Goal: Task Accomplishment & Management: Complete application form

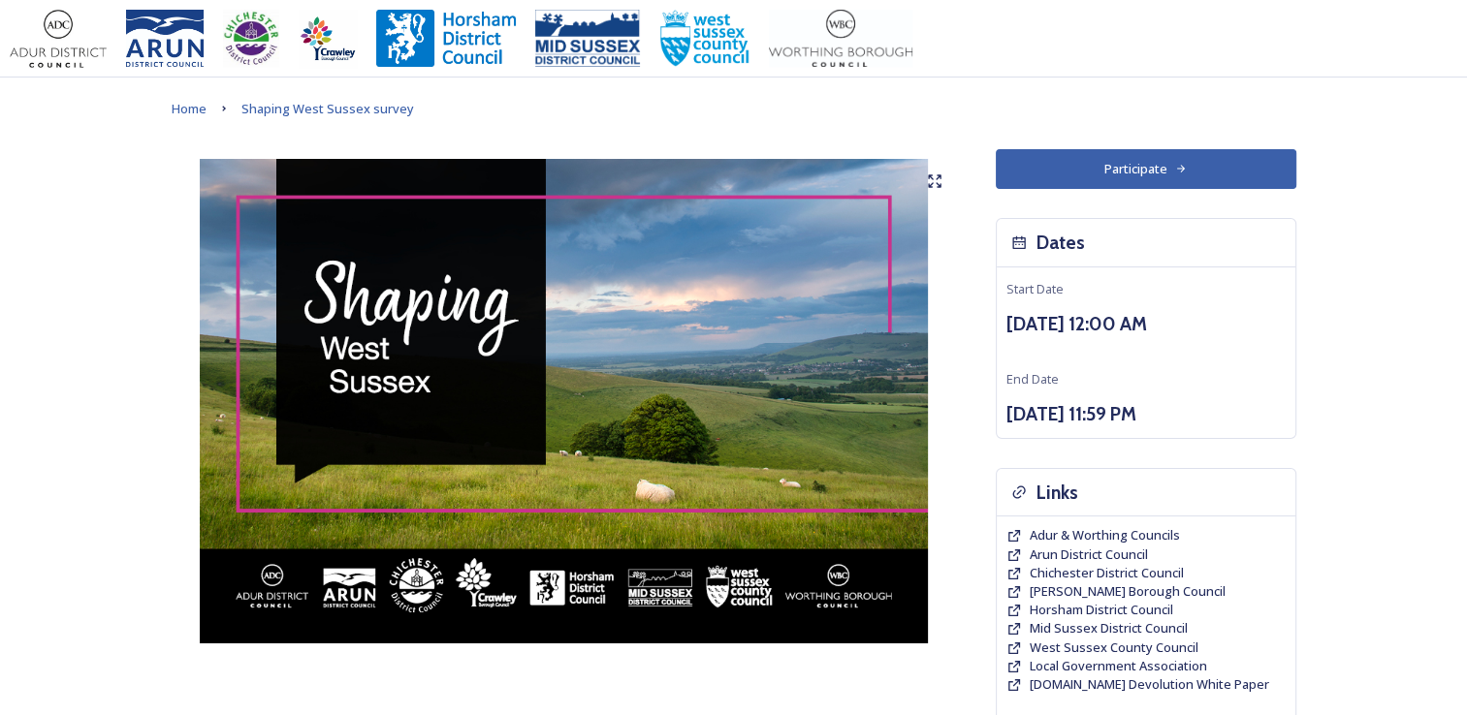
click at [1122, 170] on button "Participate" at bounding box center [1146, 169] width 301 height 40
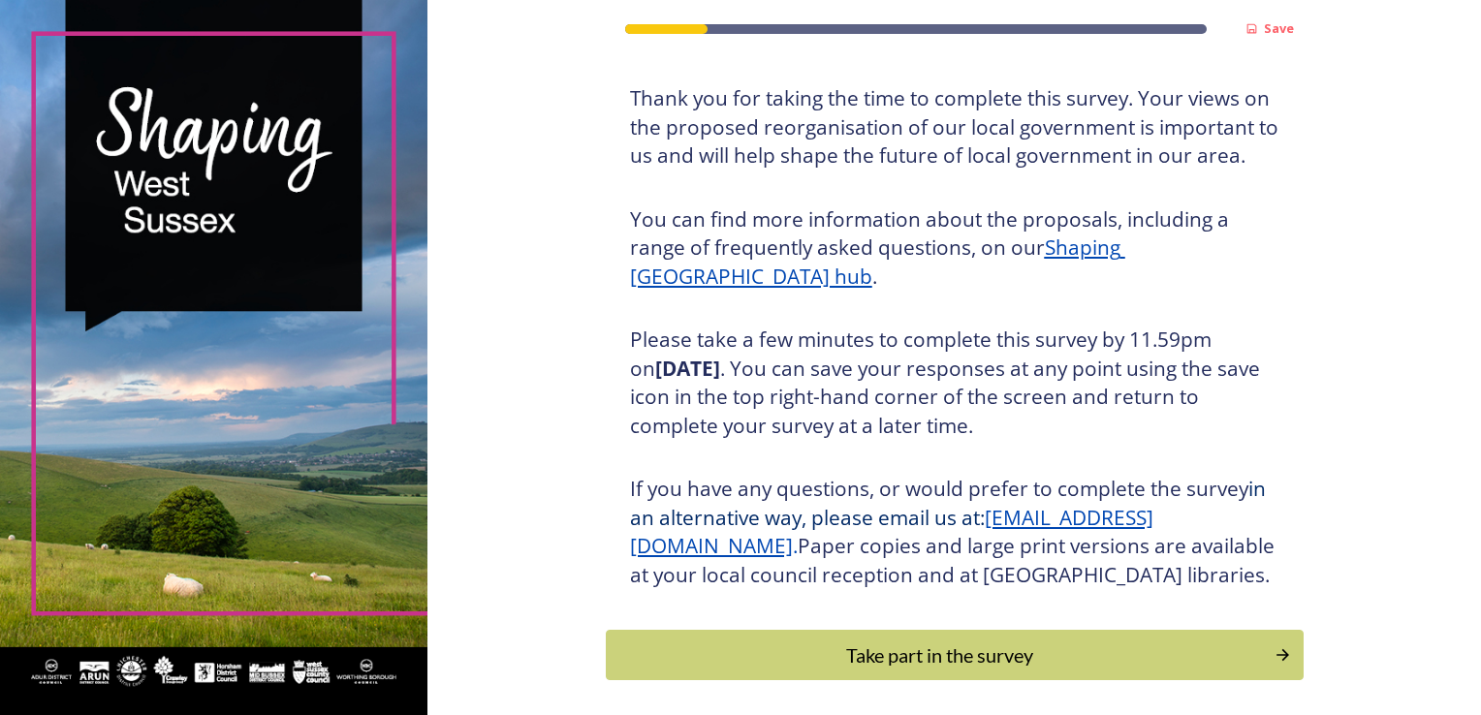
scroll to position [214, 0]
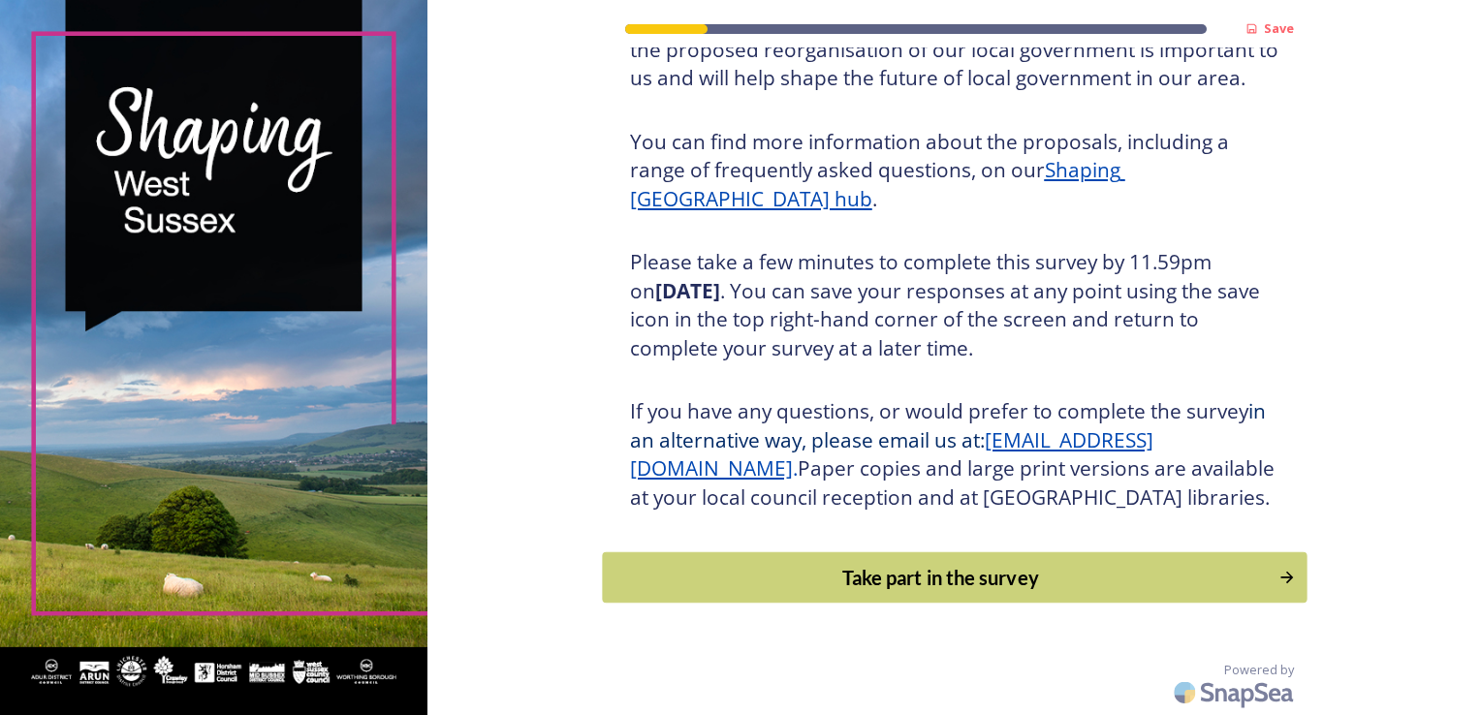
click at [928, 579] on div "Take part in the survey" at bounding box center [940, 577] width 655 height 29
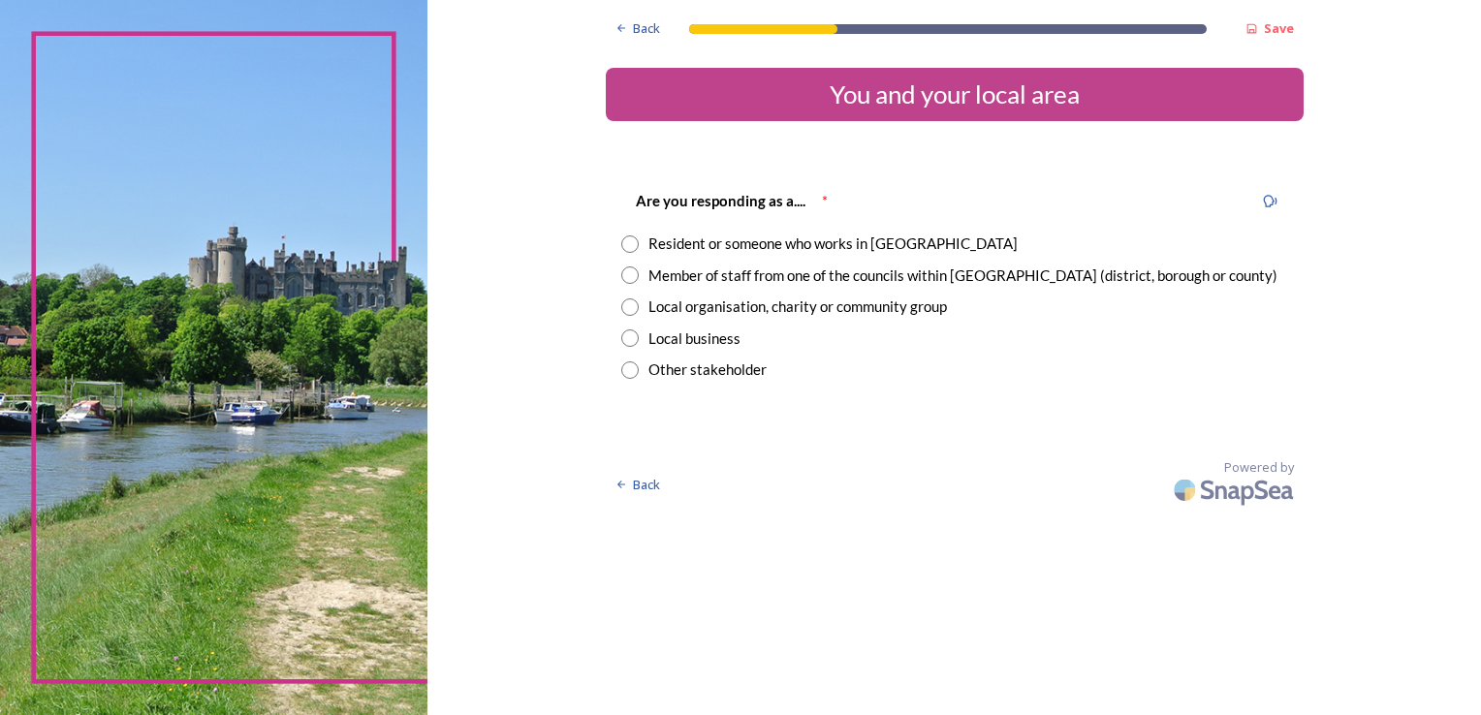
click at [628, 244] on input "radio" at bounding box center [629, 244] width 17 height 17
radio input "true"
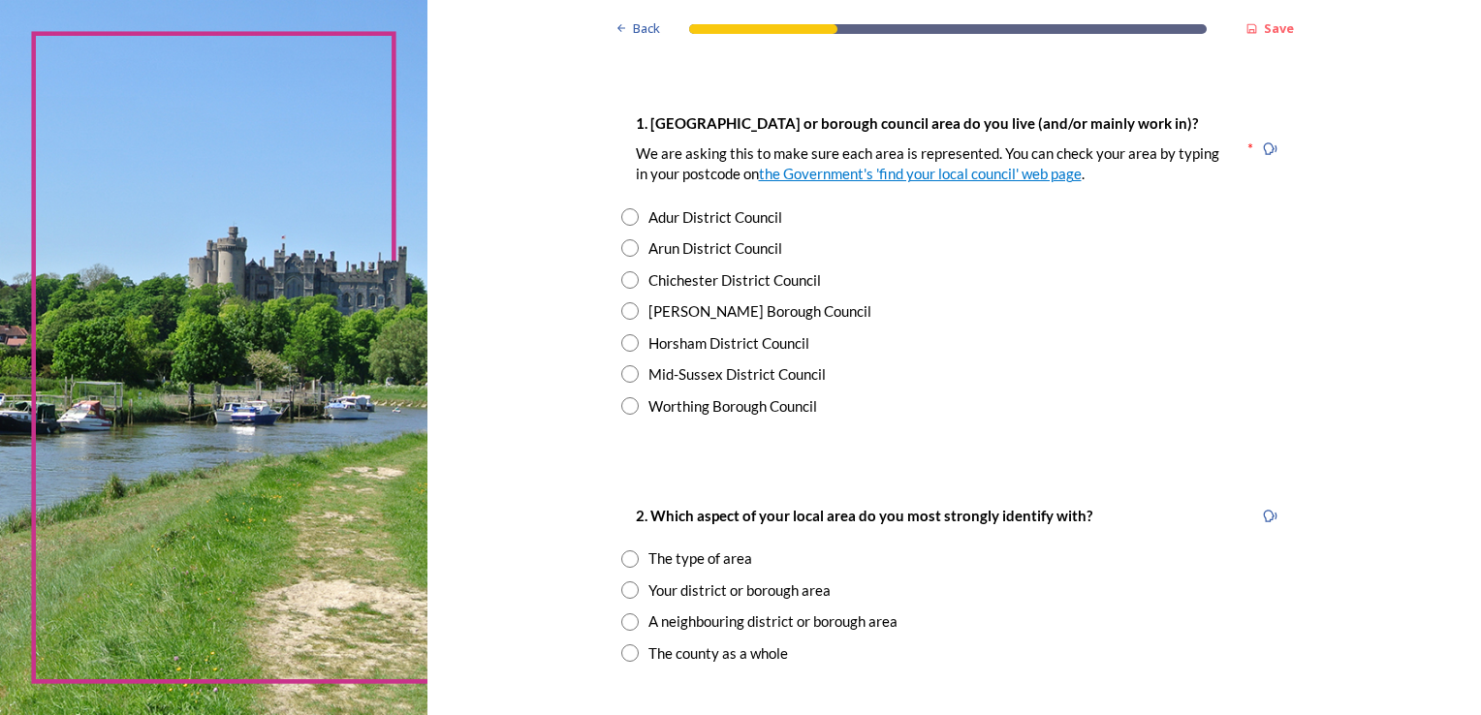
scroll to position [388, 0]
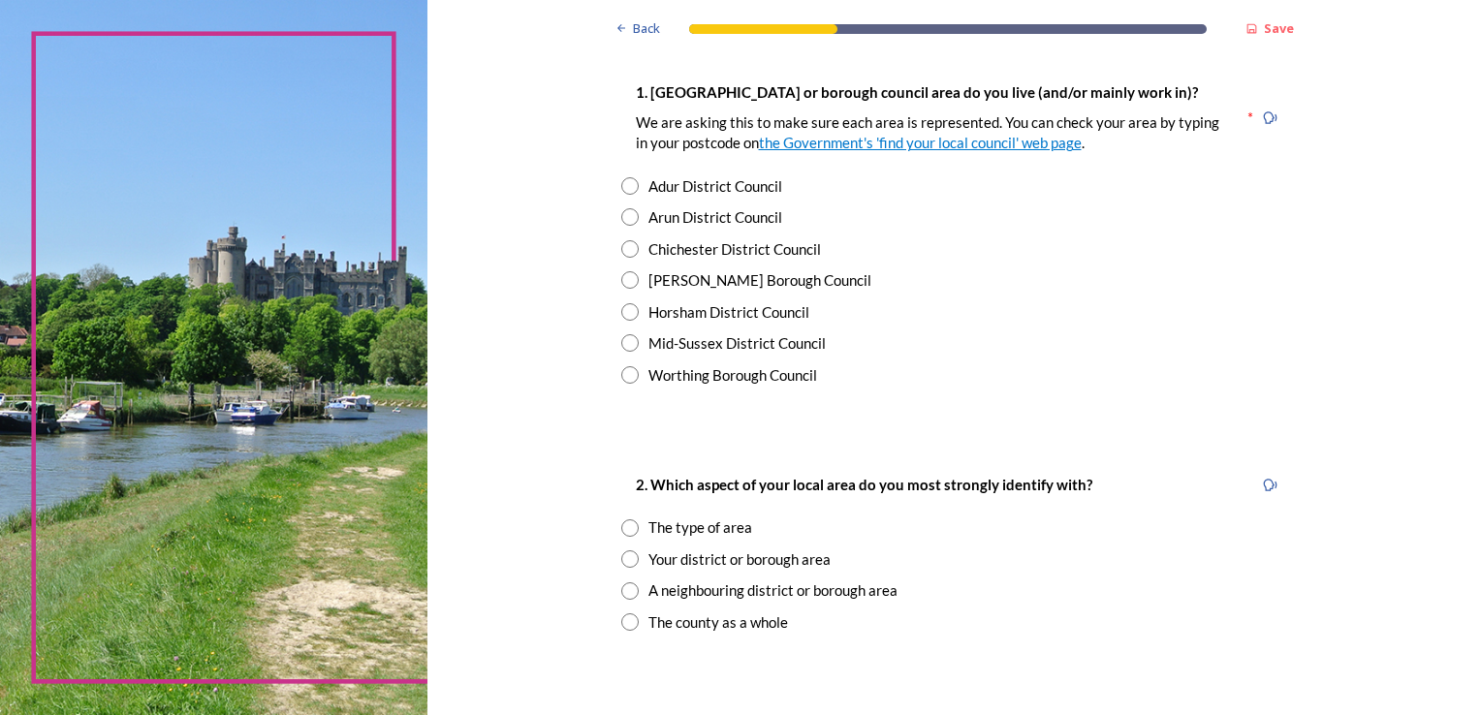
click at [624, 308] on input "radio" at bounding box center [629, 311] width 17 height 17
radio input "true"
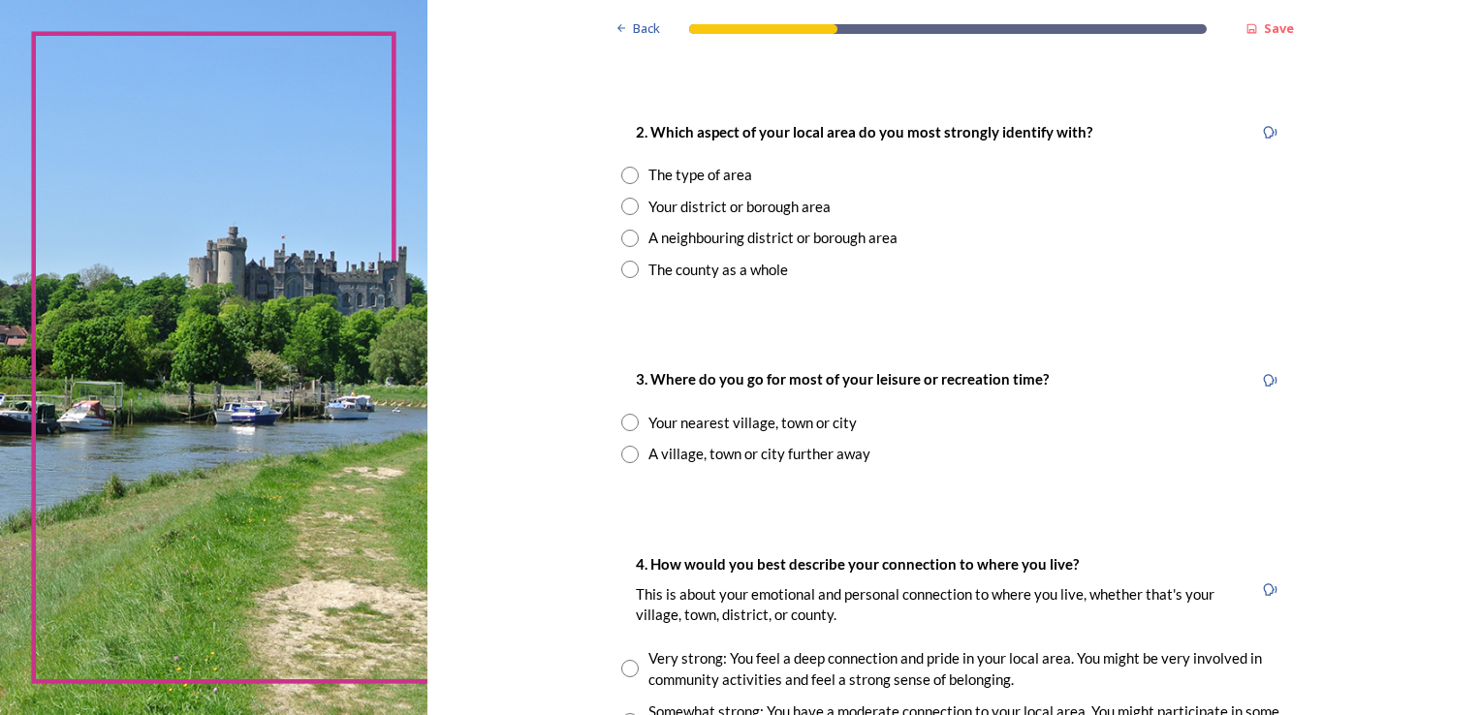
scroll to position [775, 0]
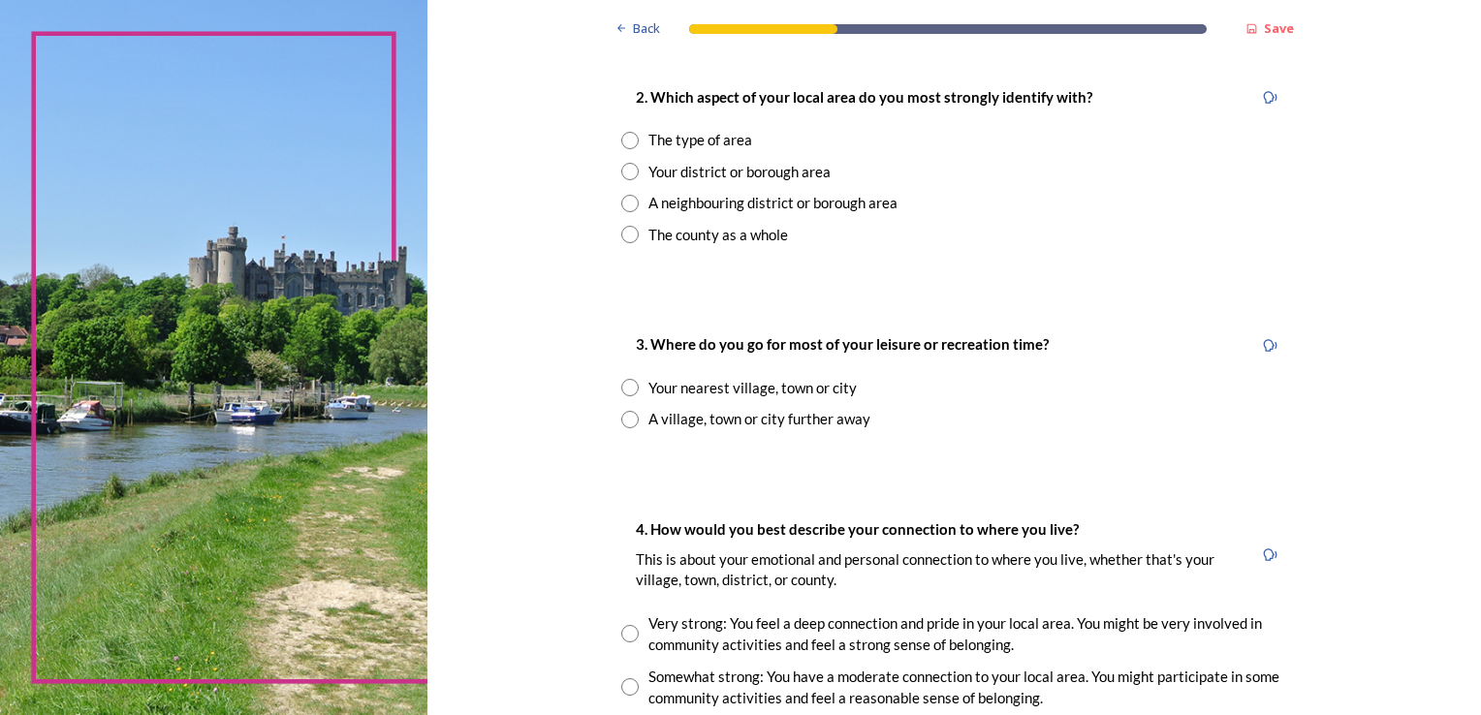
click at [628, 170] on input "radio" at bounding box center [629, 171] width 17 height 17
radio input "true"
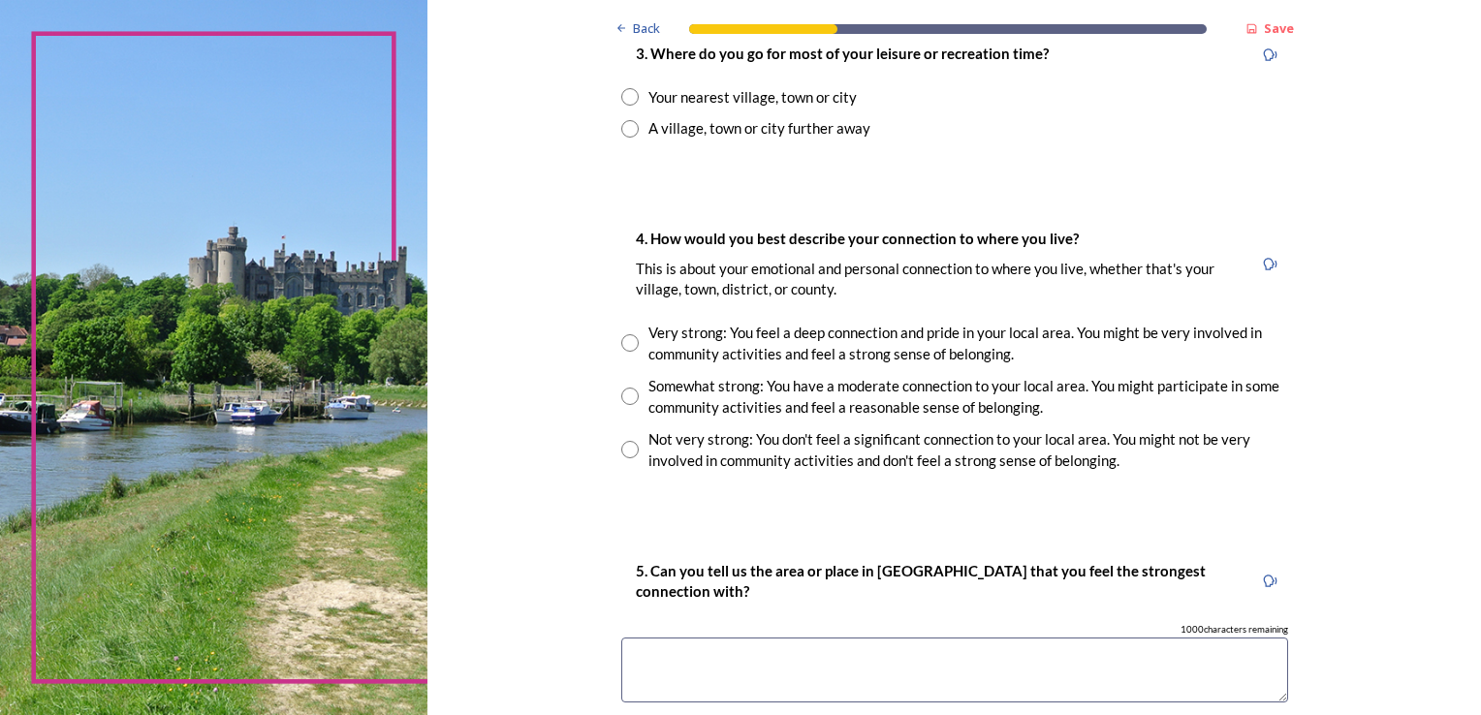
scroll to position [969, 0]
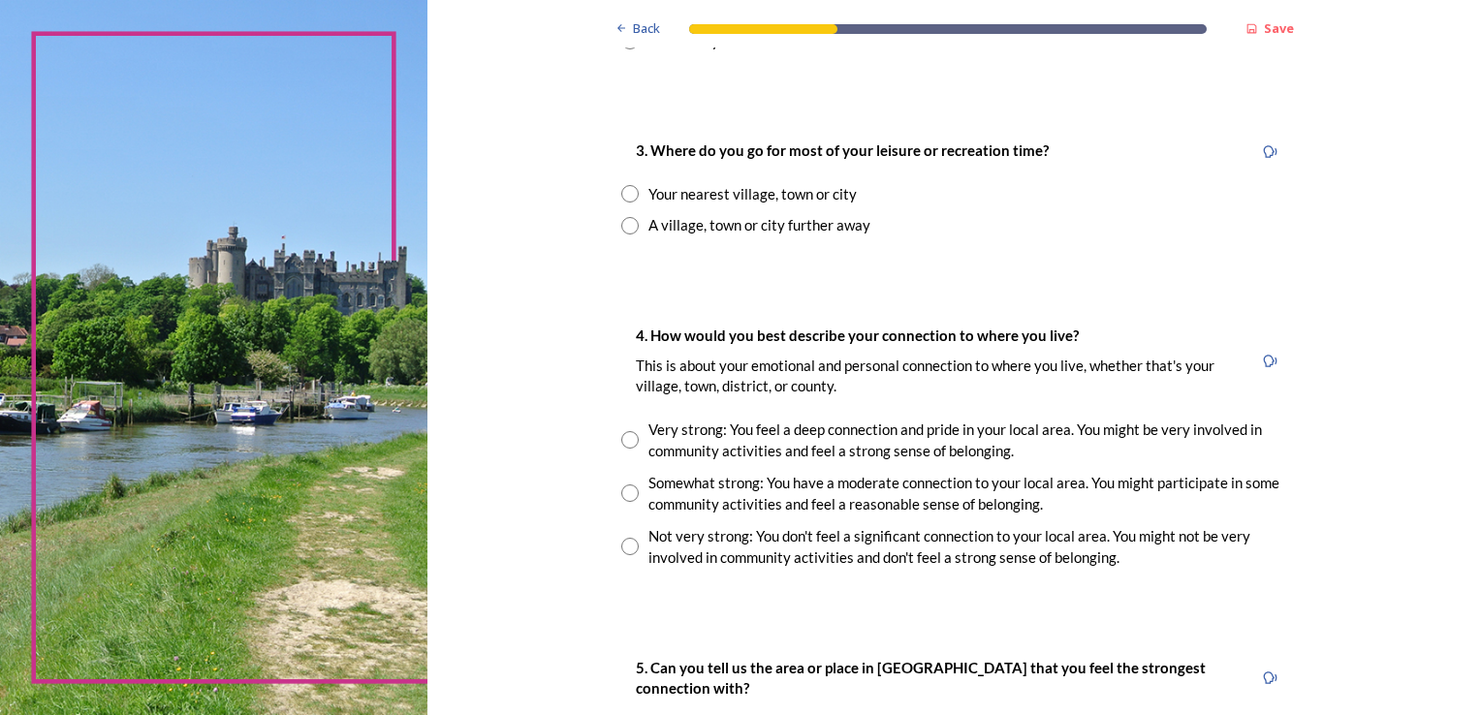
click at [621, 189] on input "radio" at bounding box center [629, 193] width 17 height 17
radio input "true"
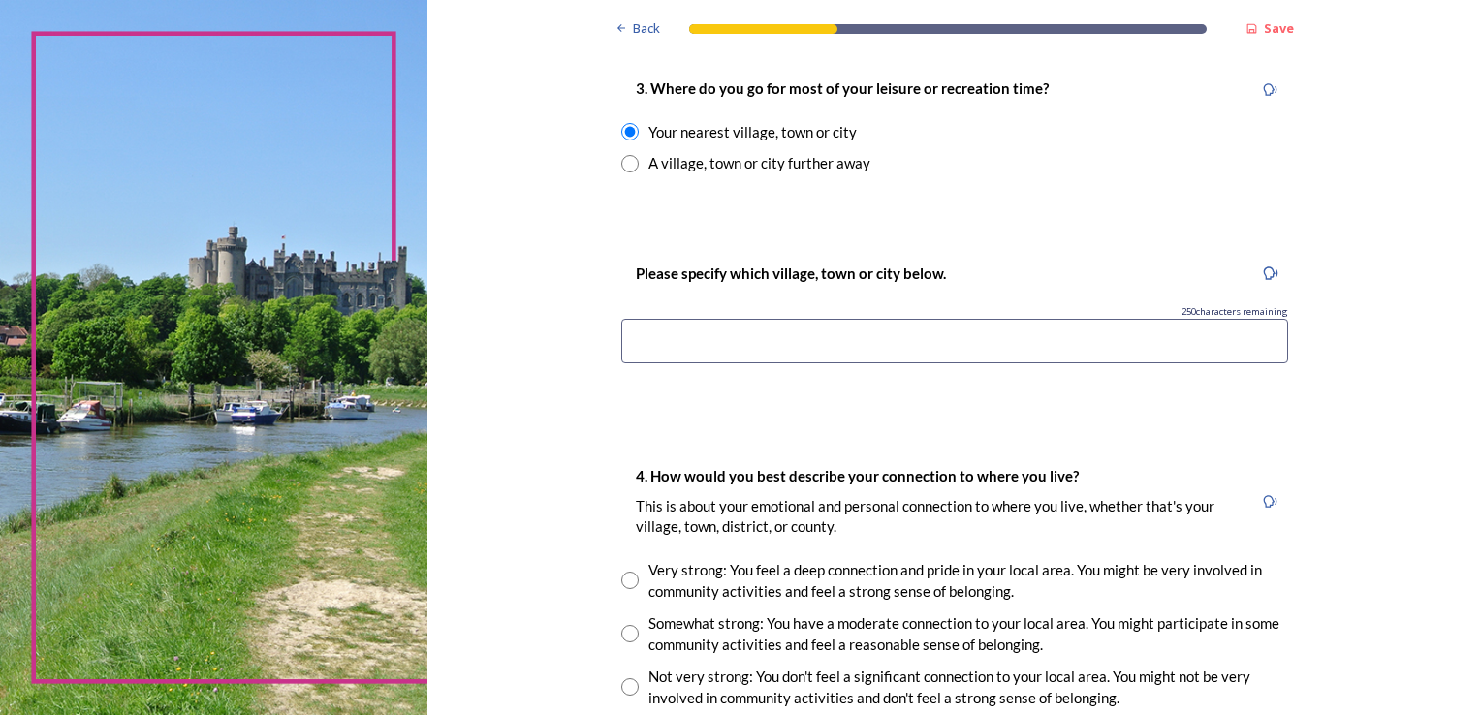
scroll to position [1066, 0]
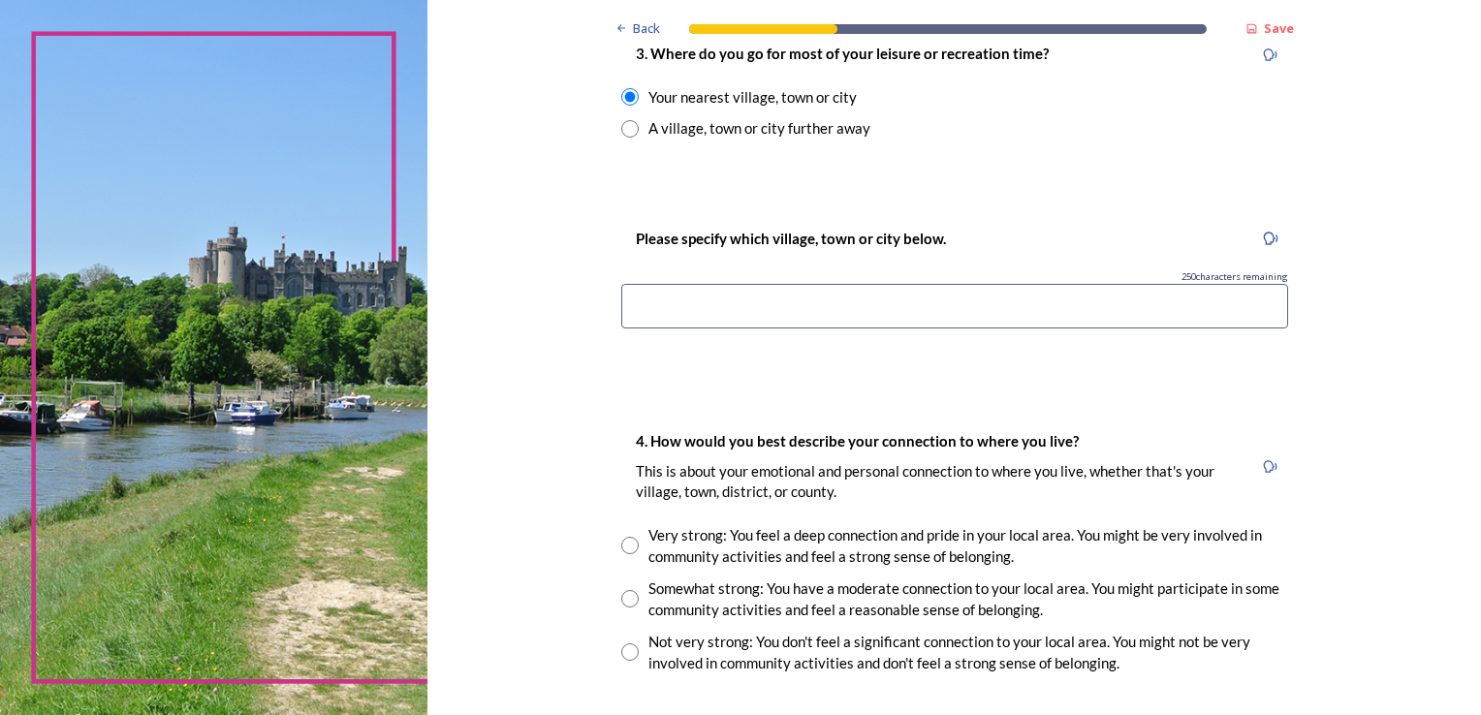
click at [654, 290] on input at bounding box center [954, 306] width 667 height 45
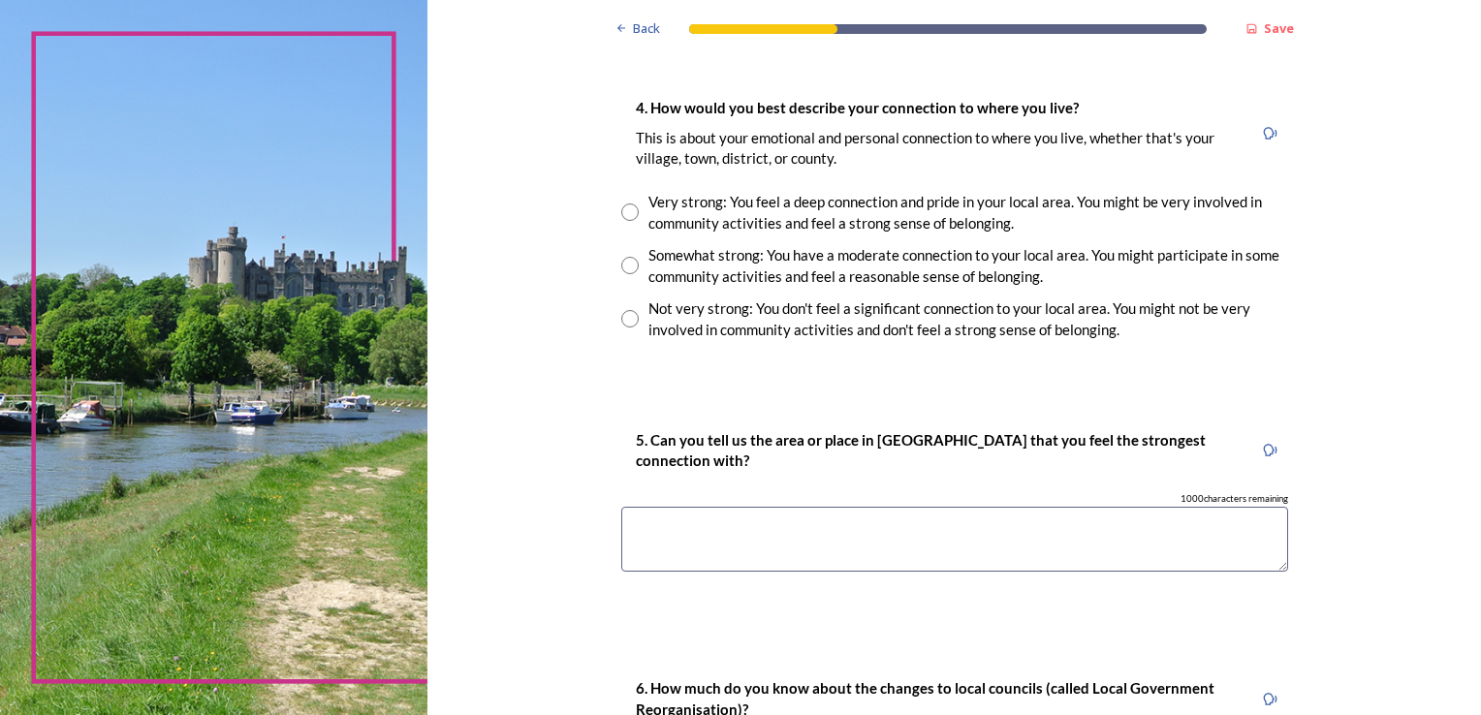
scroll to position [1357, 0]
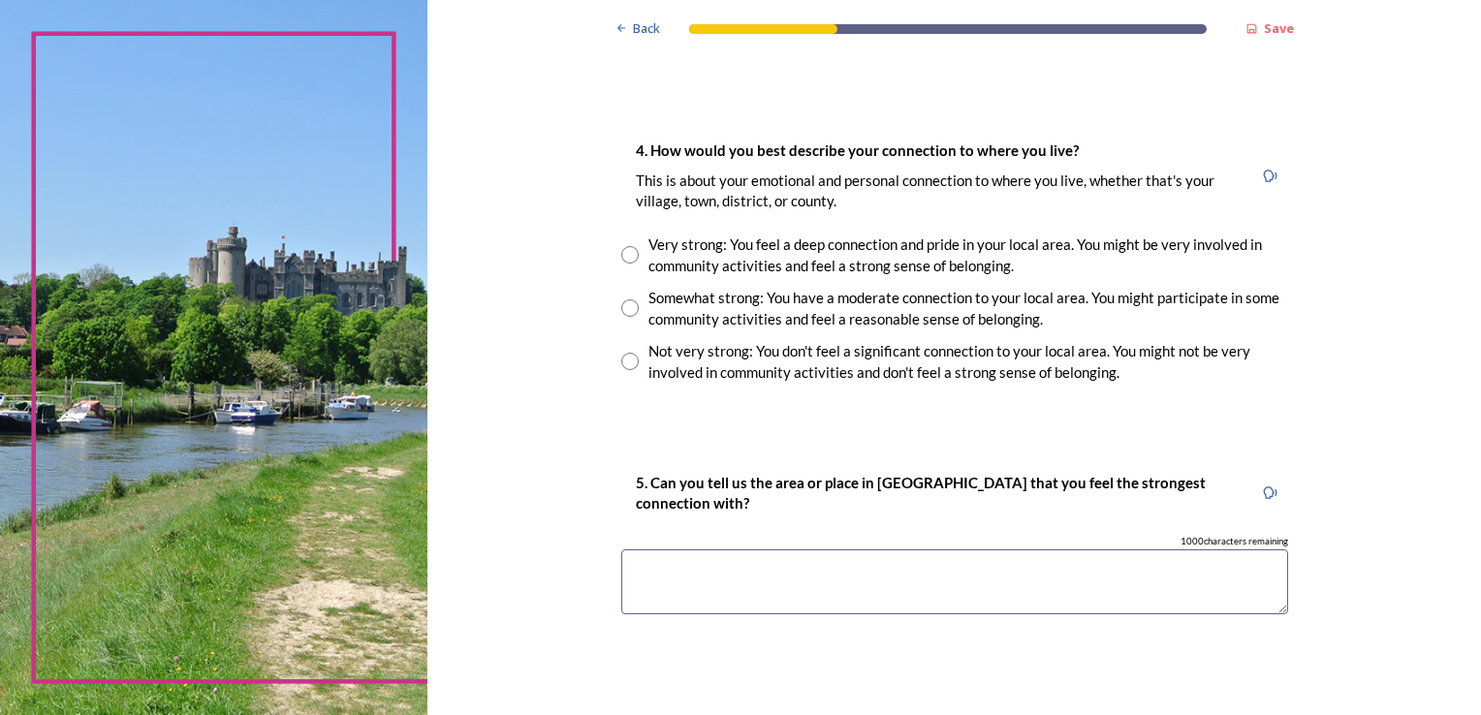
type input "[GEOGRAPHIC_DATA] and other villages in the surrounding area"
click at [621, 253] on input "radio" at bounding box center [629, 254] width 17 height 17
radio input "true"
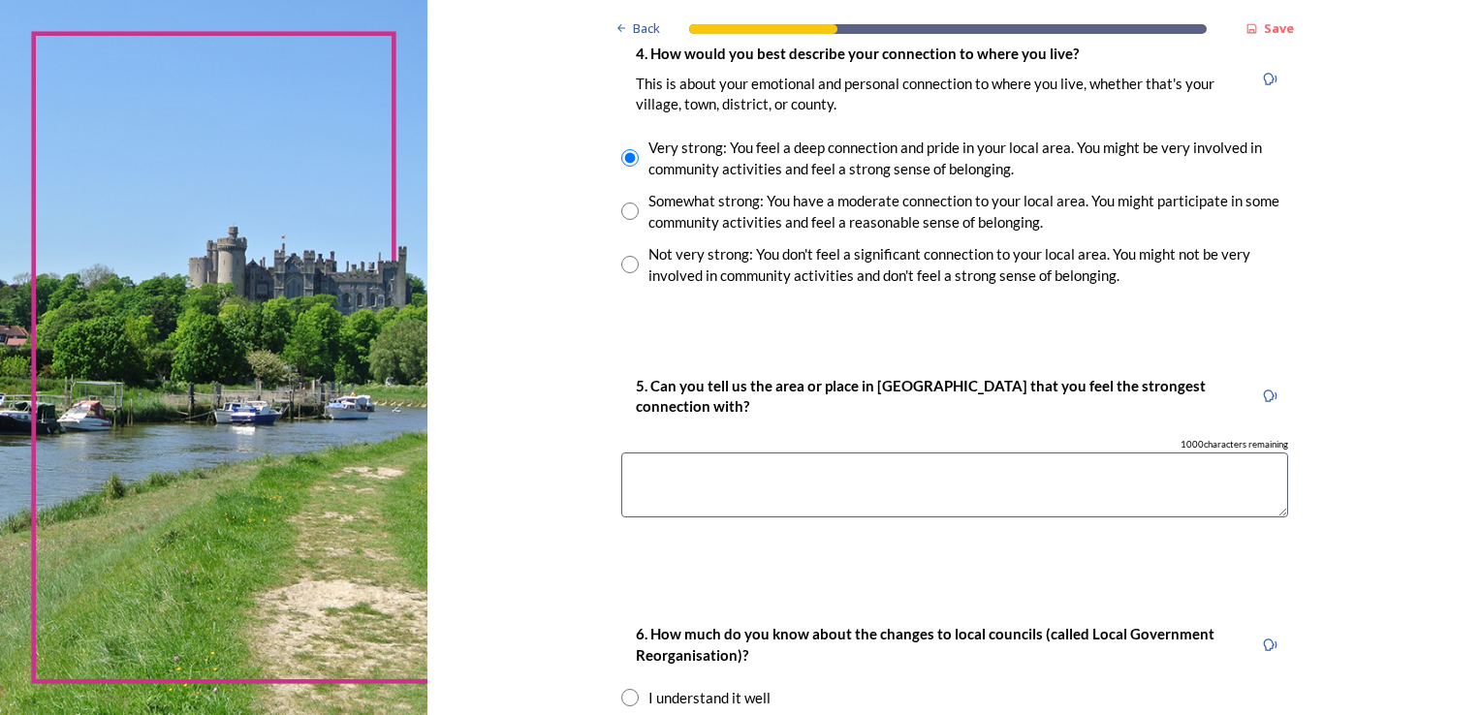
scroll to position [1551, 0]
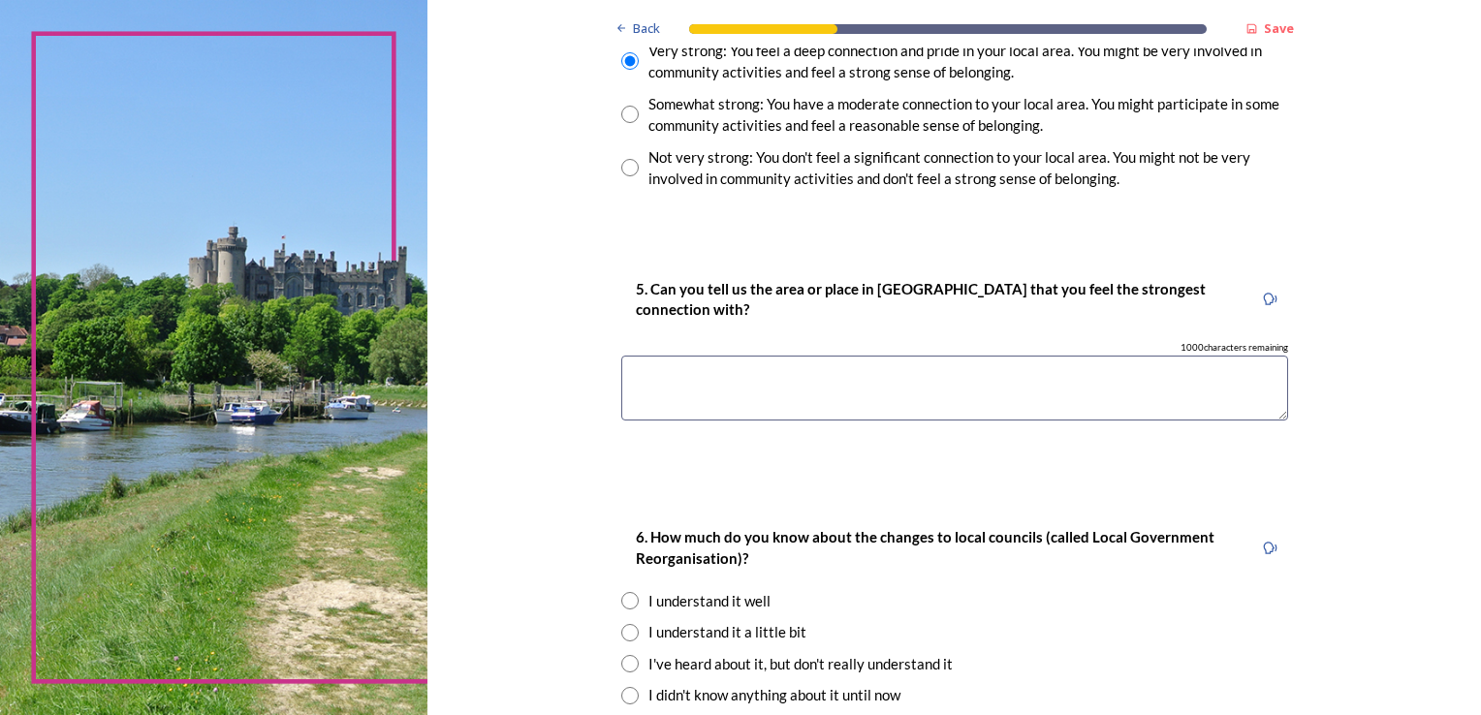
click at [678, 386] on textarea at bounding box center [954, 388] width 667 height 65
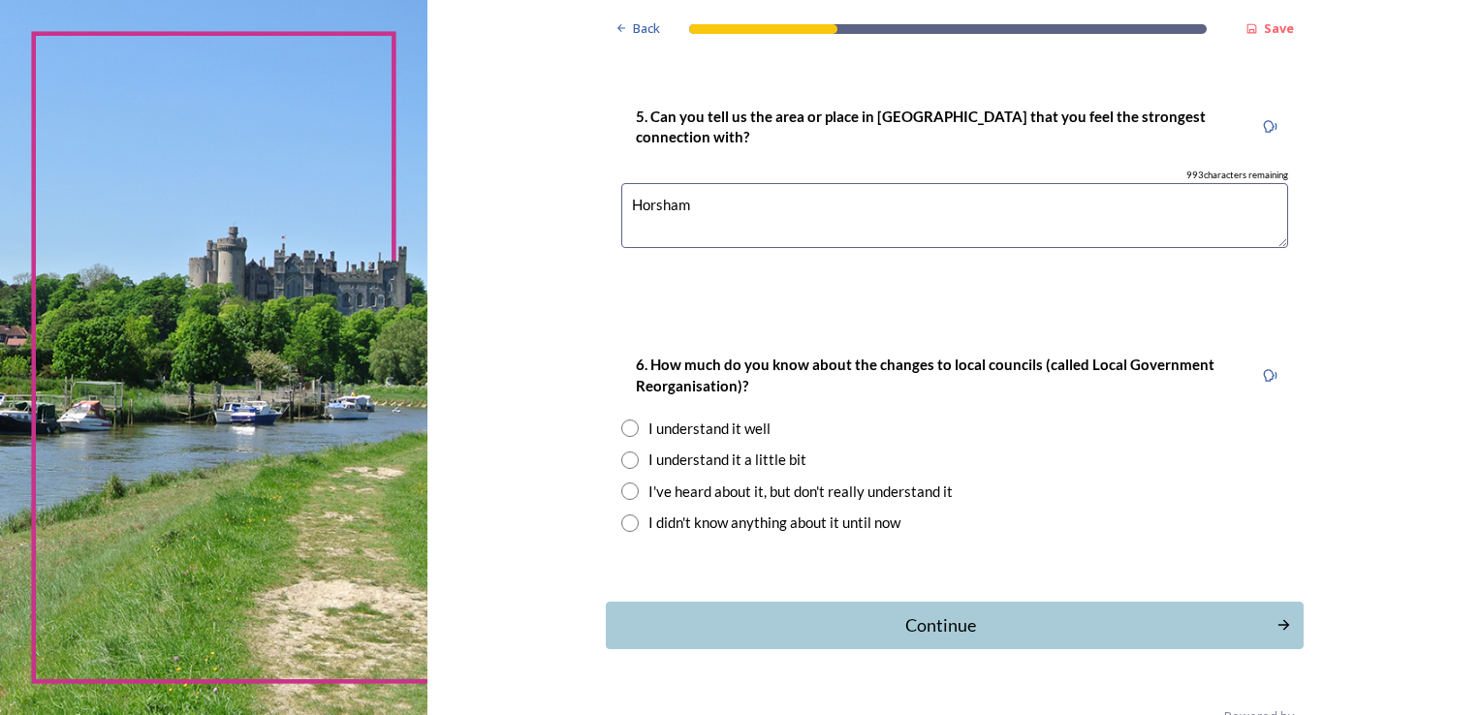
scroll to position [1768, 0]
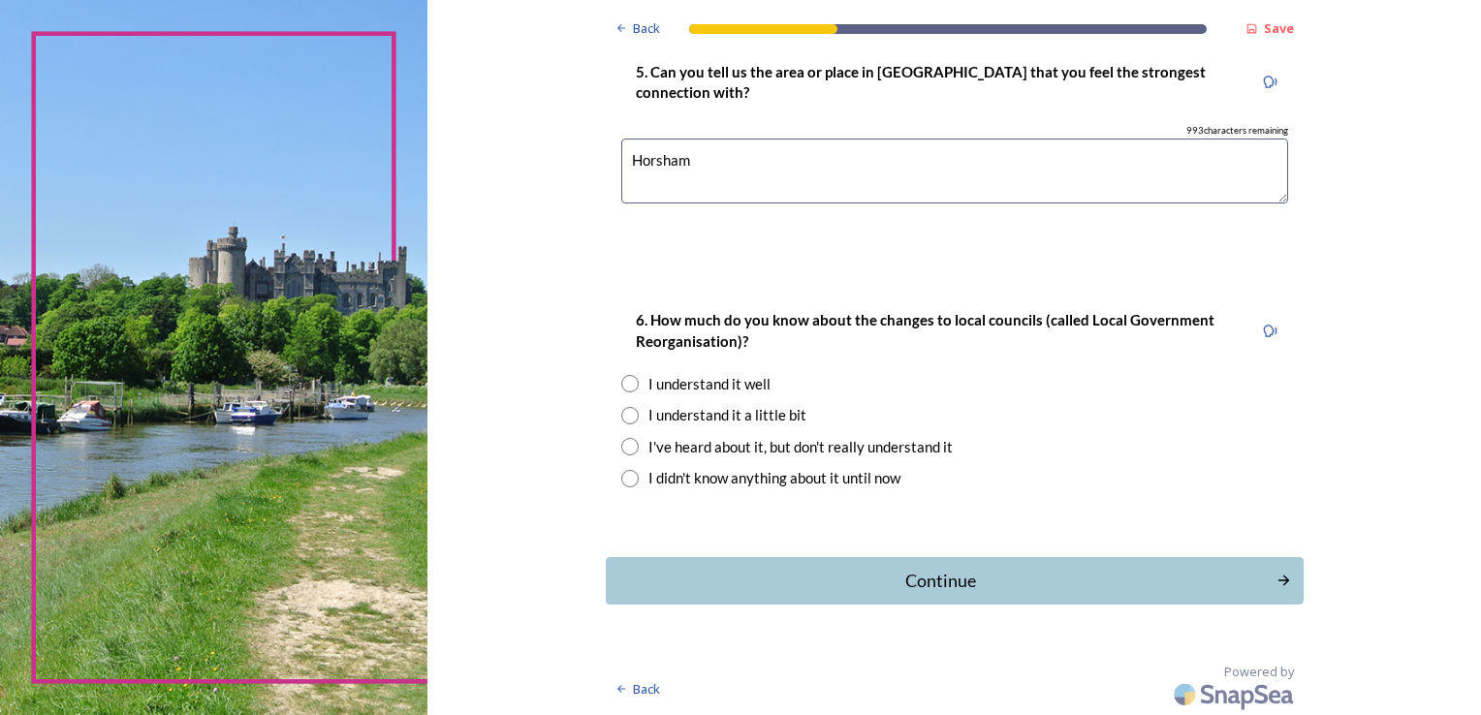
type textarea "Horsham"
click at [621, 407] on input "radio" at bounding box center [629, 415] width 17 height 17
radio input "true"
click at [976, 568] on div "Continue" at bounding box center [942, 581] width 650 height 26
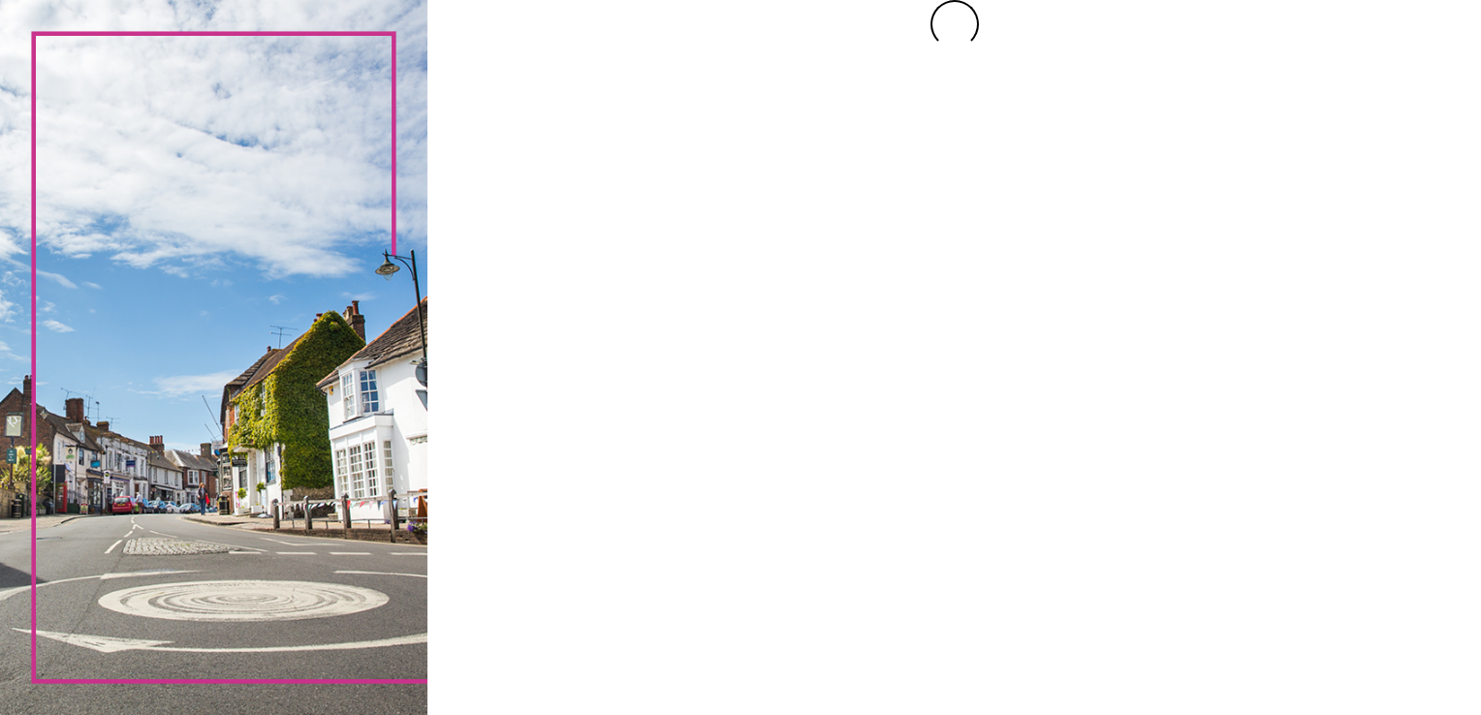
scroll to position [0, 0]
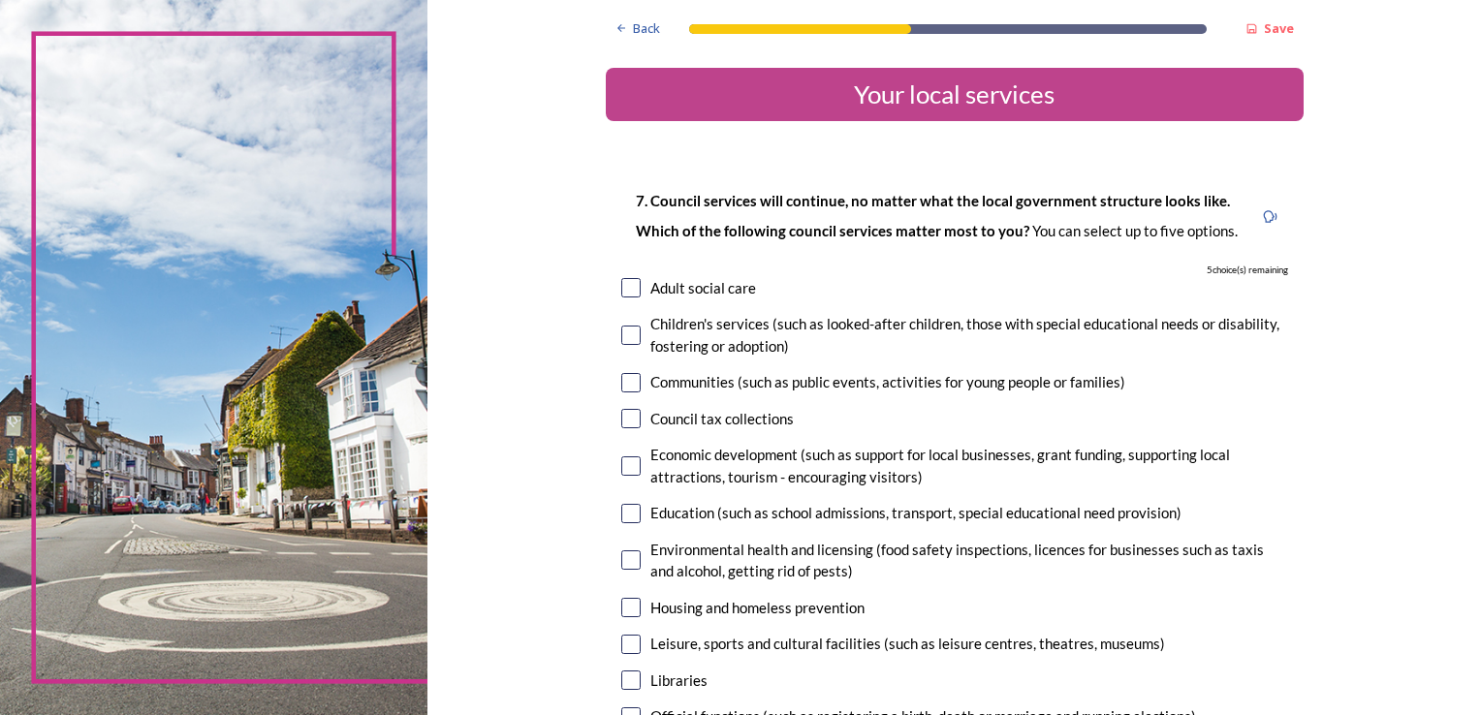
click at [636, 291] on div "Adult social care" at bounding box center [954, 288] width 667 height 22
checkbox input "true"
click at [630, 338] on input "checkbox" at bounding box center [630, 335] width 19 height 19
checkbox input "true"
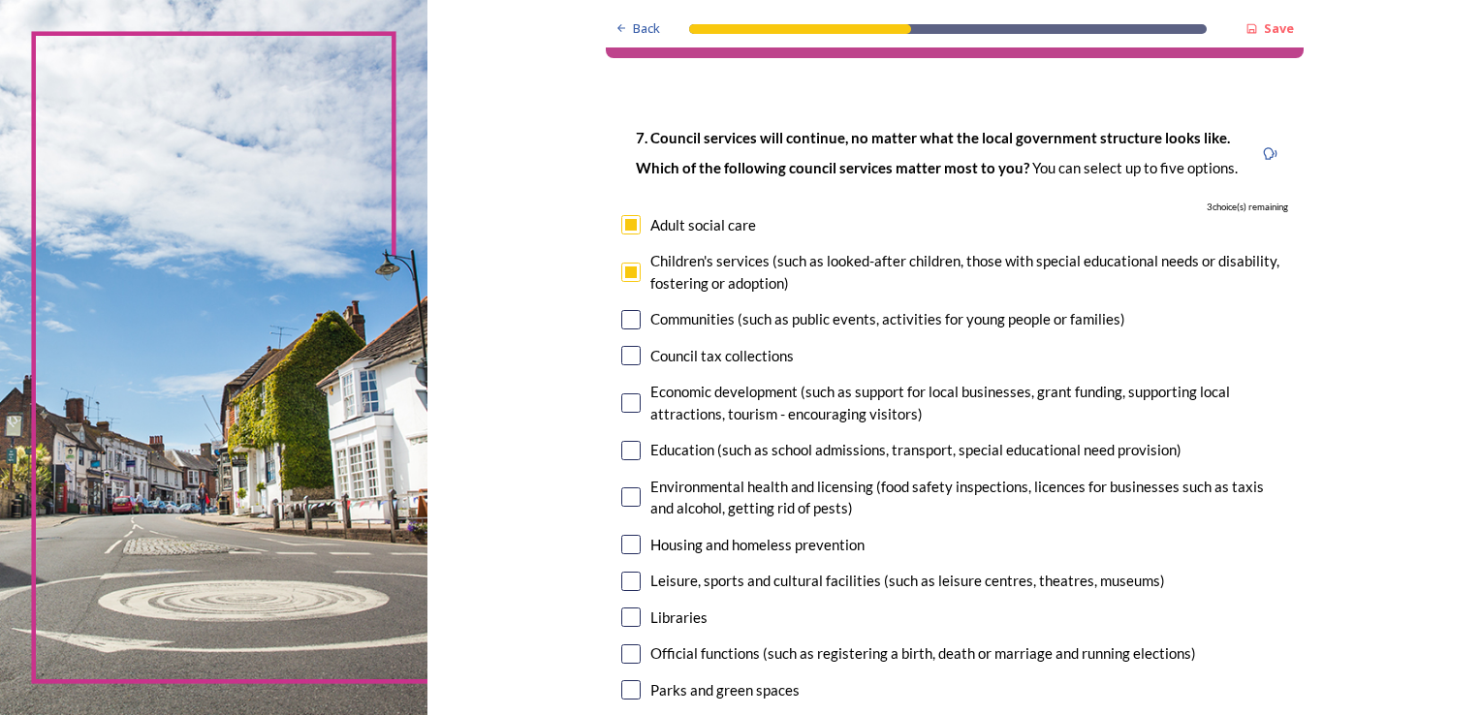
scroll to position [97, 0]
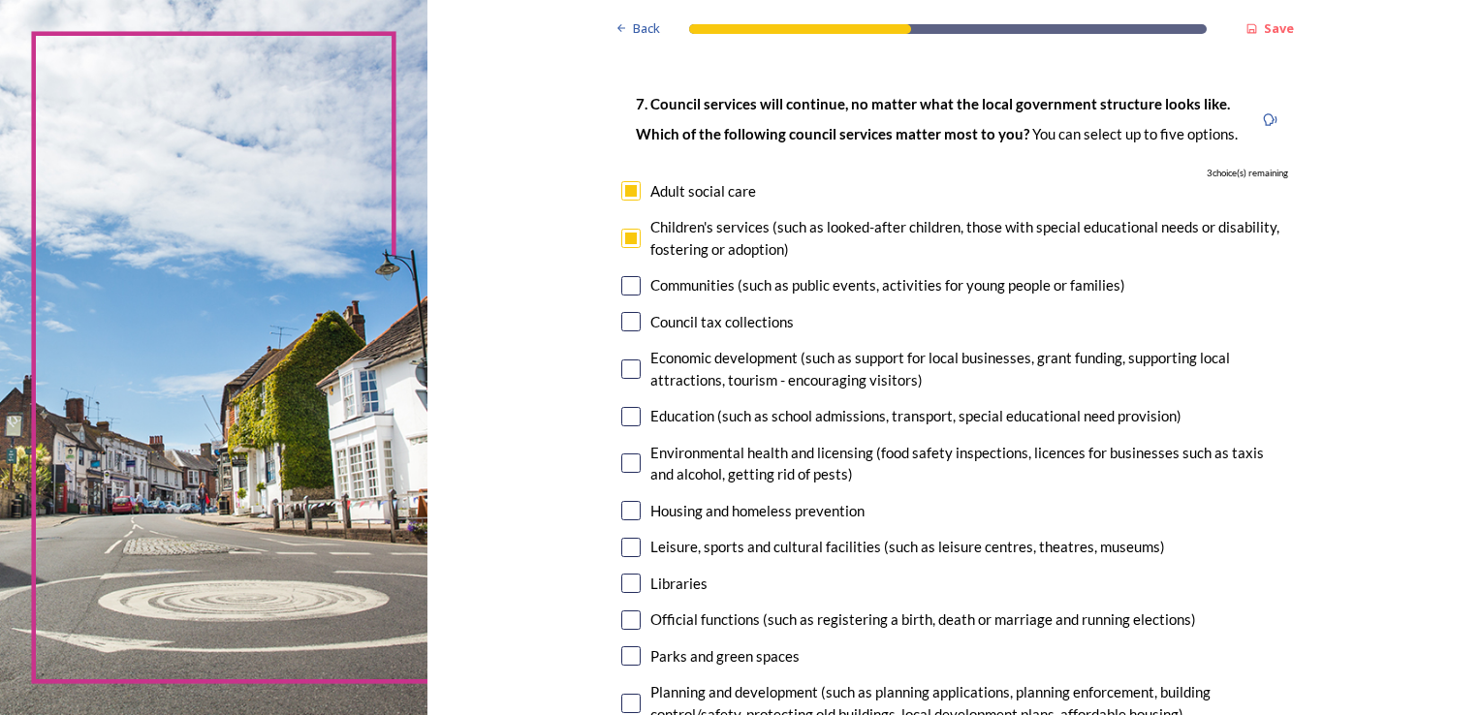
click at [622, 284] on input "checkbox" at bounding box center [630, 285] width 19 height 19
checkbox input "true"
click at [630, 324] on input "checkbox" at bounding box center [630, 321] width 19 height 19
checkbox input "true"
click at [625, 363] on input "checkbox" at bounding box center [630, 369] width 19 height 19
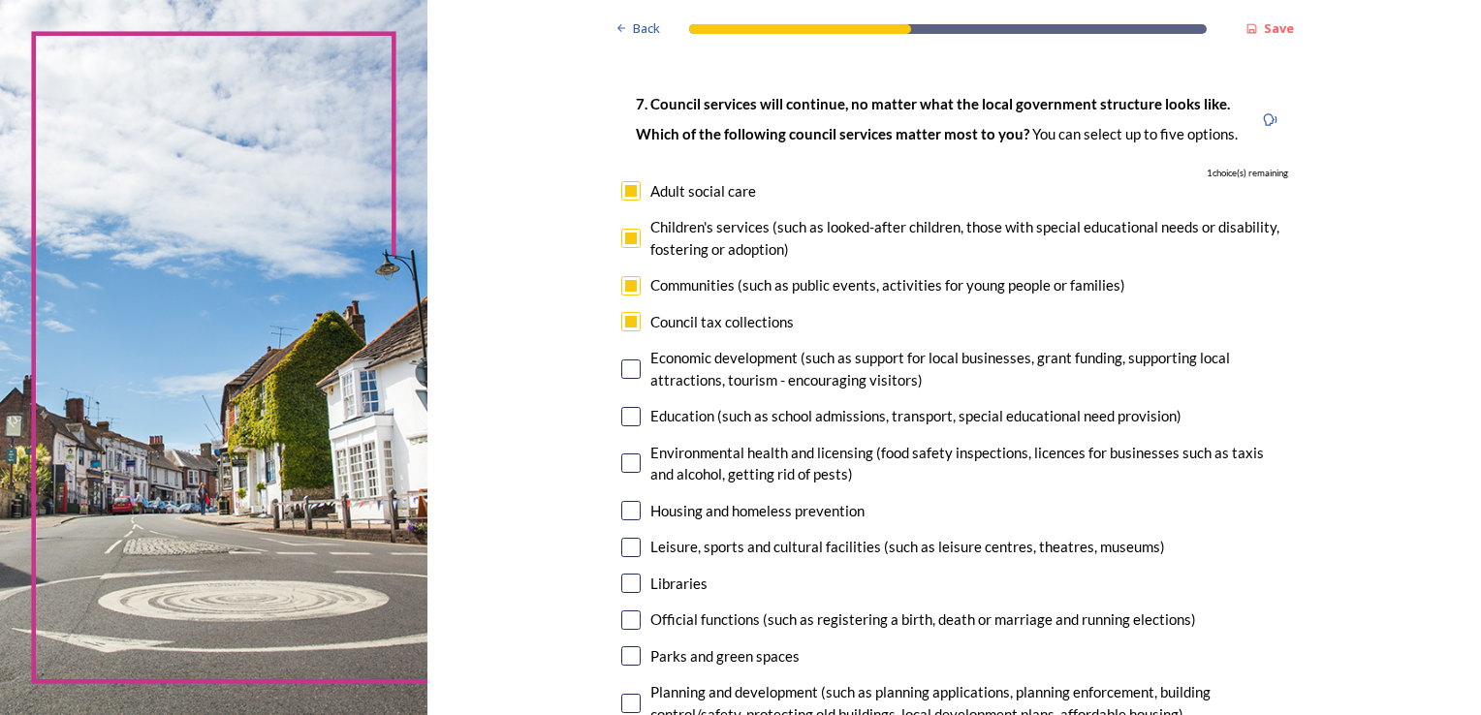
checkbox input "true"
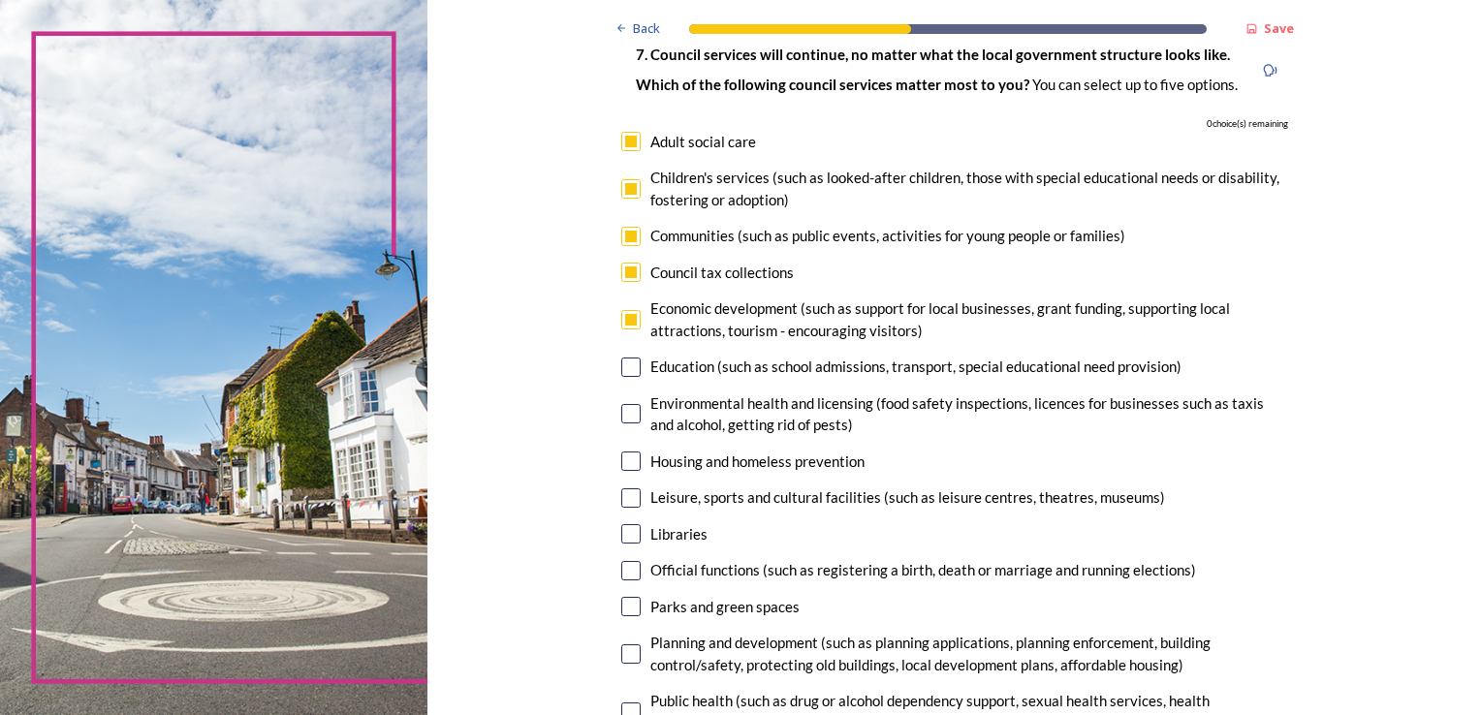
scroll to position [194, 0]
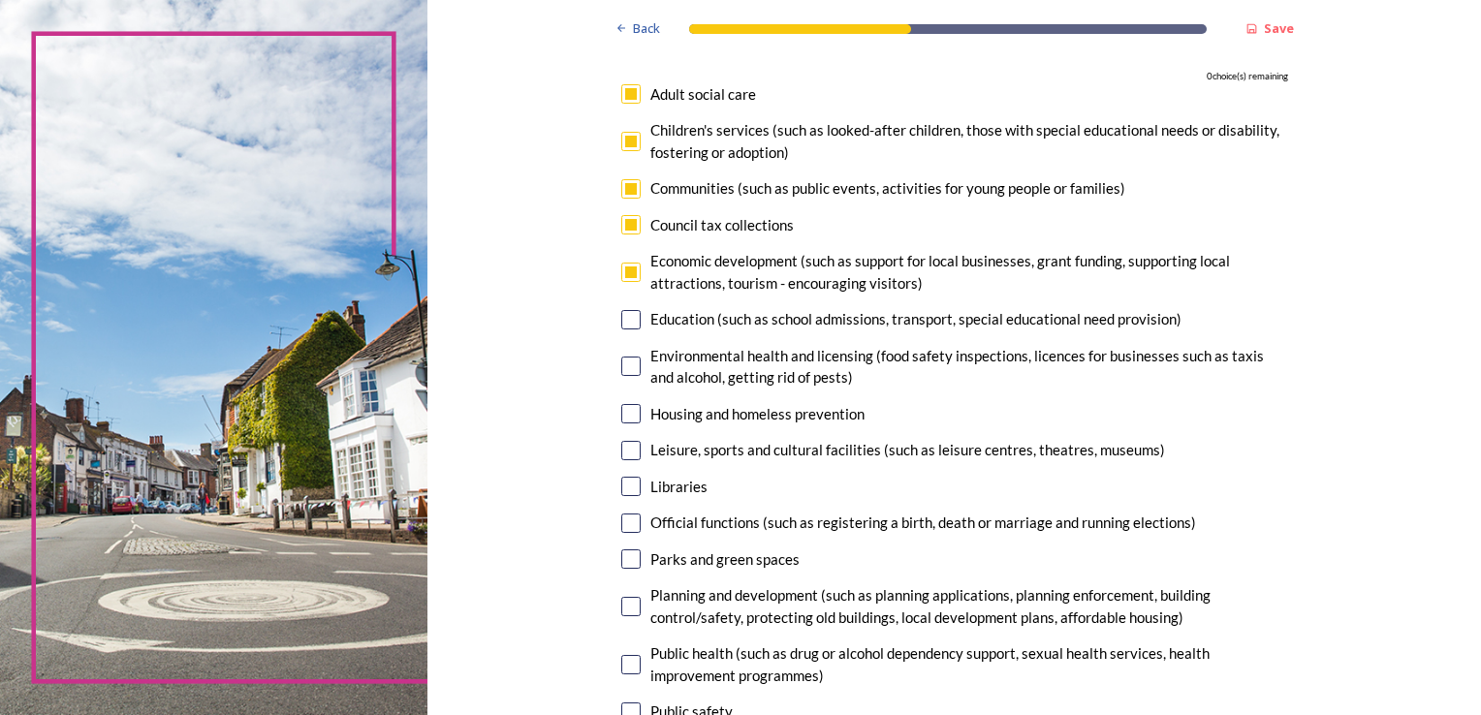
click at [613, 322] on div "7. Council services will continue, no matter what the local government structur…" at bounding box center [955, 434] width 698 height 917
click at [621, 322] on input "checkbox" at bounding box center [630, 319] width 19 height 19
click at [621, 319] on input "checkbox" at bounding box center [630, 319] width 19 height 19
checkbox input "false"
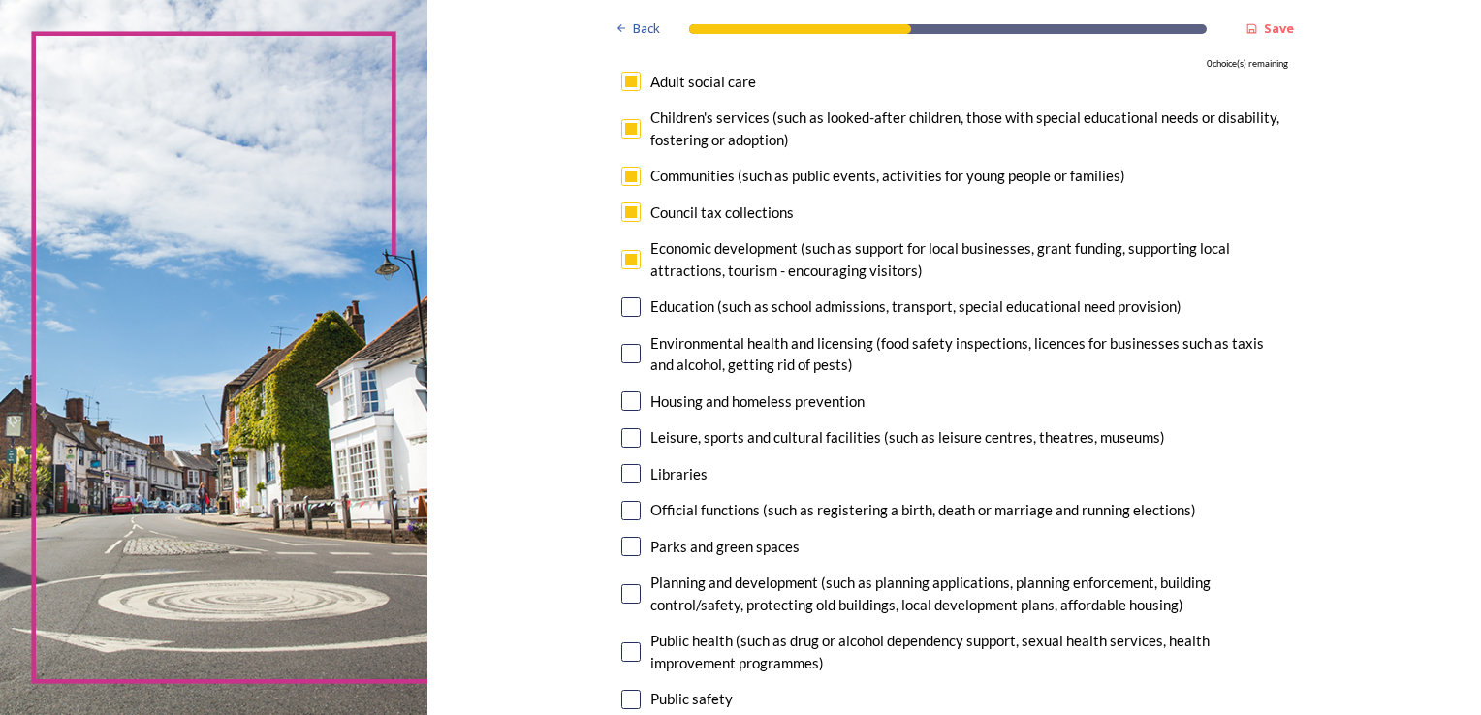
scroll to position [97, 0]
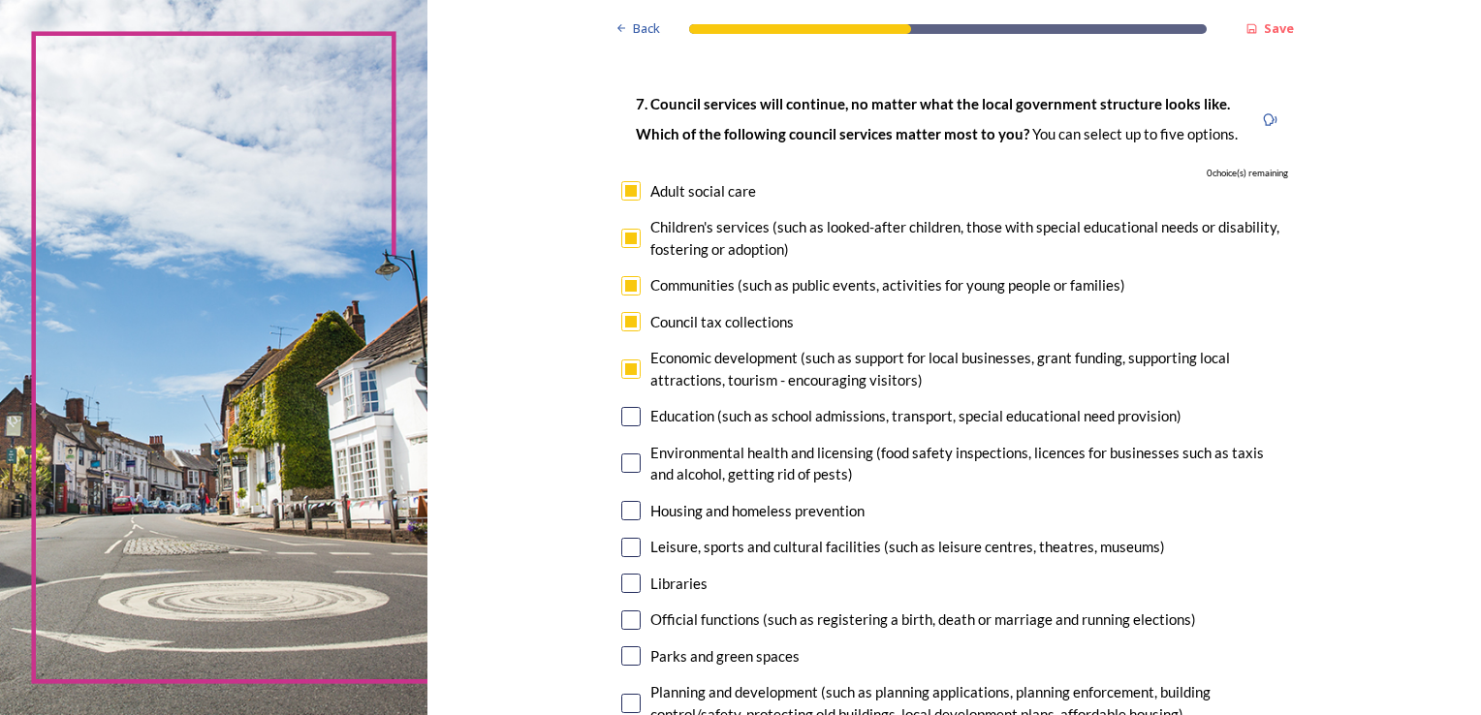
click at [624, 324] on input "checkbox" at bounding box center [630, 321] width 19 height 19
checkbox input "false"
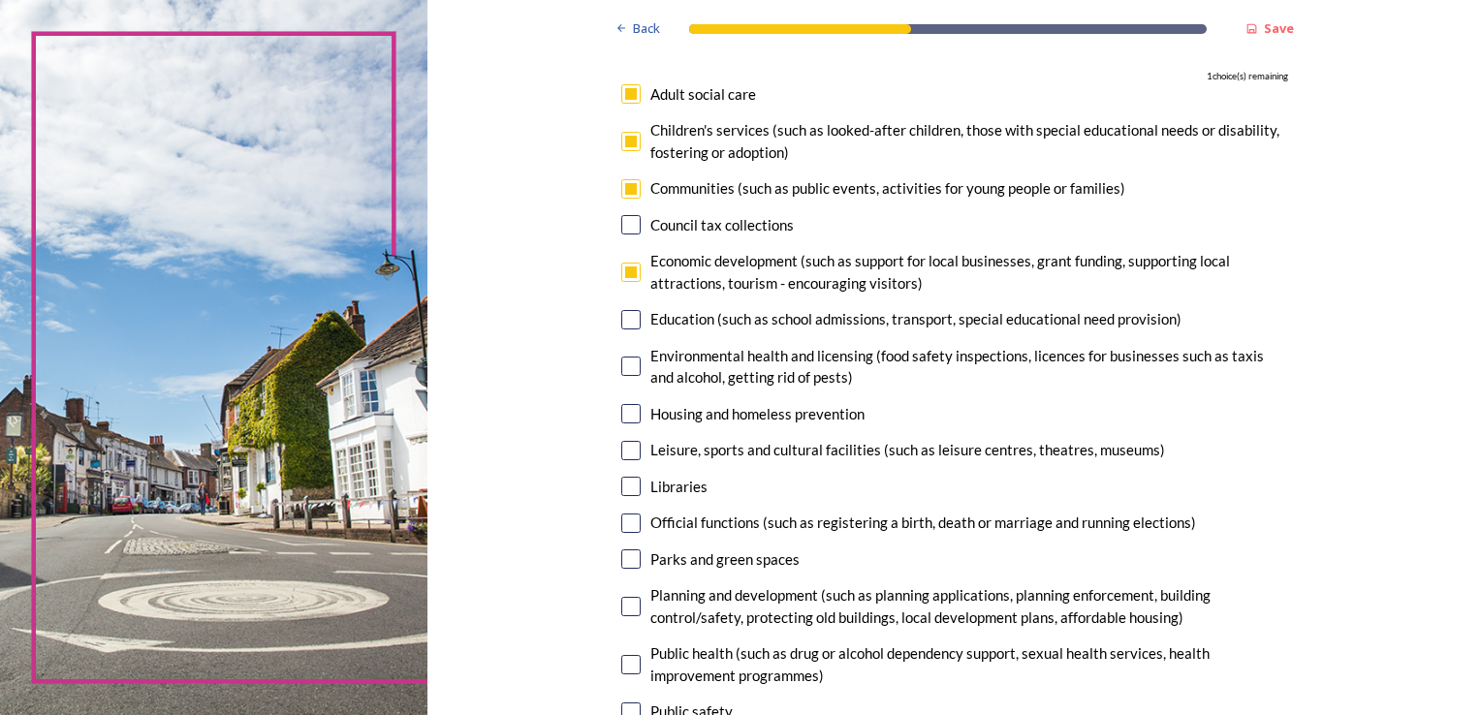
scroll to position [388, 0]
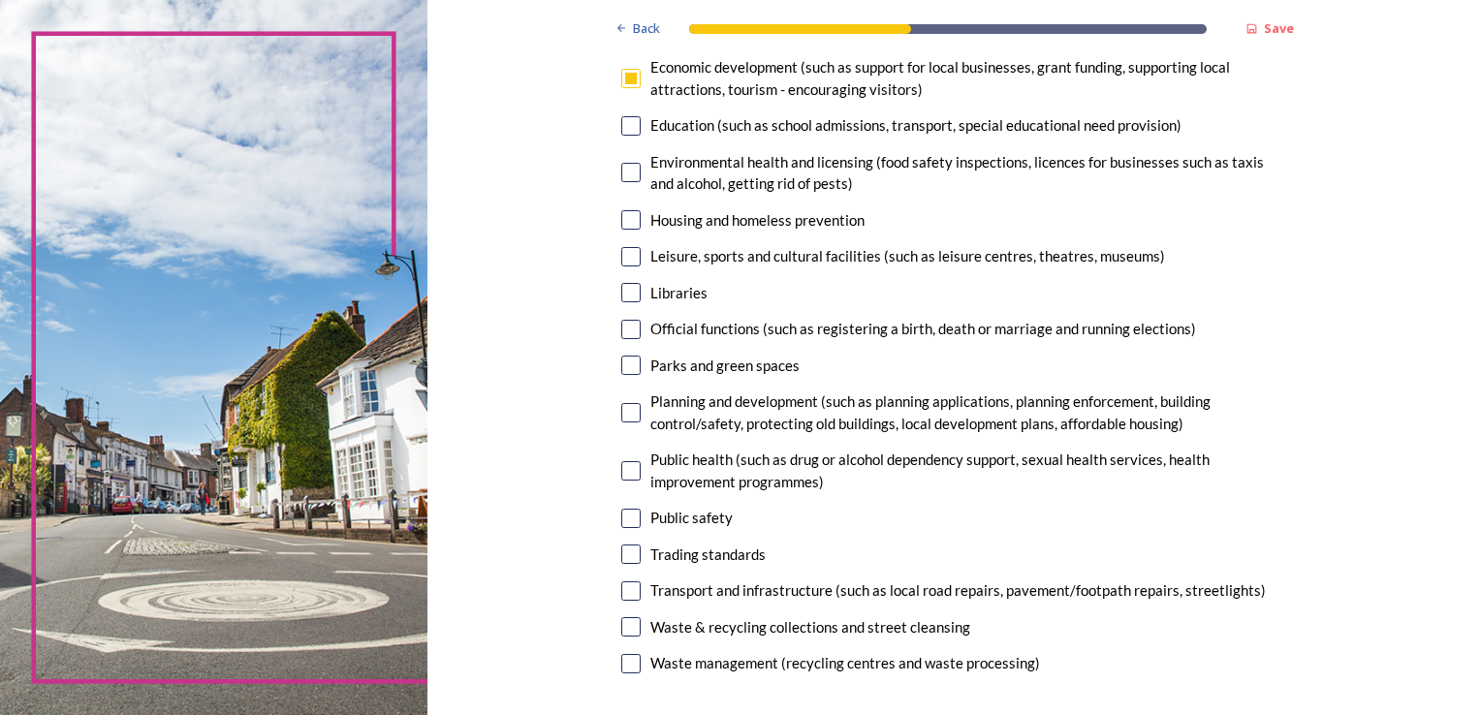
click at [621, 363] on input "checkbox" at bounding box center [630, 365] width 19 height 19
checkbox input "true"
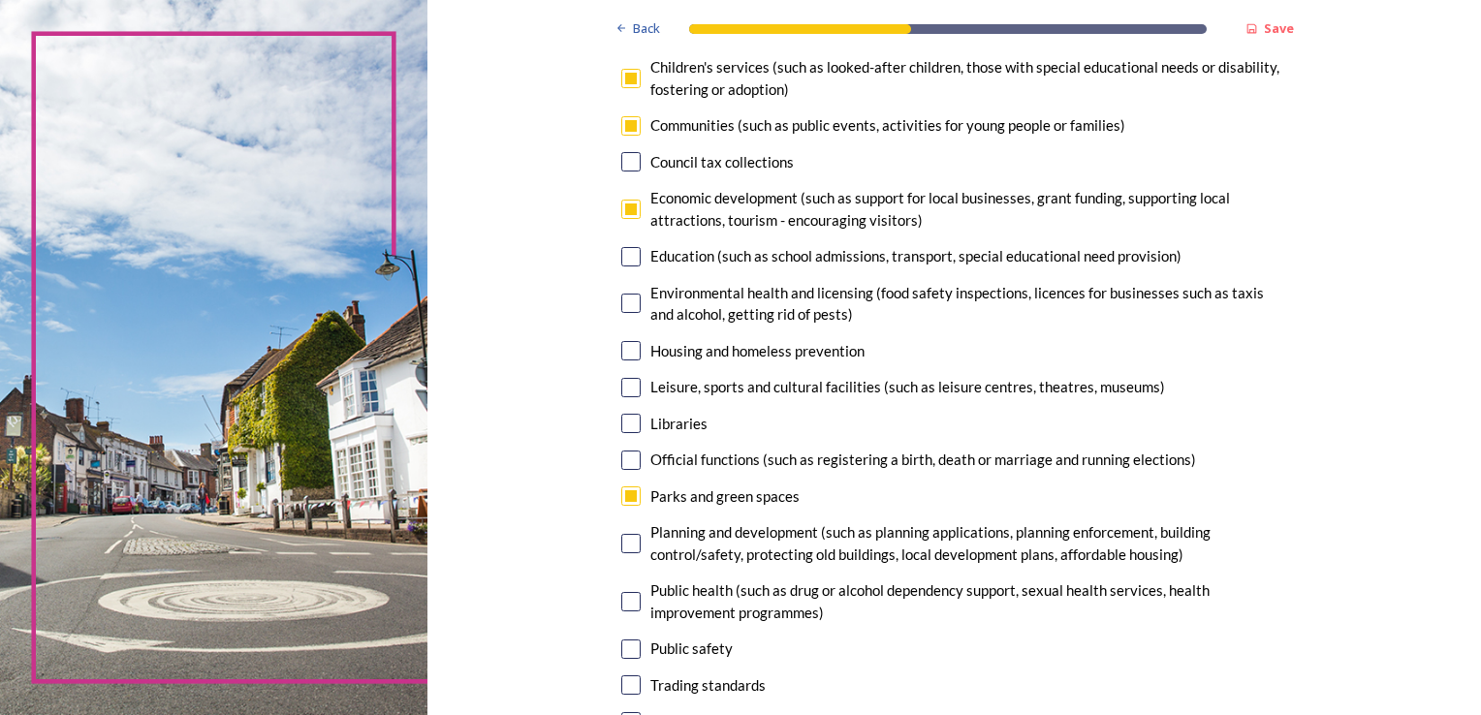
scroll to position [194, 0]
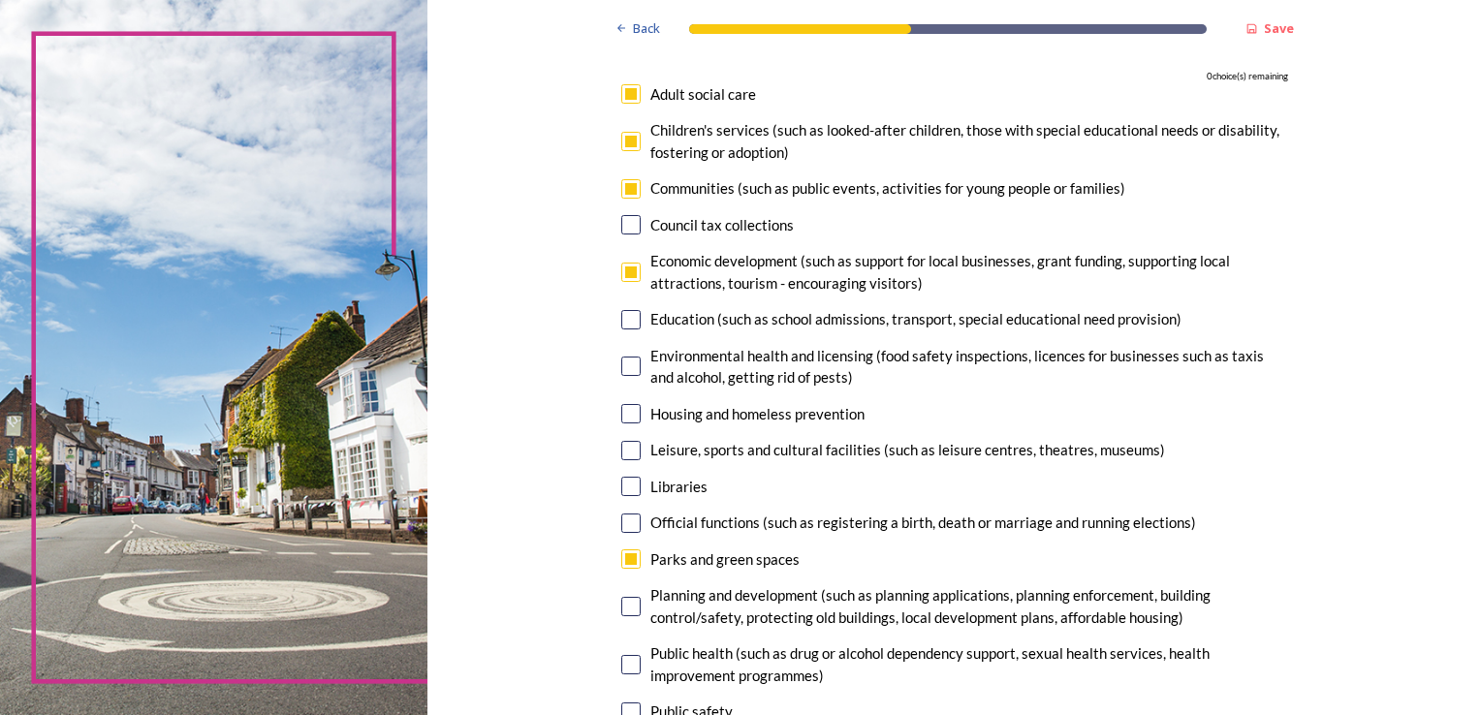
click at [621, 264] on input "checkbox" at bounding box center [630, 272] width 19 height 19
checkbox input "false"
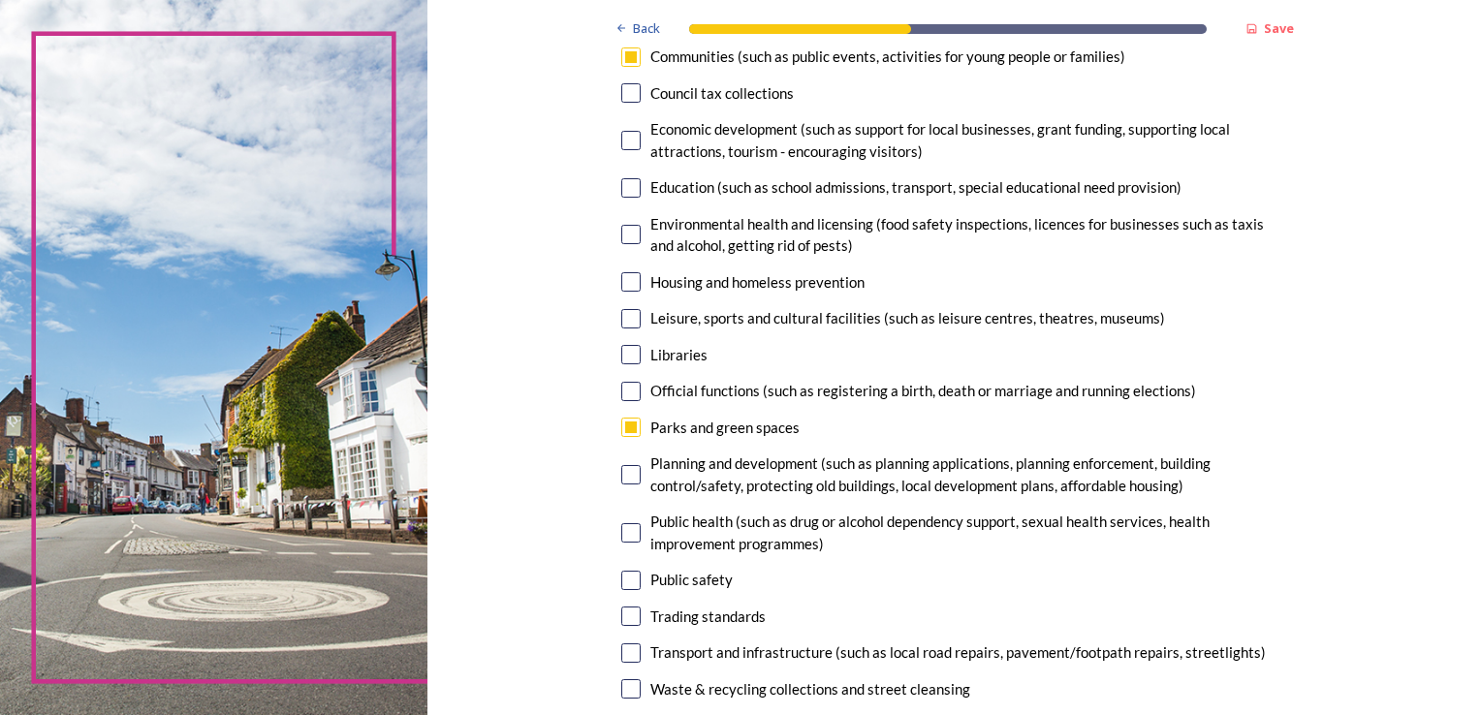
scroll to position [485, 0]
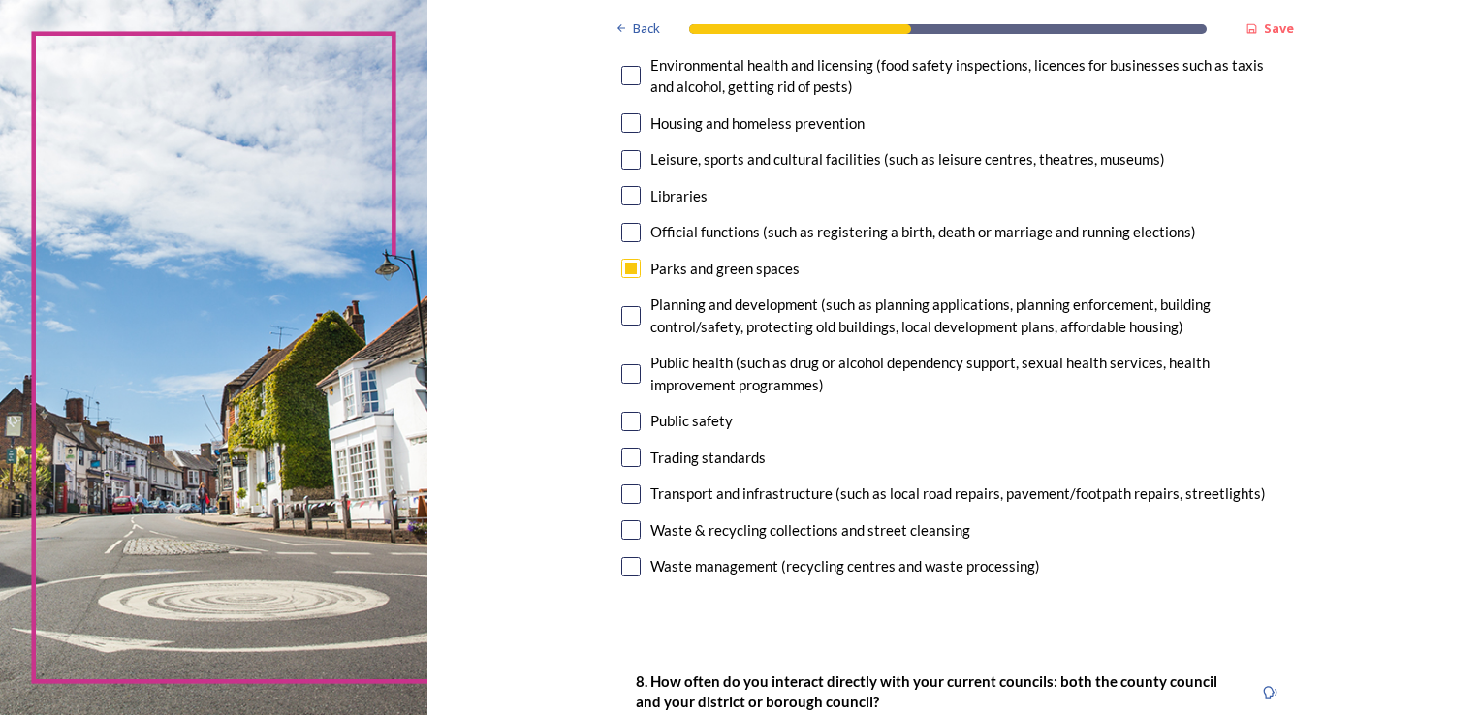
click at [621, 527] on input "checkbox" at bounding box center [630, 530] width 19 height 19
checkbox input "true"
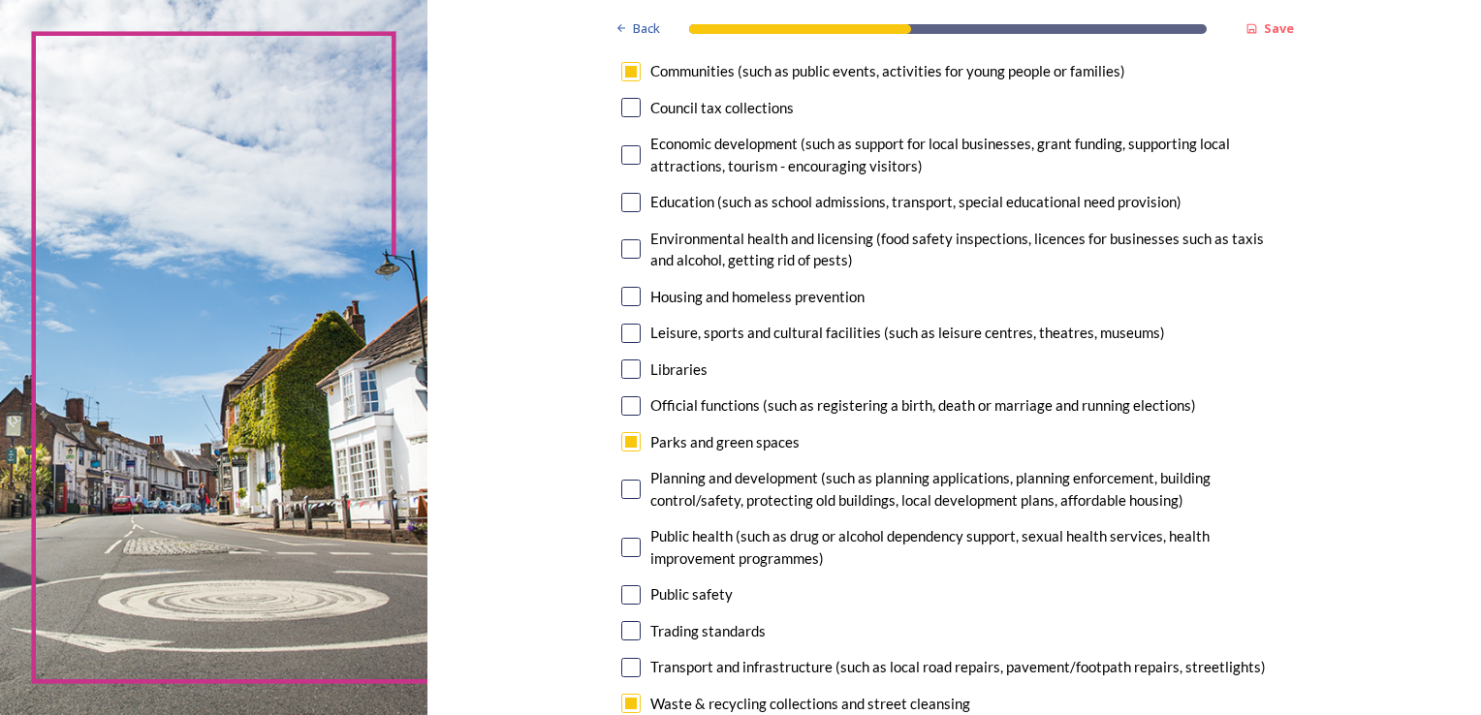
scroll to position [194, 0]
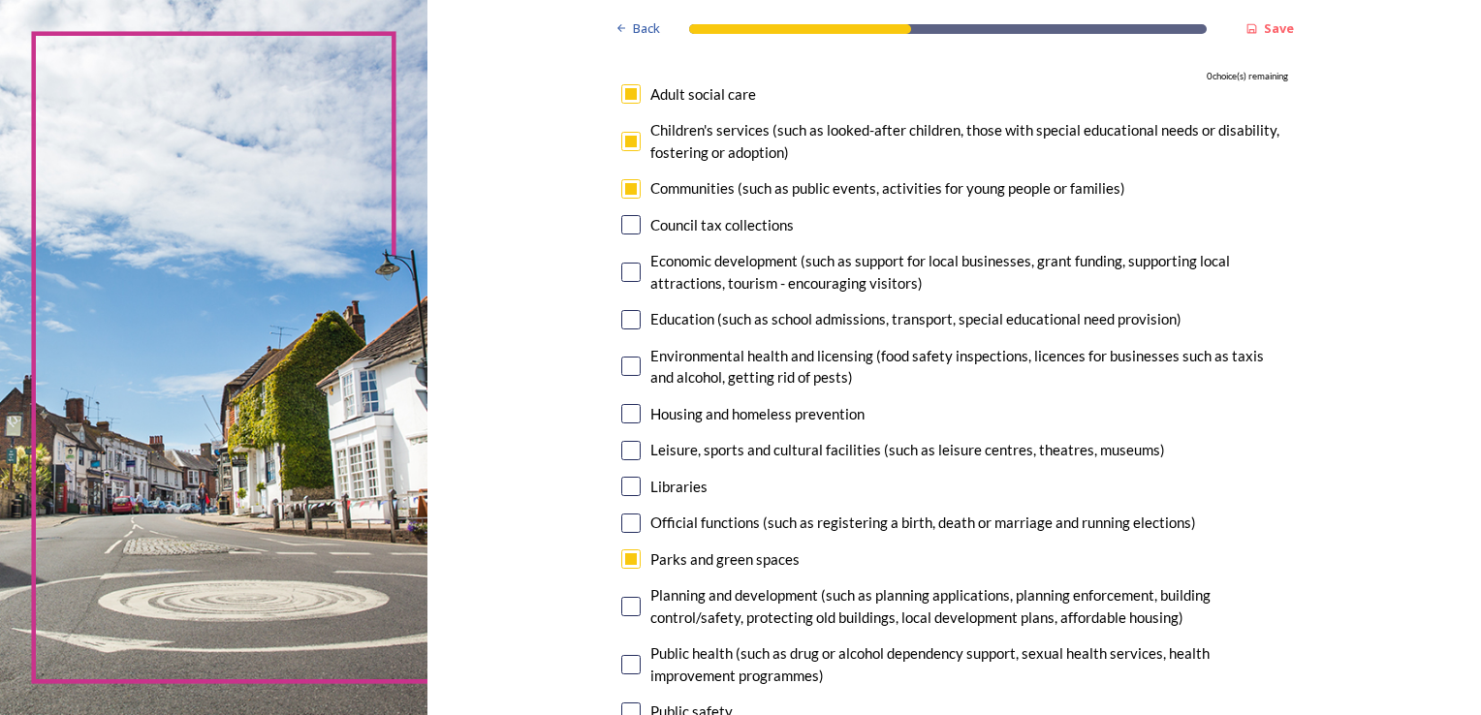
click at [624, 143] on input "checkbox" at bounding box center [630, 141] width 19 height 19
checkbox input "false"
click at [628, 414] on input "checkbox" at bounding box center [630, 413] width 19 height 19
checkbox input "true"
click at [622, 137] on input "checkbox" at bounding box center [630, 141] width 19 height 19
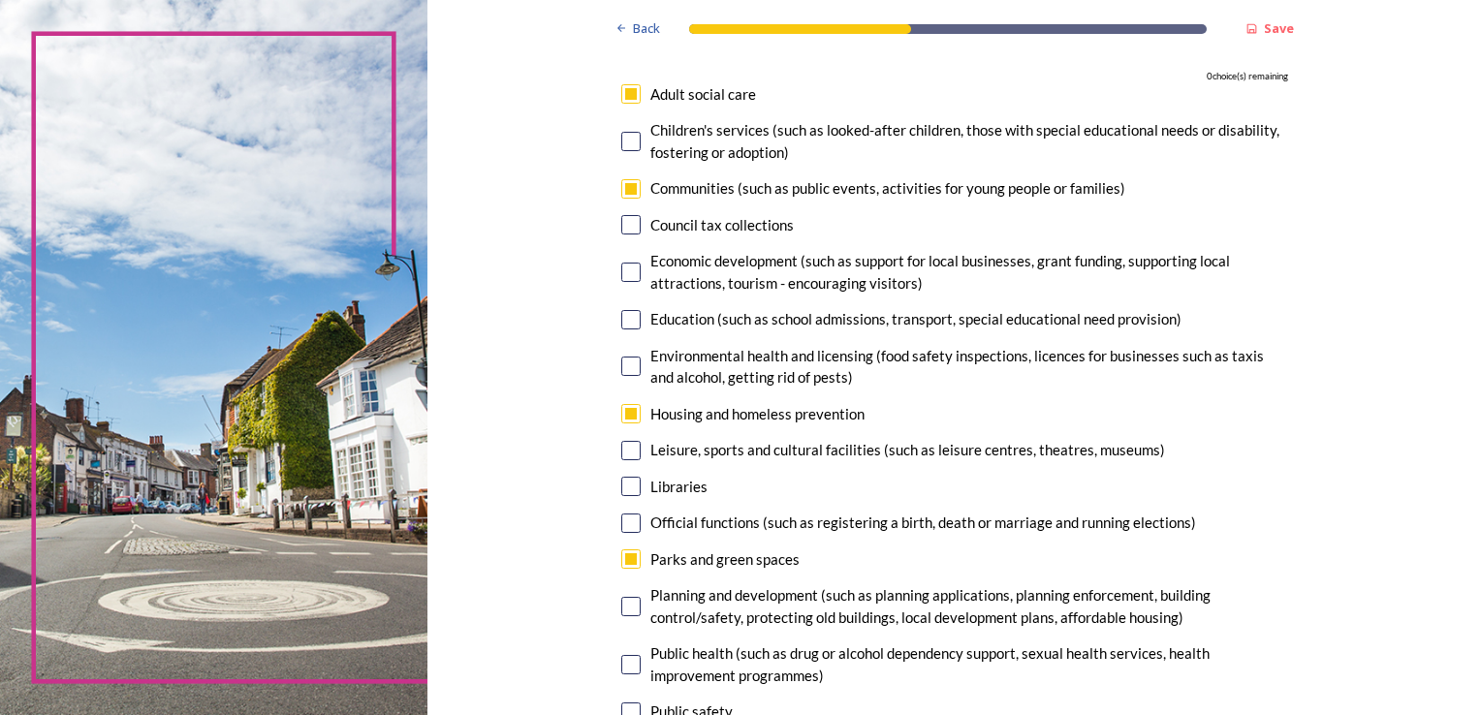
checkbox input "false"
click at [624, 188] on input "checkbox" at bounding box center [630, 188] width 19 height 19
checkbox input "false"
click at [624, 135] on input "checkbox" at bounding box center [630, 141] width 19 height 19
checkbox input "true"
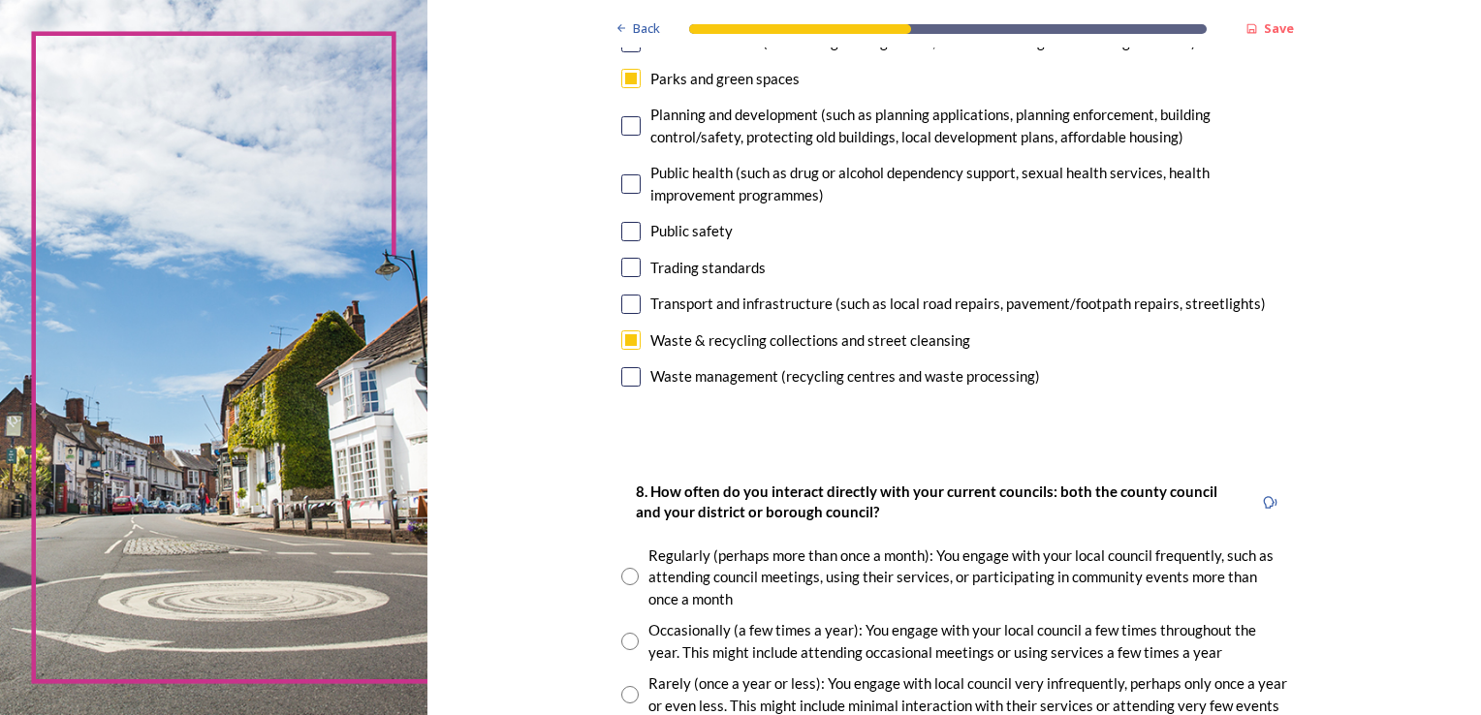
scroll to position [872, 0]
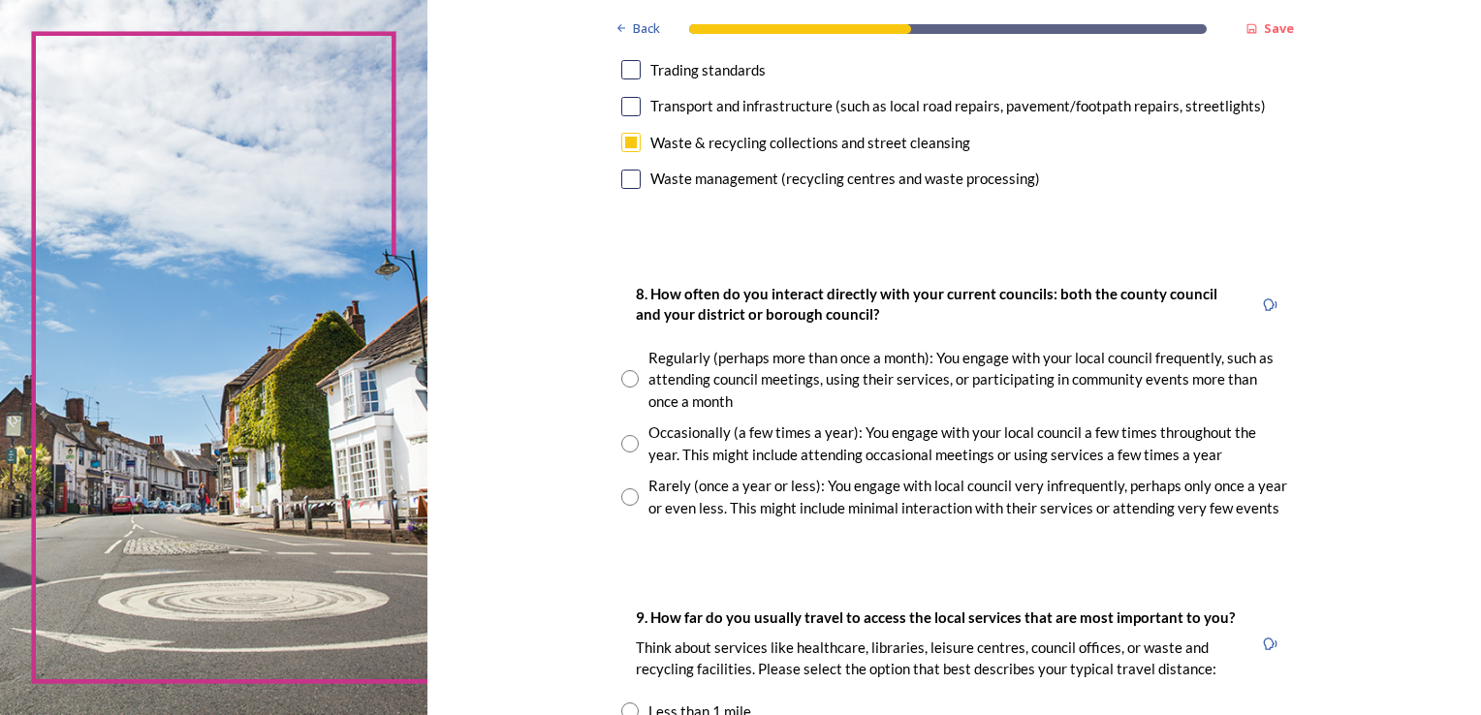
click at [621, 439] on input "radio" at bounding box center [629, 443] width 17 height 17
radio input "true"
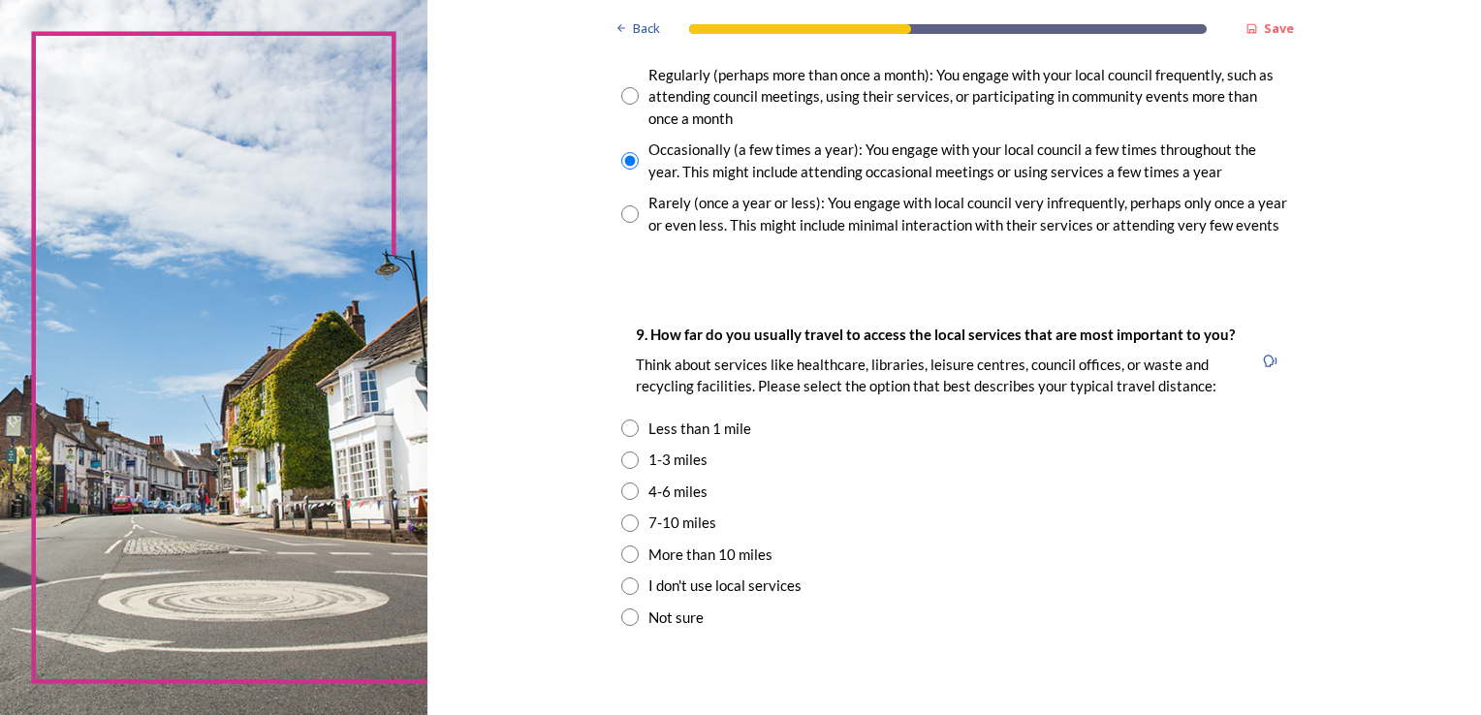
scroll to position [1163, 0]
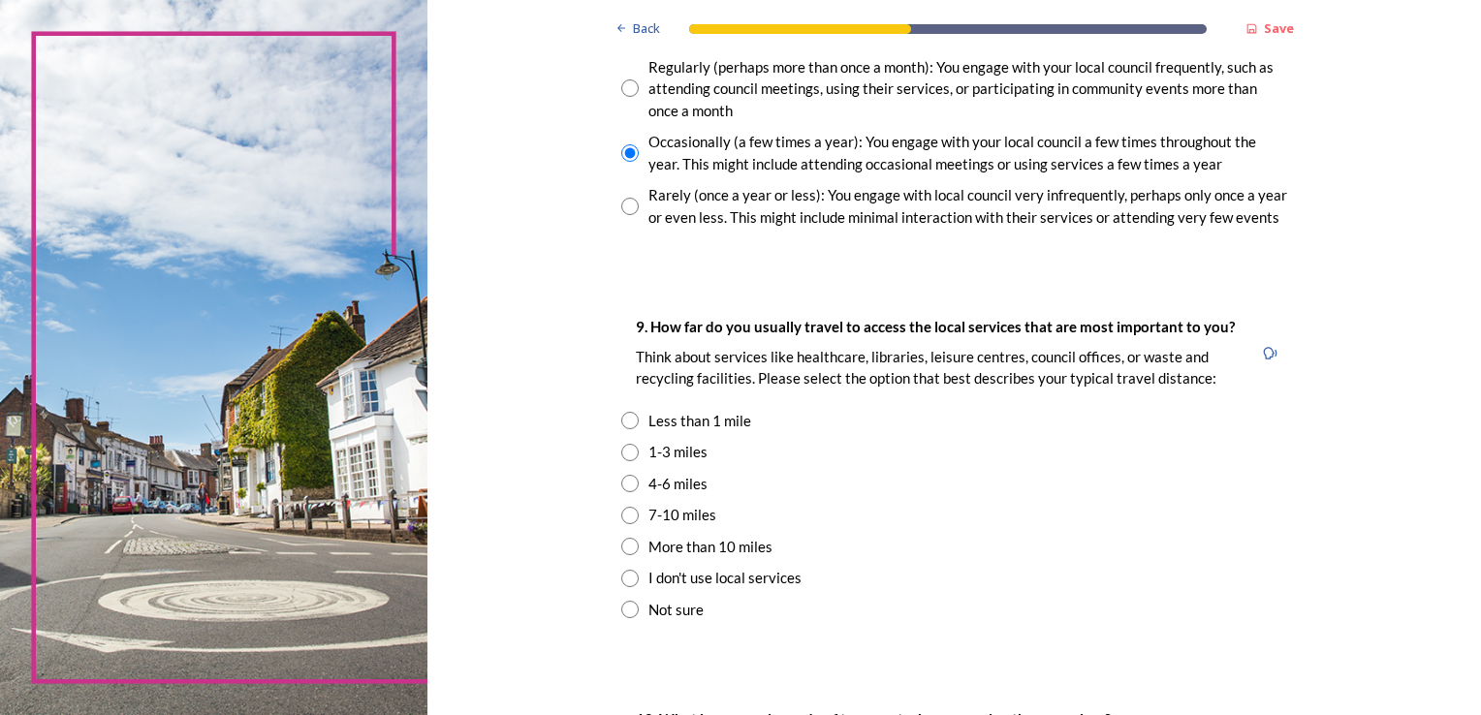
click at [624, 419] on input "radio" at bounding box center [629, 420] width 17 height 17
radio input "true"
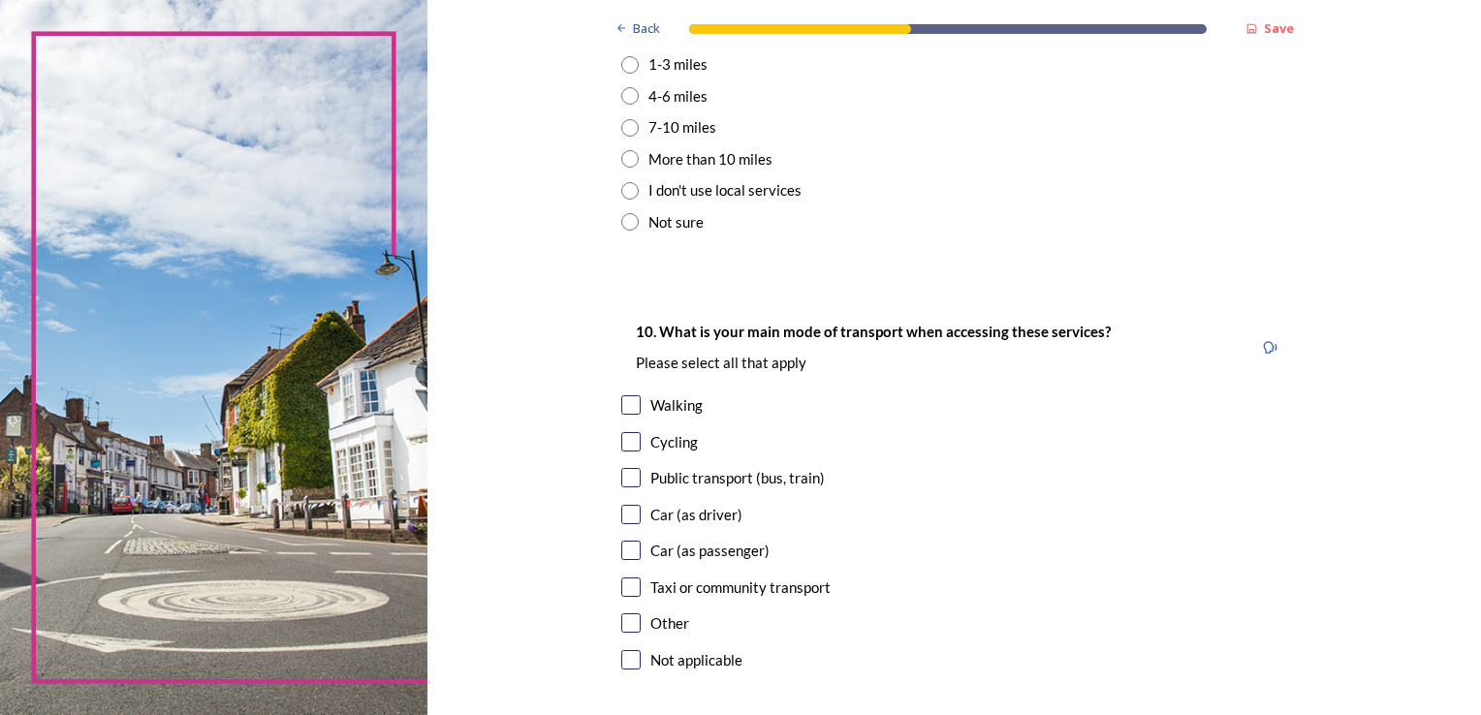
scroll to position [1738, 0]
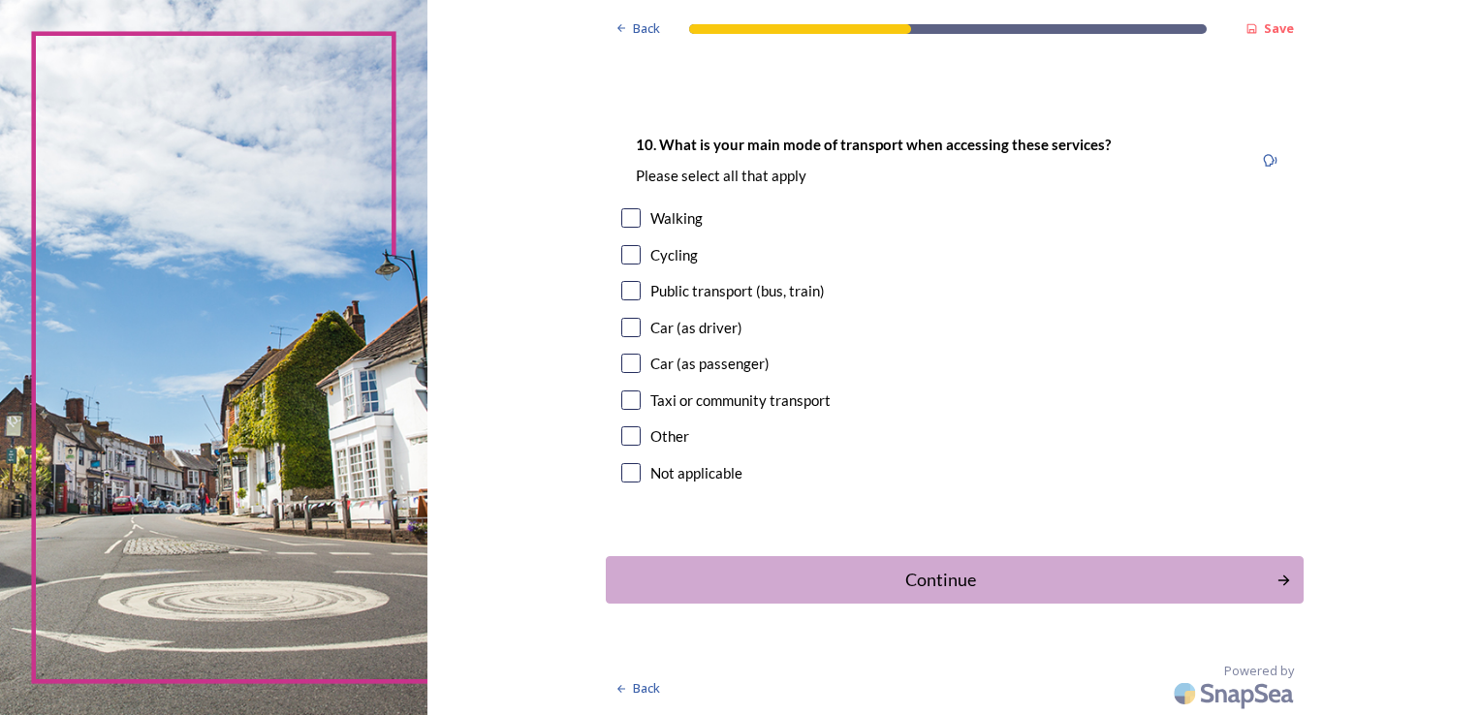
click at [623, 213] on input "checkbox" at bounding box center [630, 217] width 19 height 19
checkbox input "true"
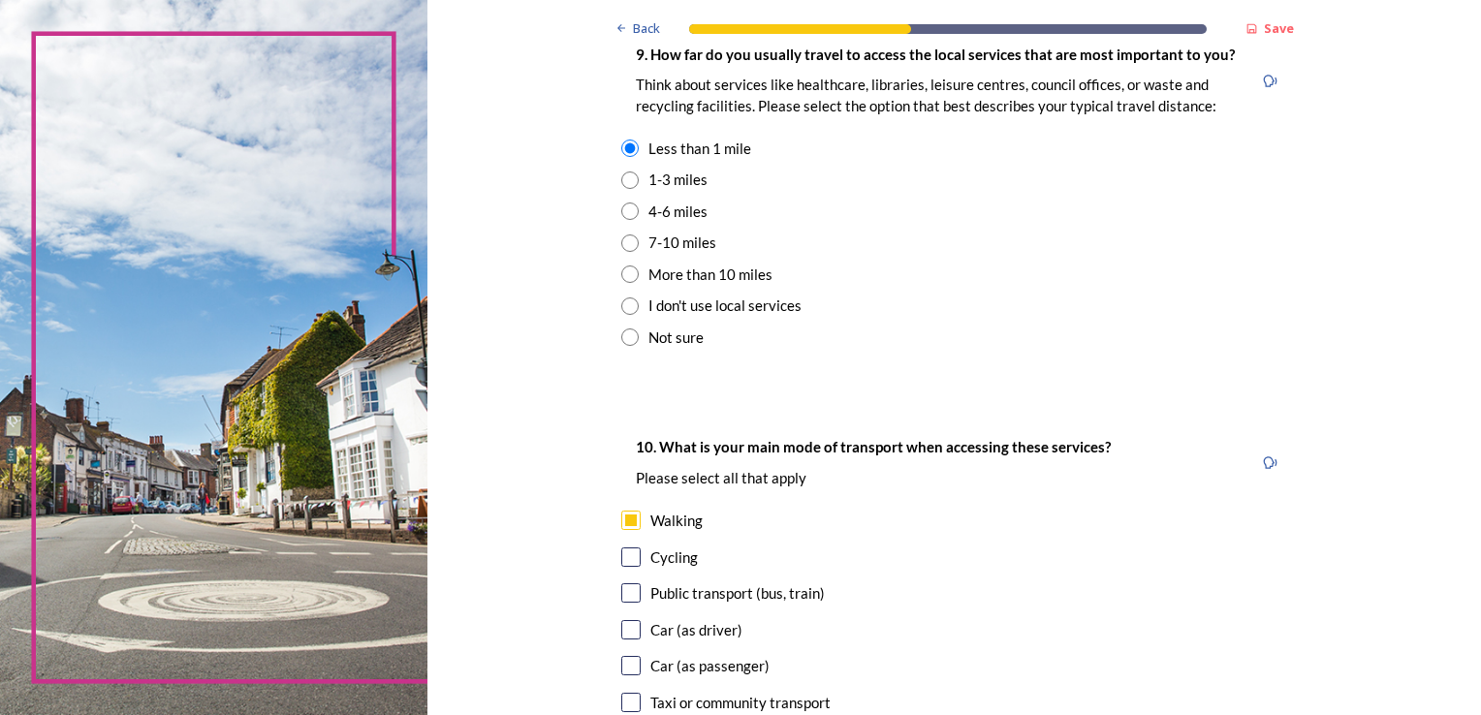
scroll to position [1350, 0]
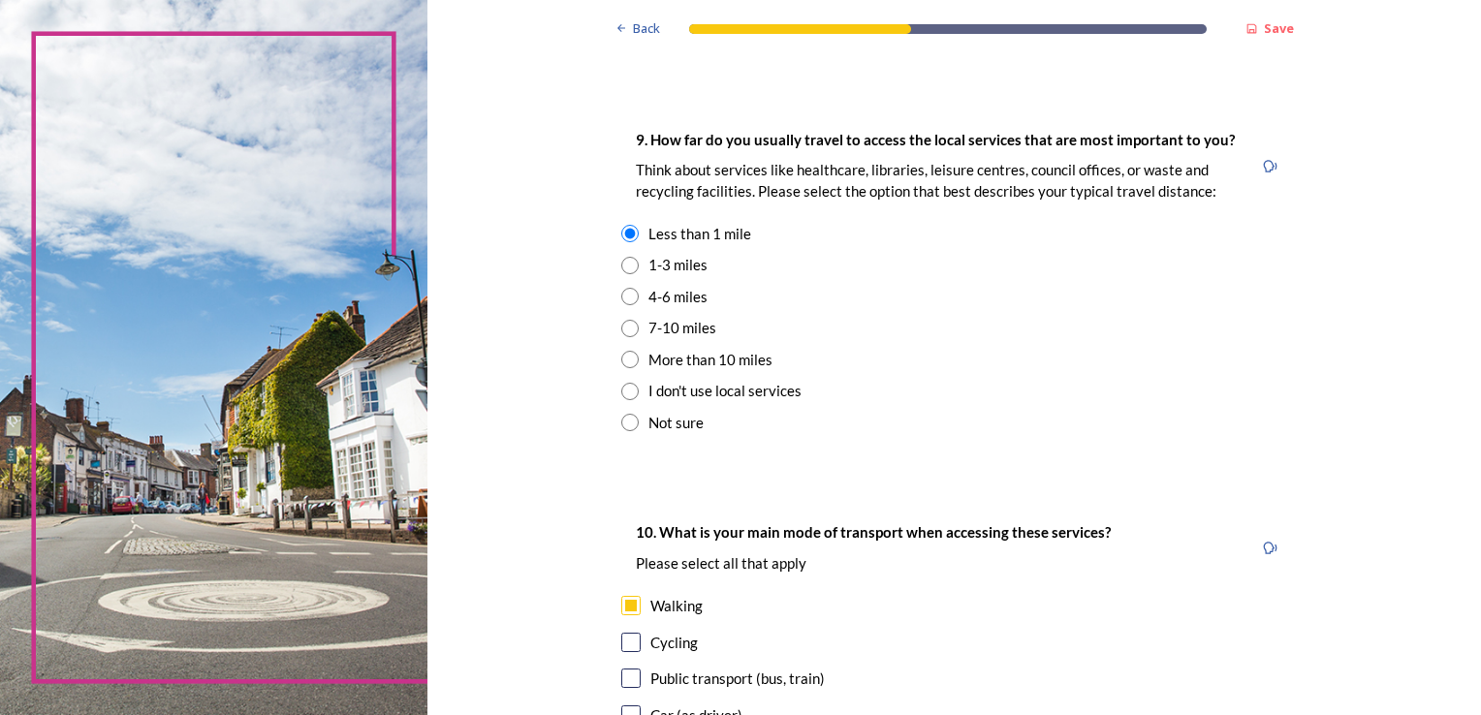
click at [623, 264] on input "radio" at bounding box center [629, 265] width 17 height 17
radio input "true"
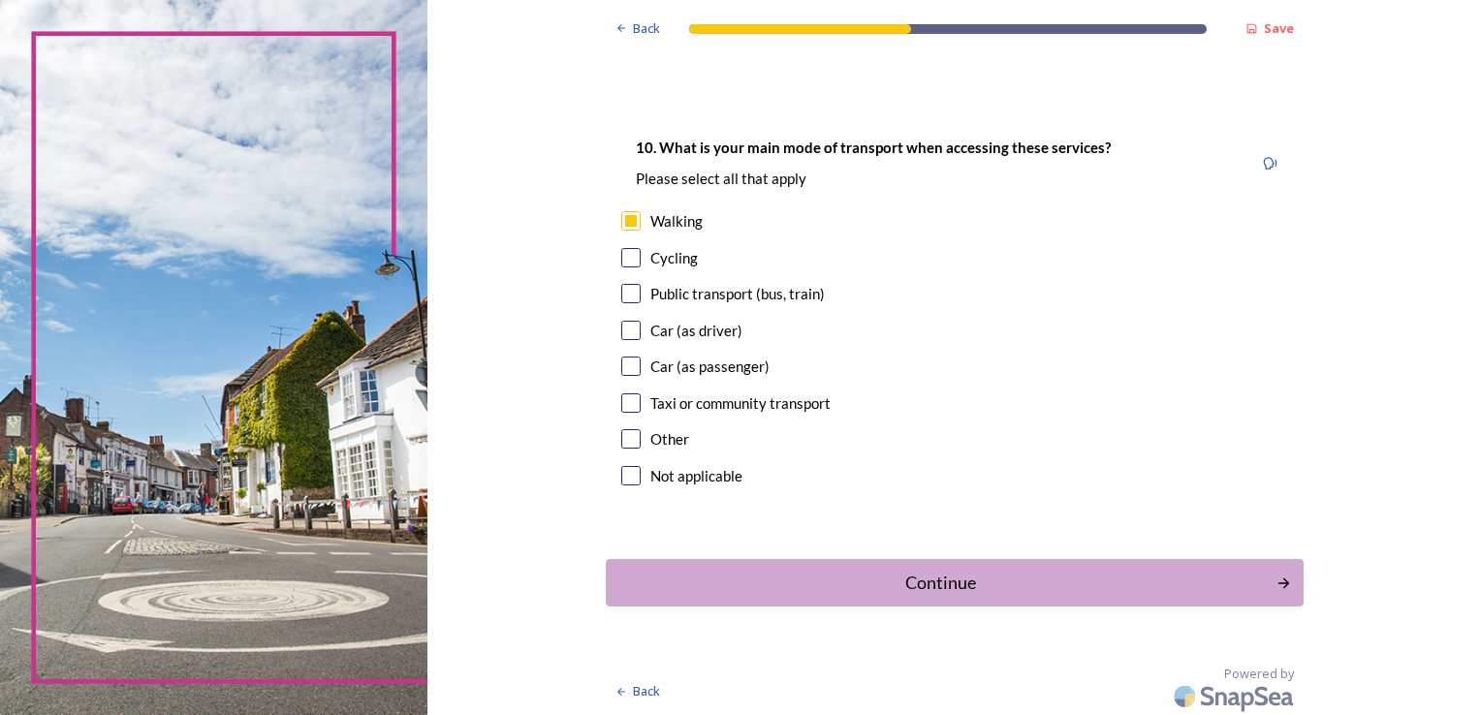
scroll to position [1738, 0]
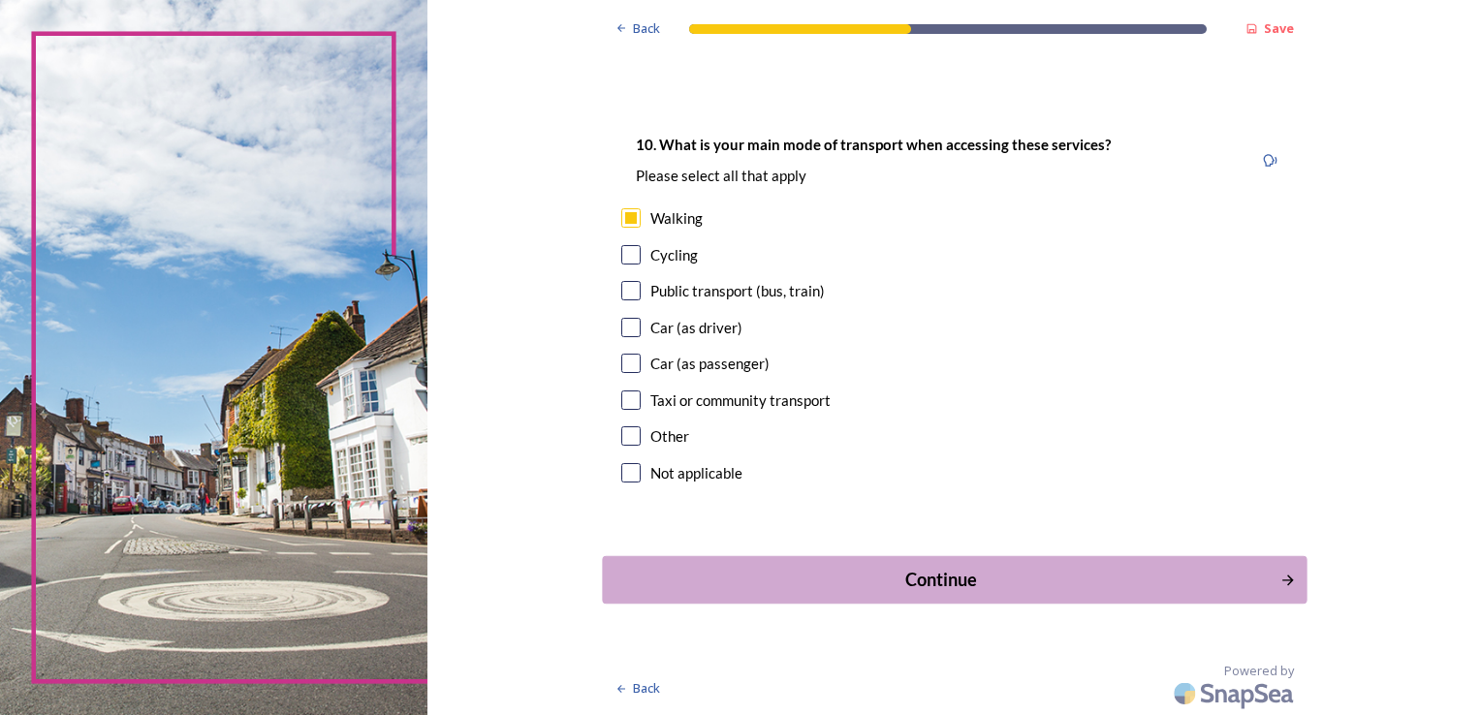
click at [942, 568] on div "Continue" at bounding box center [941, 580] width 656 height 26
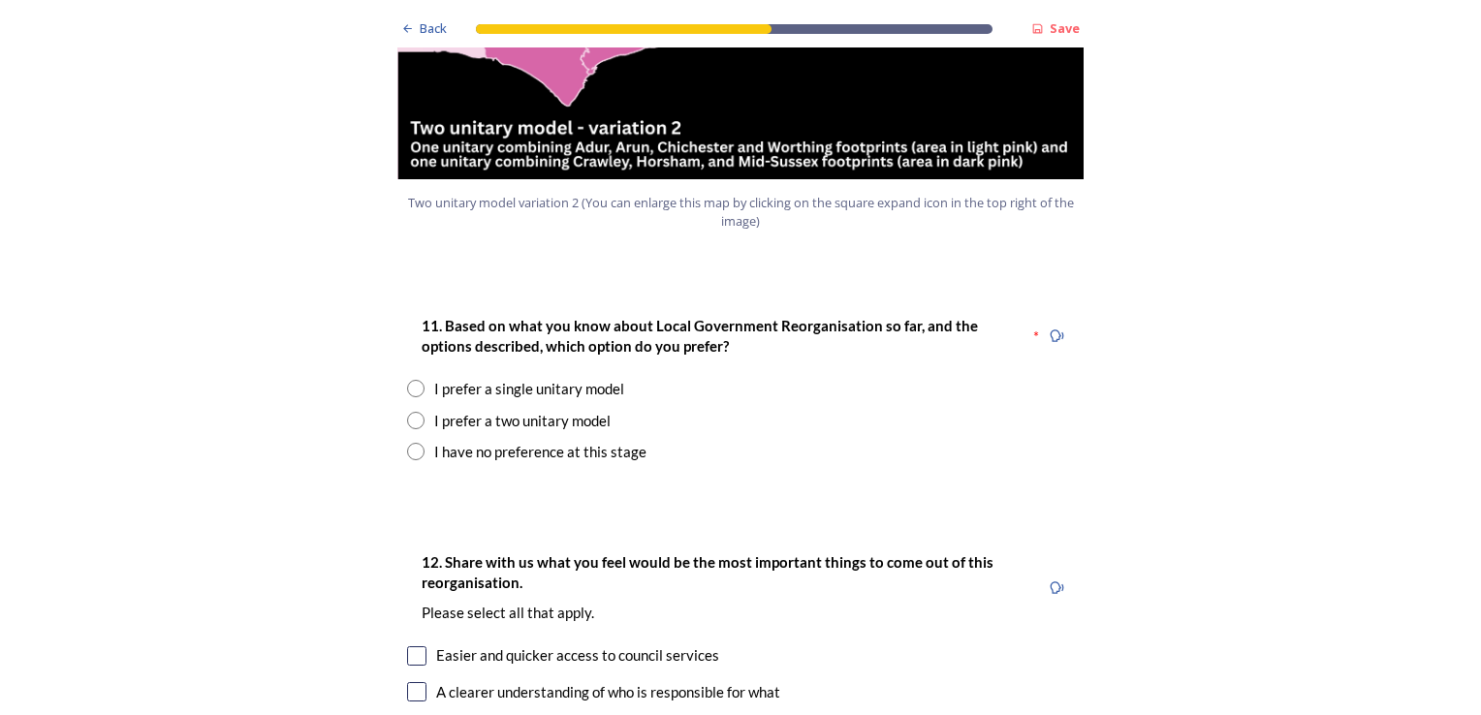
scroll to position [2423, 0]
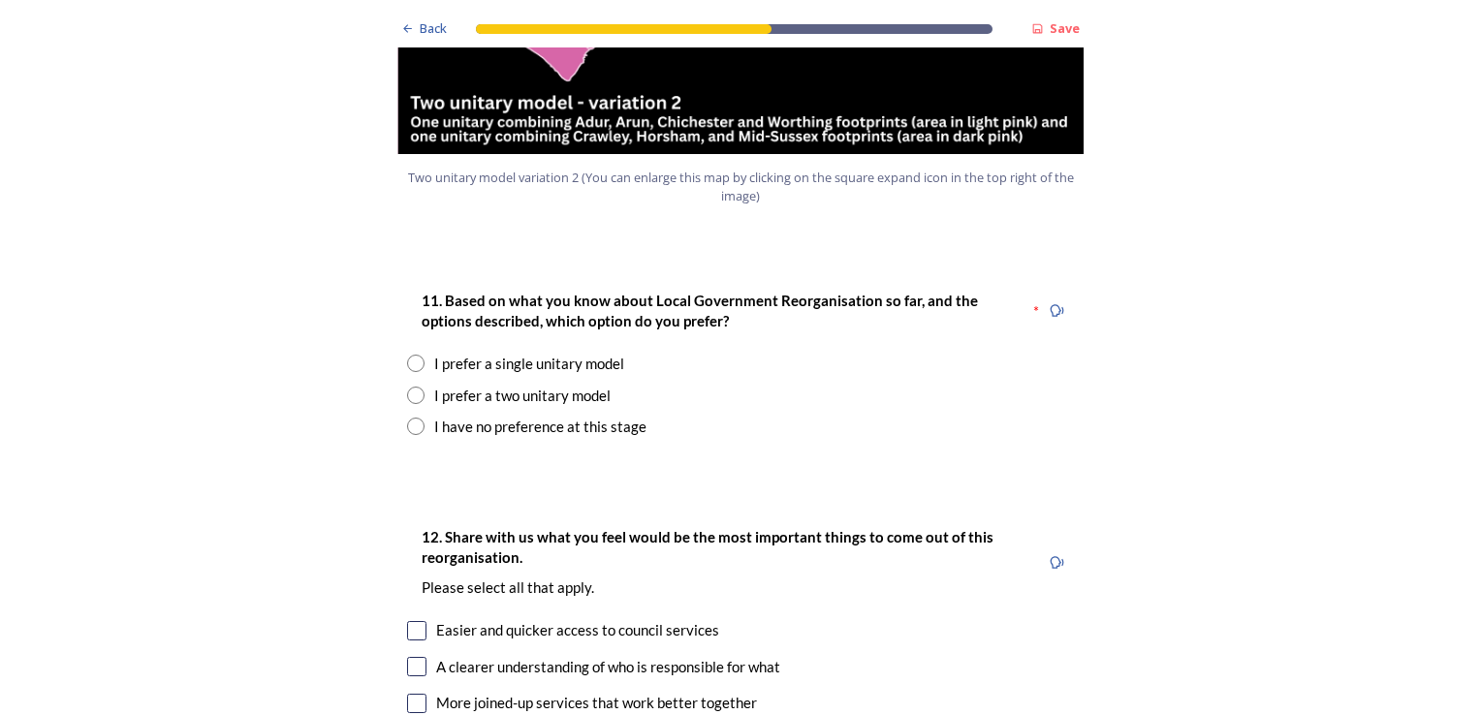
click at [407, 387] on input "radio" at bounding box center [415, 395] width 17 height 17
radio input "true"
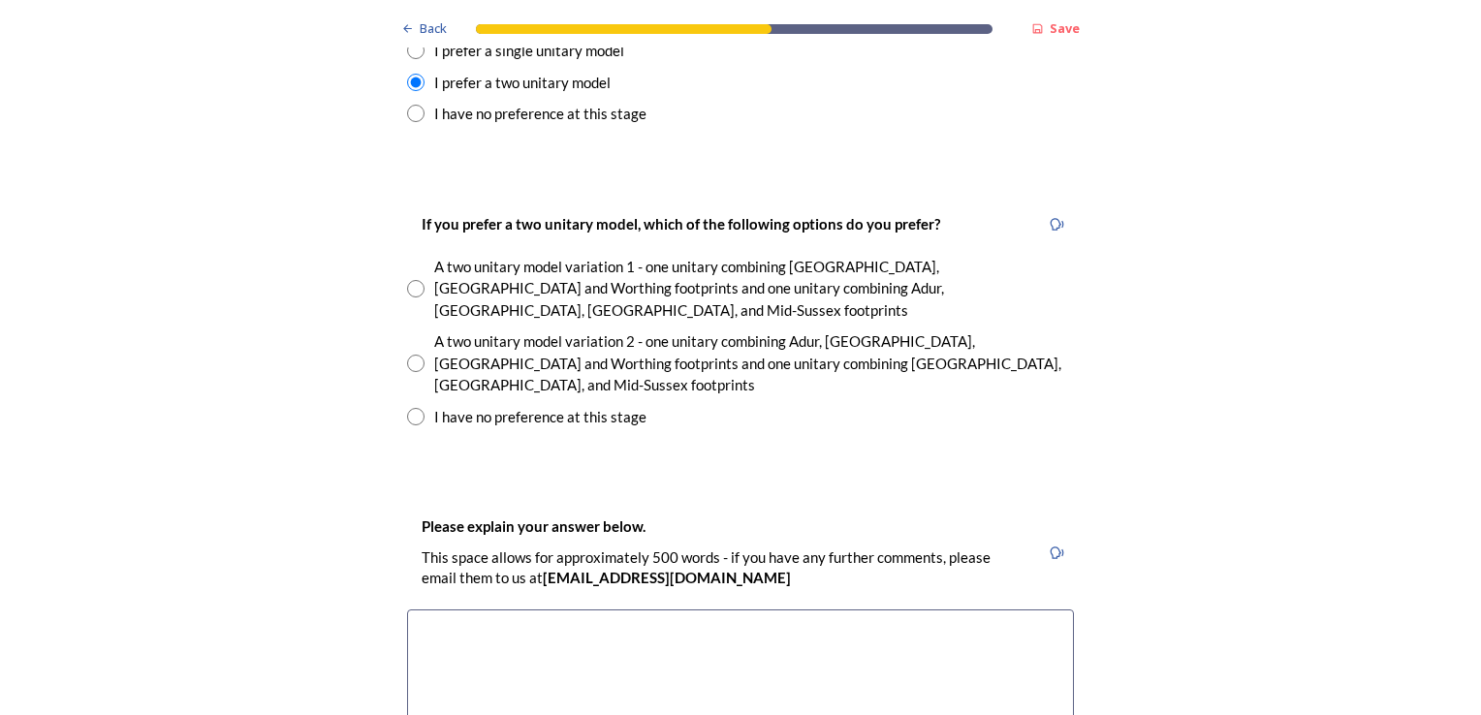
scroll to position [2811, 0]
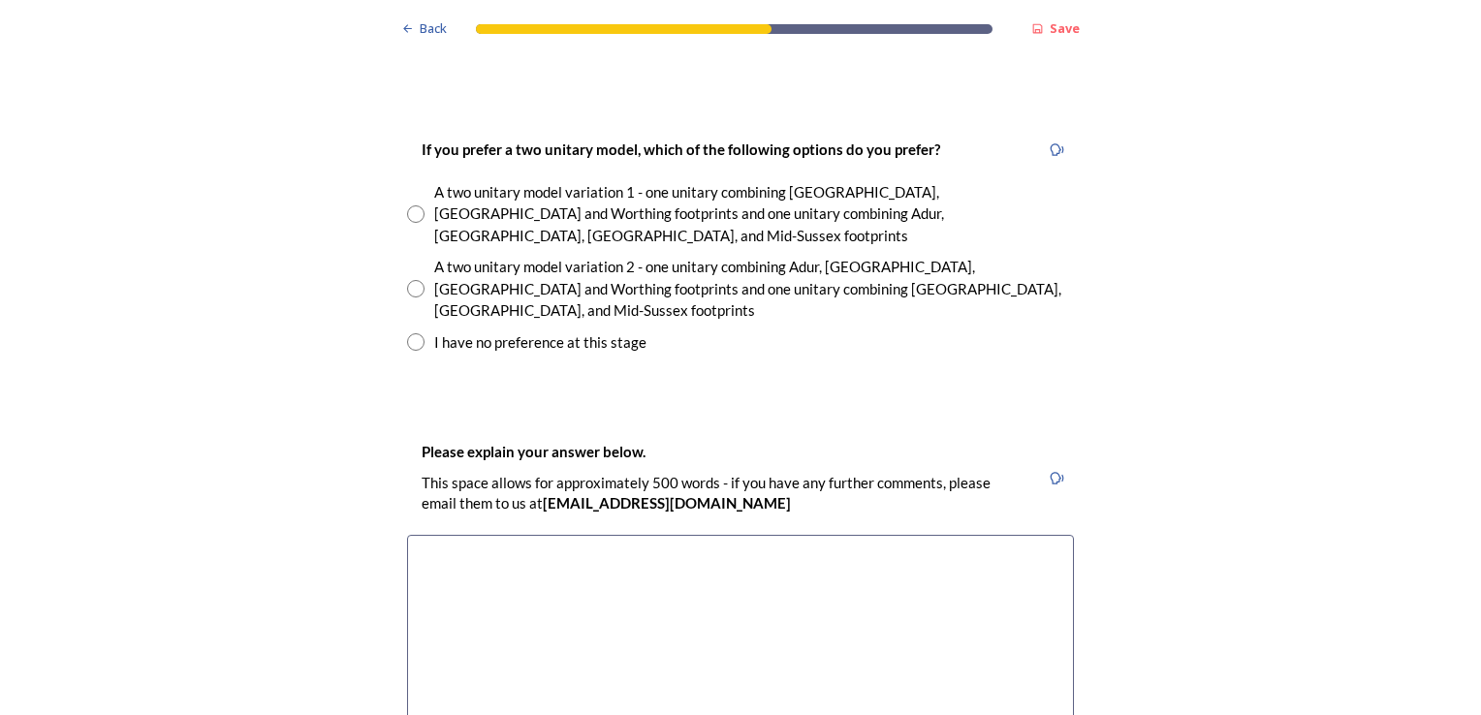
click at [407, 280] on input "radio" at bounding box center [415, 288] width 17 height 17
radio input "true"
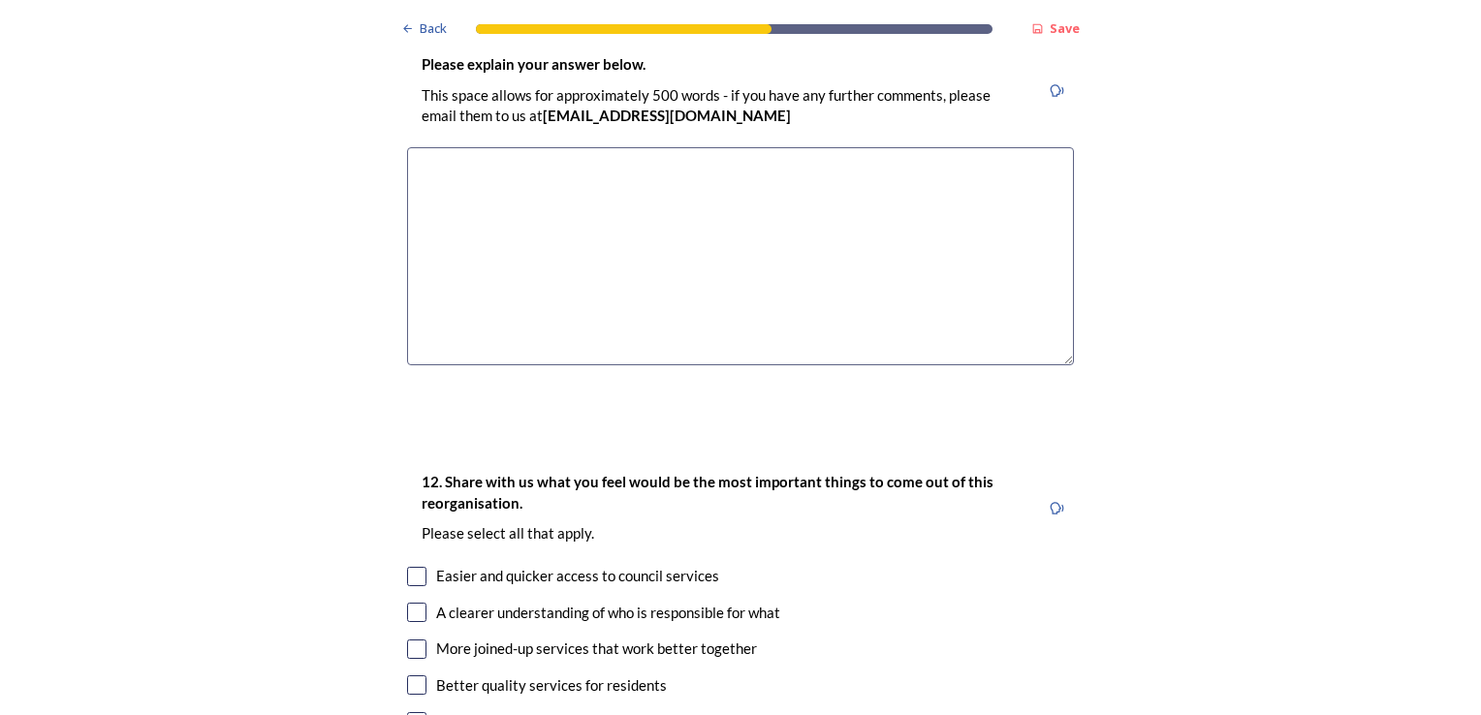
scroll to position [3005, 0]
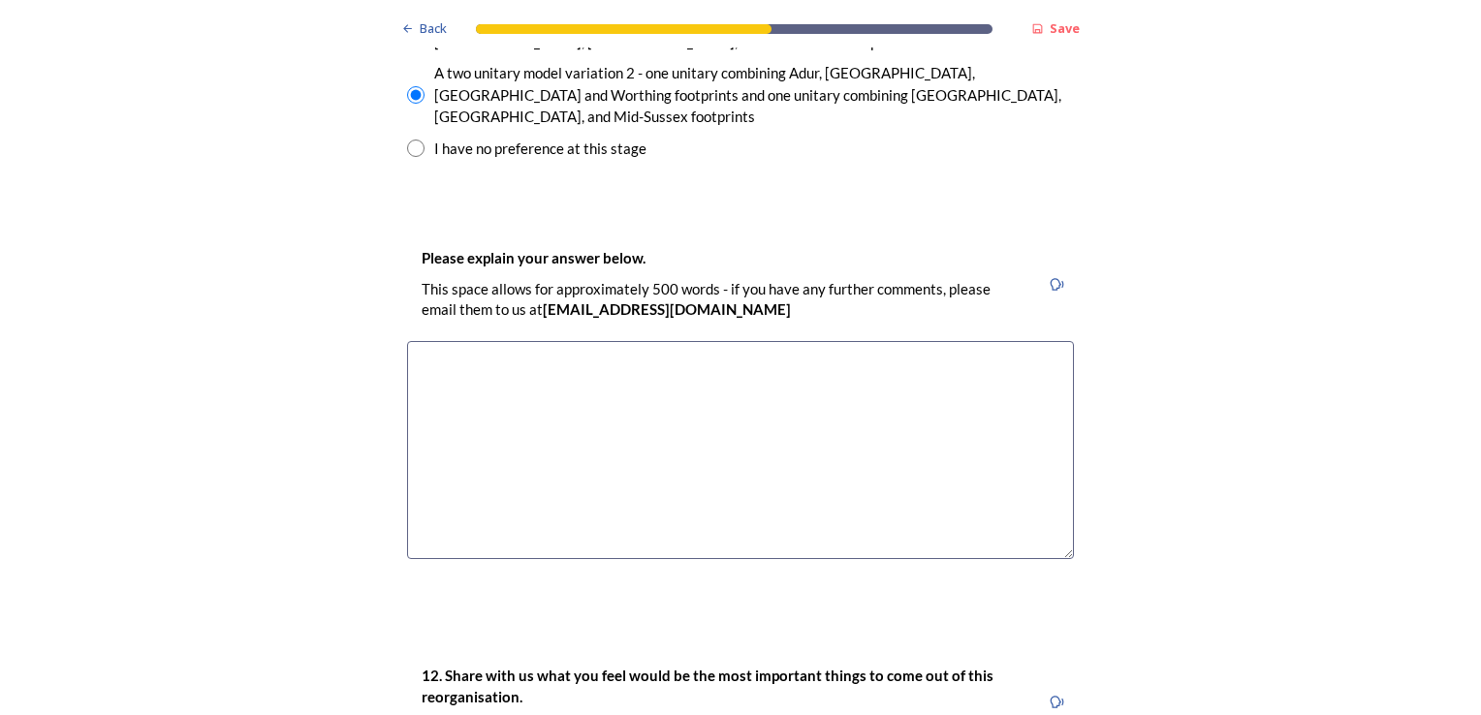
click at [442, 341] on textarea at bounding box center [740, 450] width 667 height 218
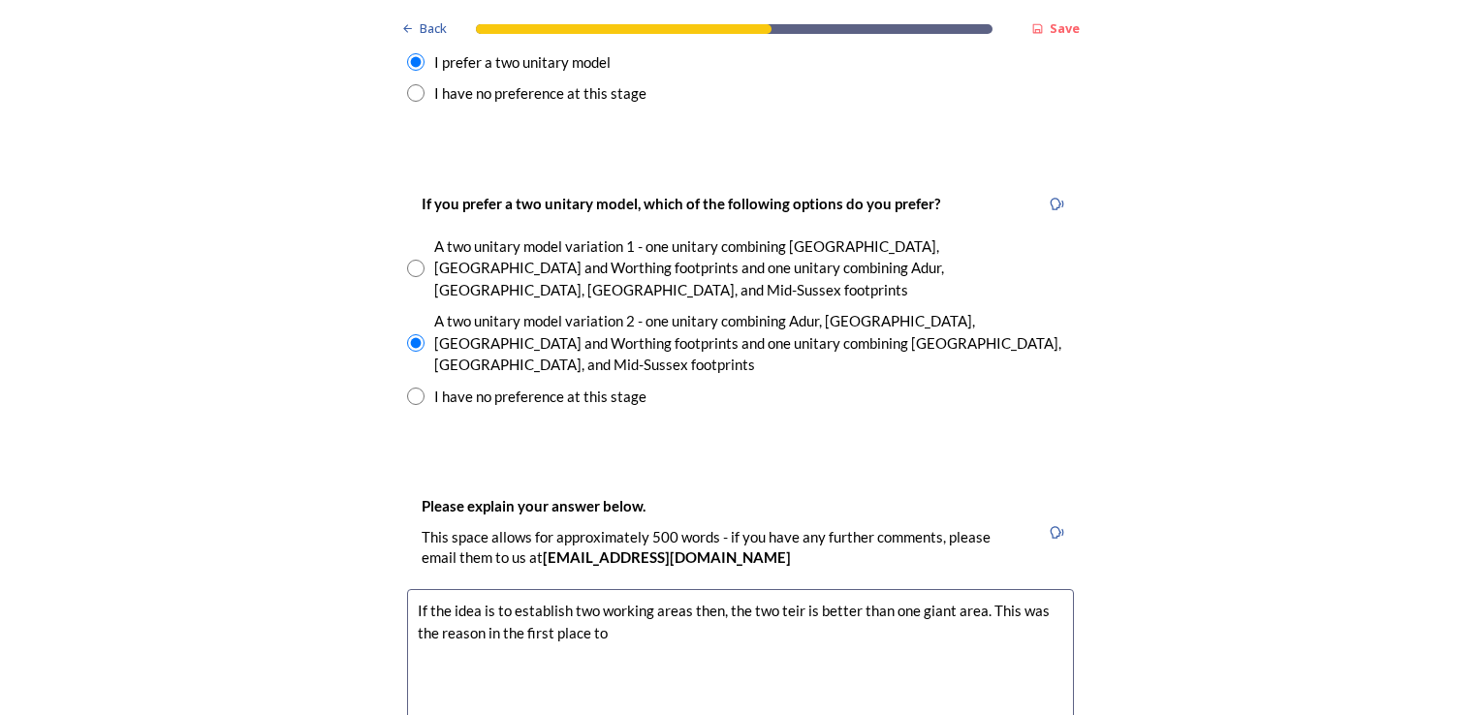
scroll to position [2714, 0]
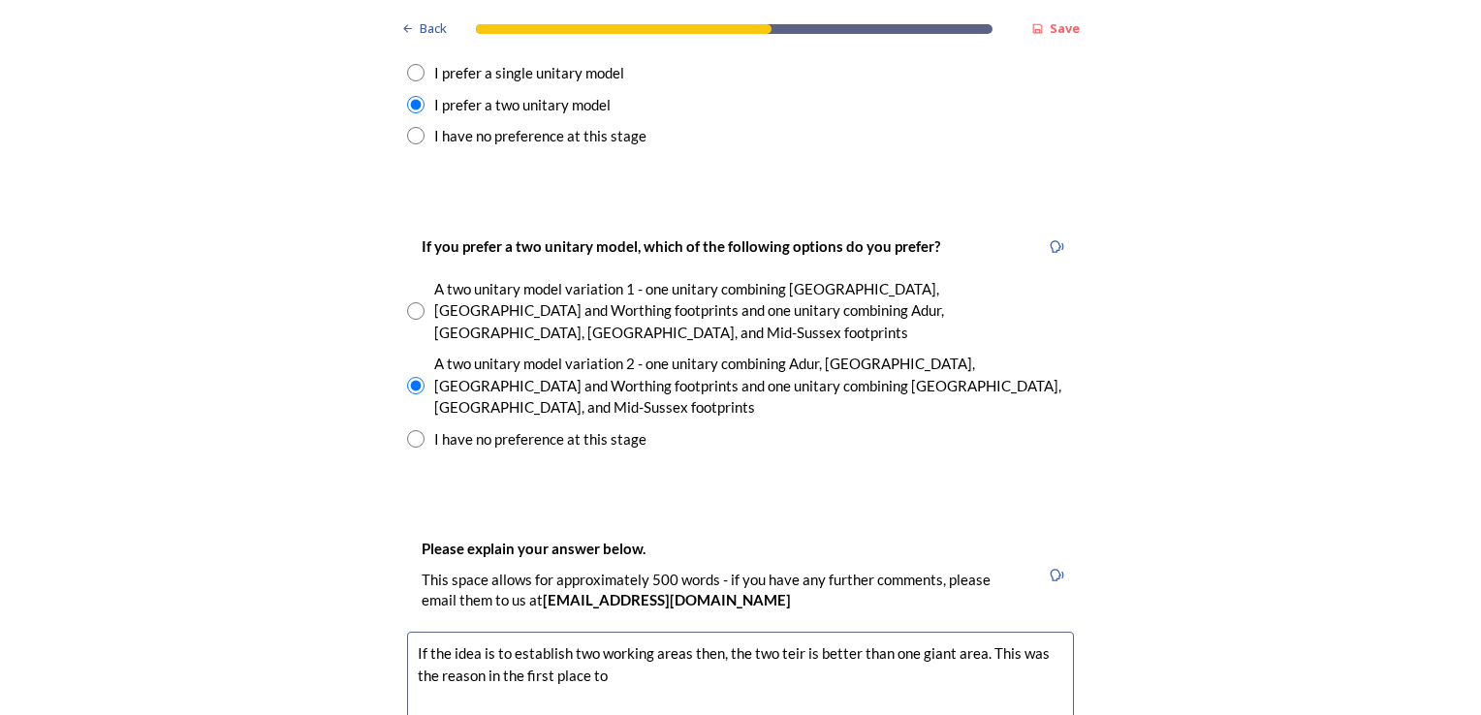
type textarea "If the idea is to establish two working areas then, the two teir is better than…"
click at [407, 302] on input "radio" at bounding box center [415, 310] width 17 height 17
radio input "true"
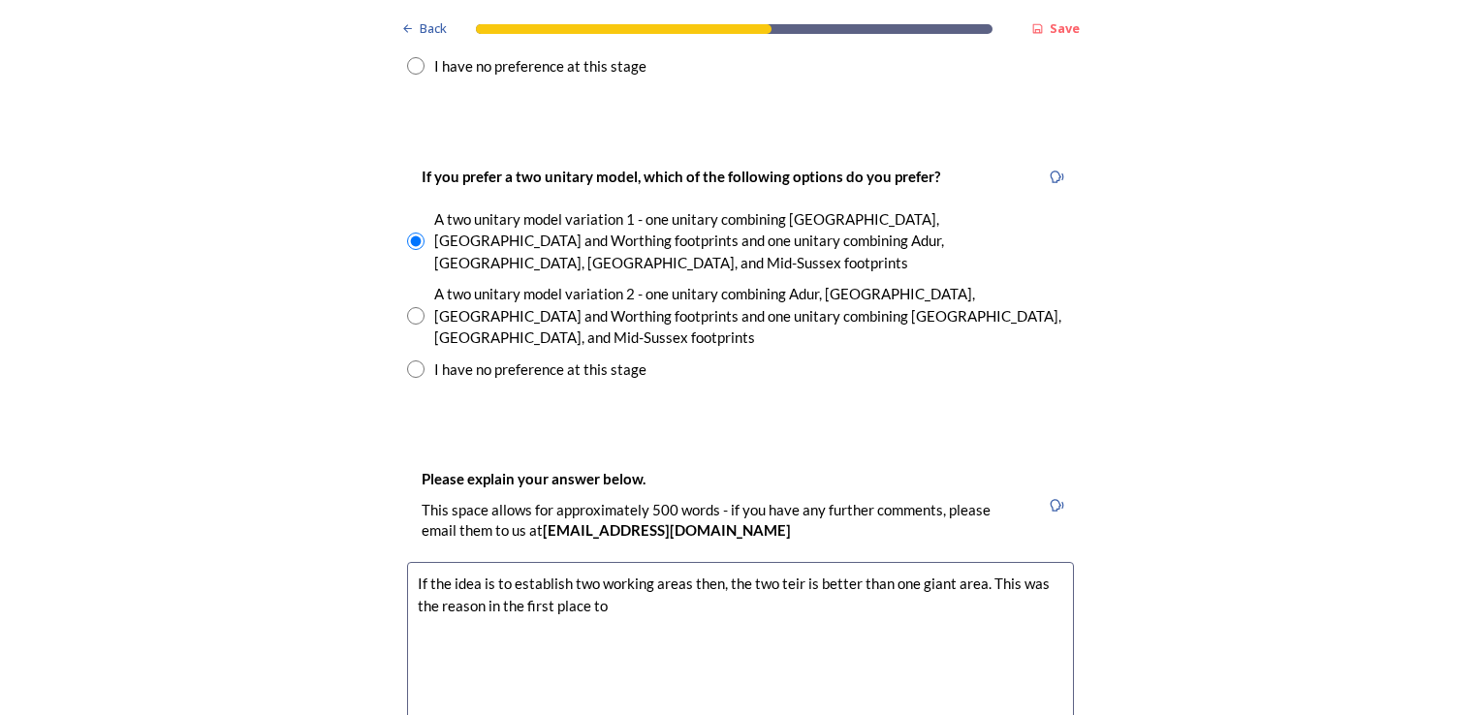
scroll to position [3102, 0]
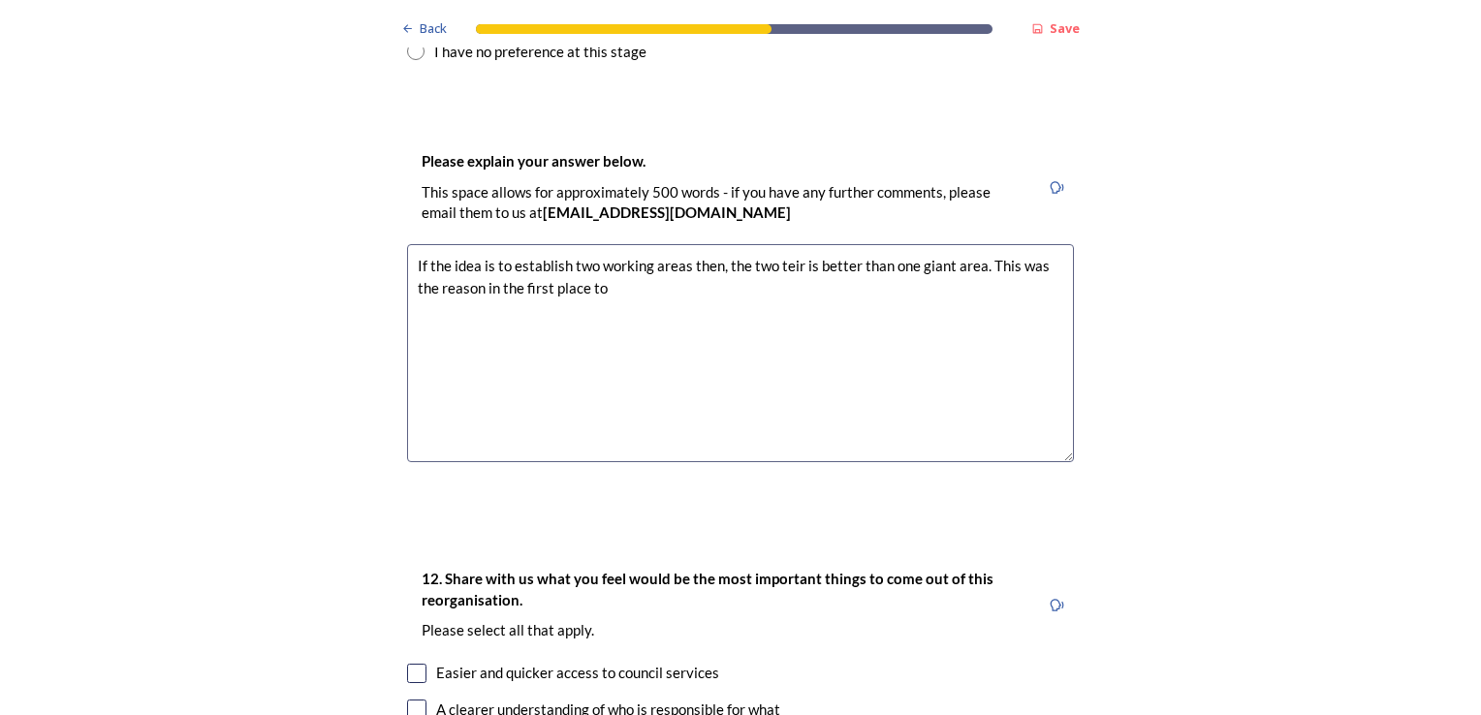
click at [680, 244] on textarea "If the idea is to establish two working areas then, the two teir is better than…" at bounding box center [740, 353] width 667 height 218
click at [779, 244] on textarea "If the idea is to establish two working areas then, the two teir is better than…" at bounding box center [740, 353] width 667 height 218
drag, startPoint x: 784, startPoint y: 169, endPoint x: 758, endPoint y: 260, distance: 94.8
click at [757, 260] on textarea "If the idea is to establish two working areas then, the two teir is better than…" at bounding box center [740, 353] width 667 height 218
click at [780, 244] on textarea "If the idea is to establish two working areas then, the two teir is better than…" at bounding box center [740, 353] width 667 height 218
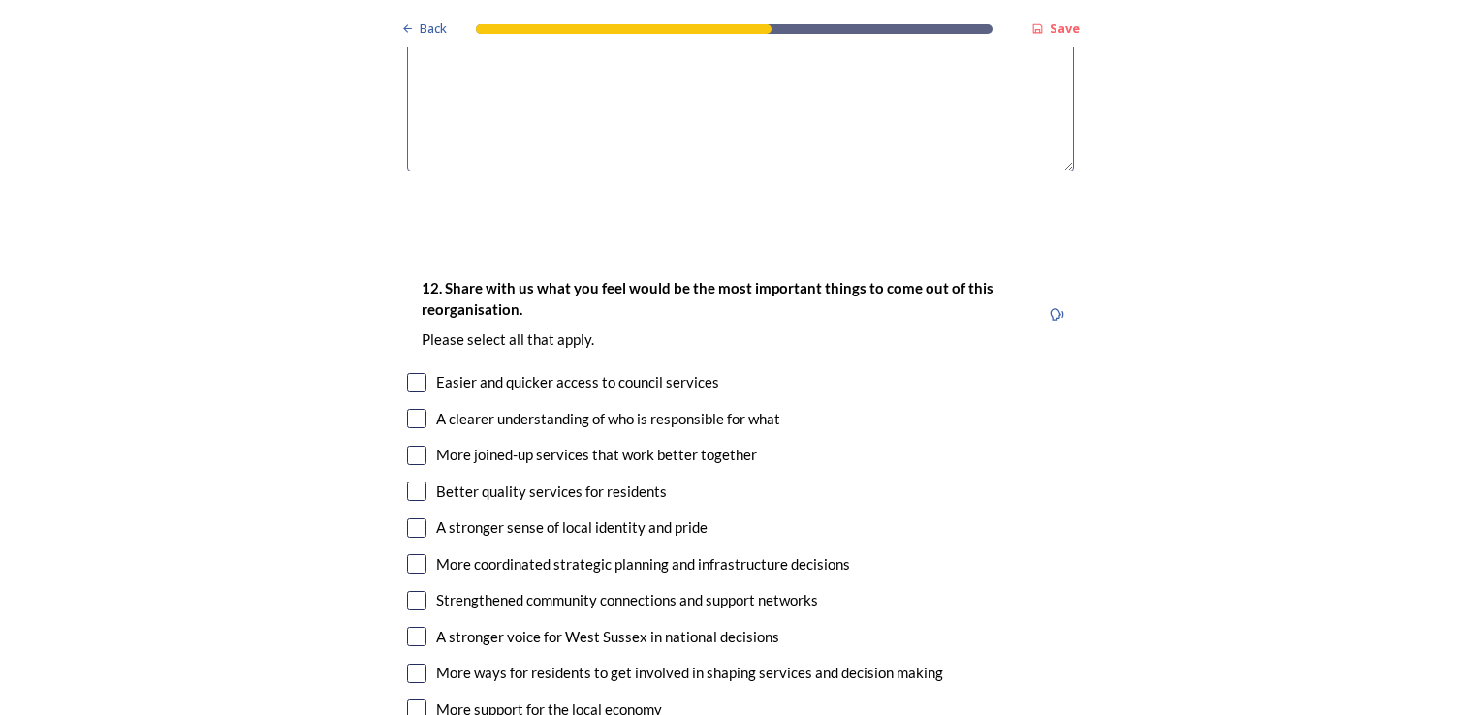
scroll to position [3490, 0]
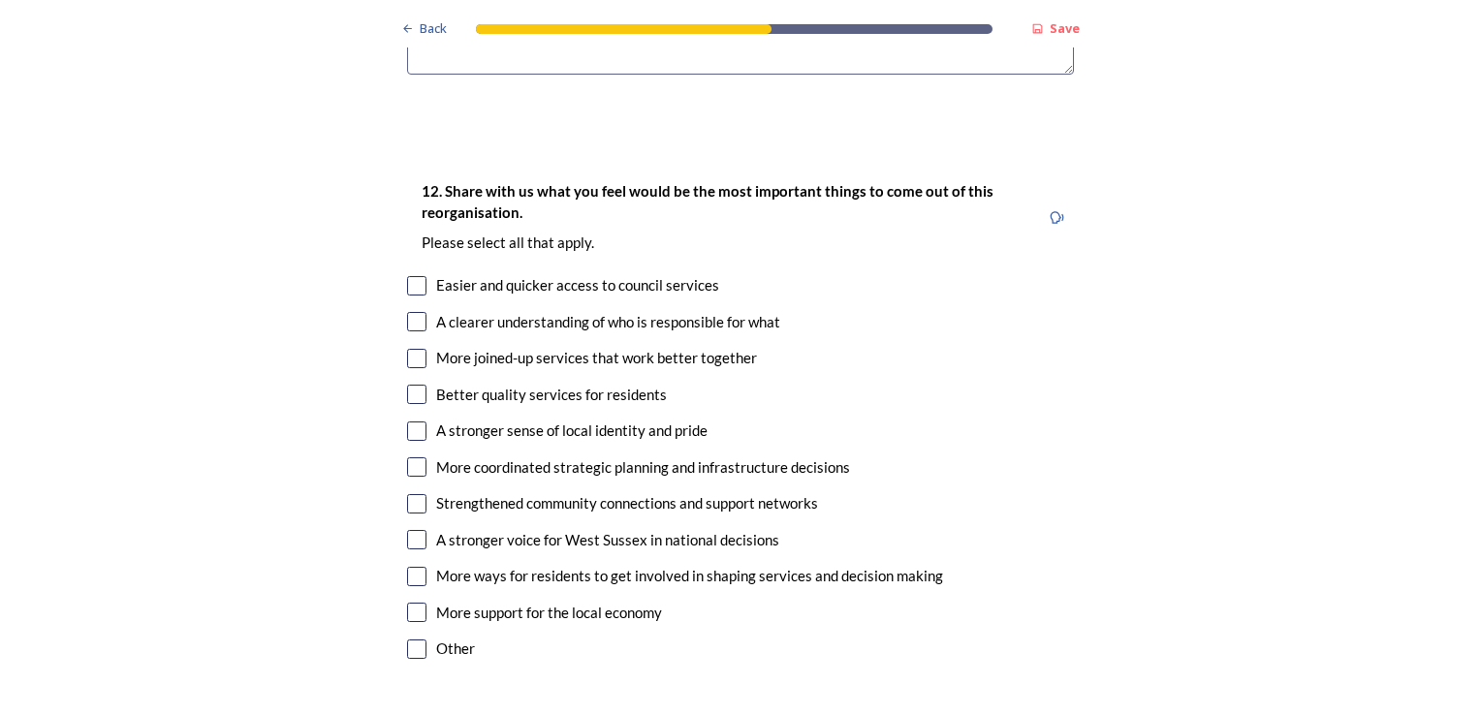
type textarea "If the idea is to establish two working areas then, the two tier is better than…"
click at [407, 494] on input "checkbox" at bounding box center [416, 503] width 19 height 19
checkbox input "true"
click at [417, 602] on div "More support for the local economy" at bounding box center [740, 613] width 667 height 22
checkbox input "true"
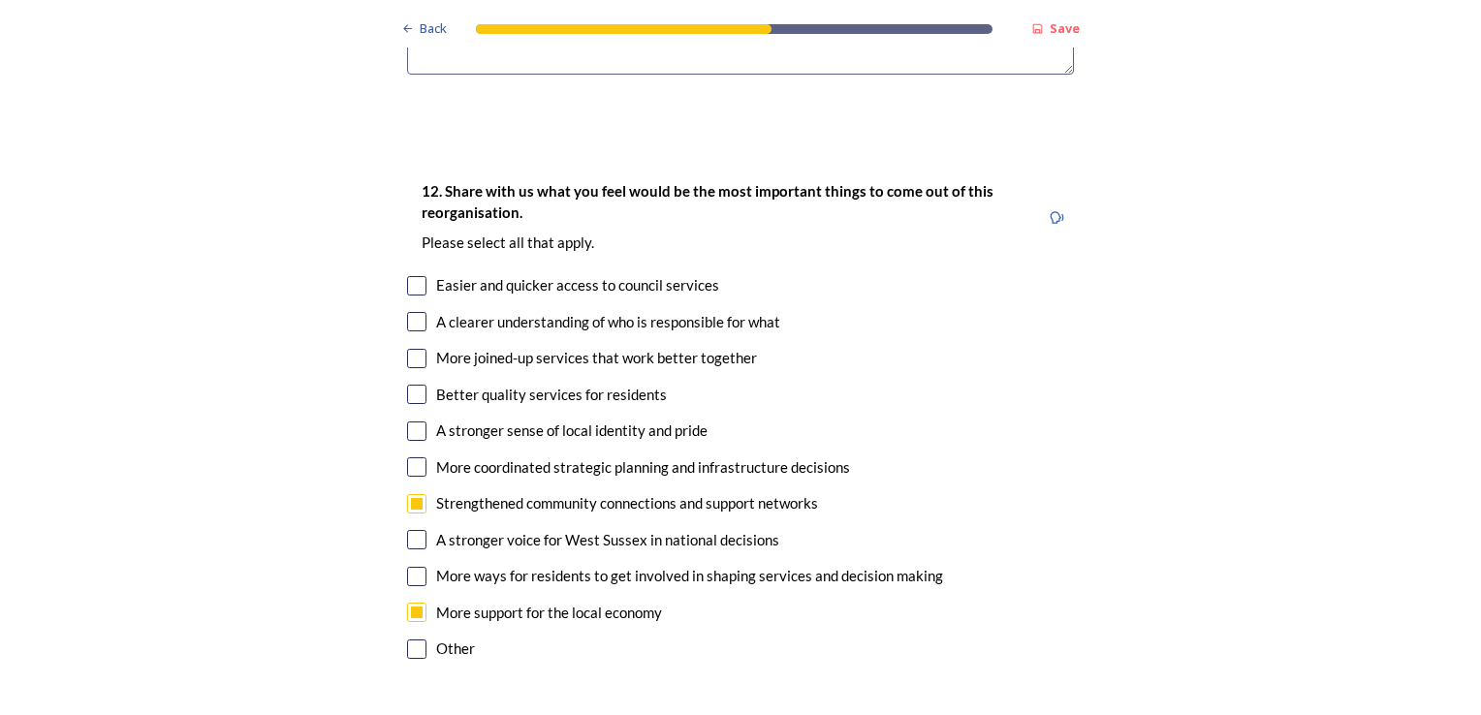
click at [414, 235] on div "12. Share with us what you feel would be the most important things to come out …" at bounding box center [741, 421] width 698 height 523
click at [407, 312] on input "checkbox" at bounding box center [416, 321] width 19 height 19
checkbox input "true"
click at [408, 349] on input "checkbox" at bounding box center [416, 358] width 19 height 19
checkbox input "true"
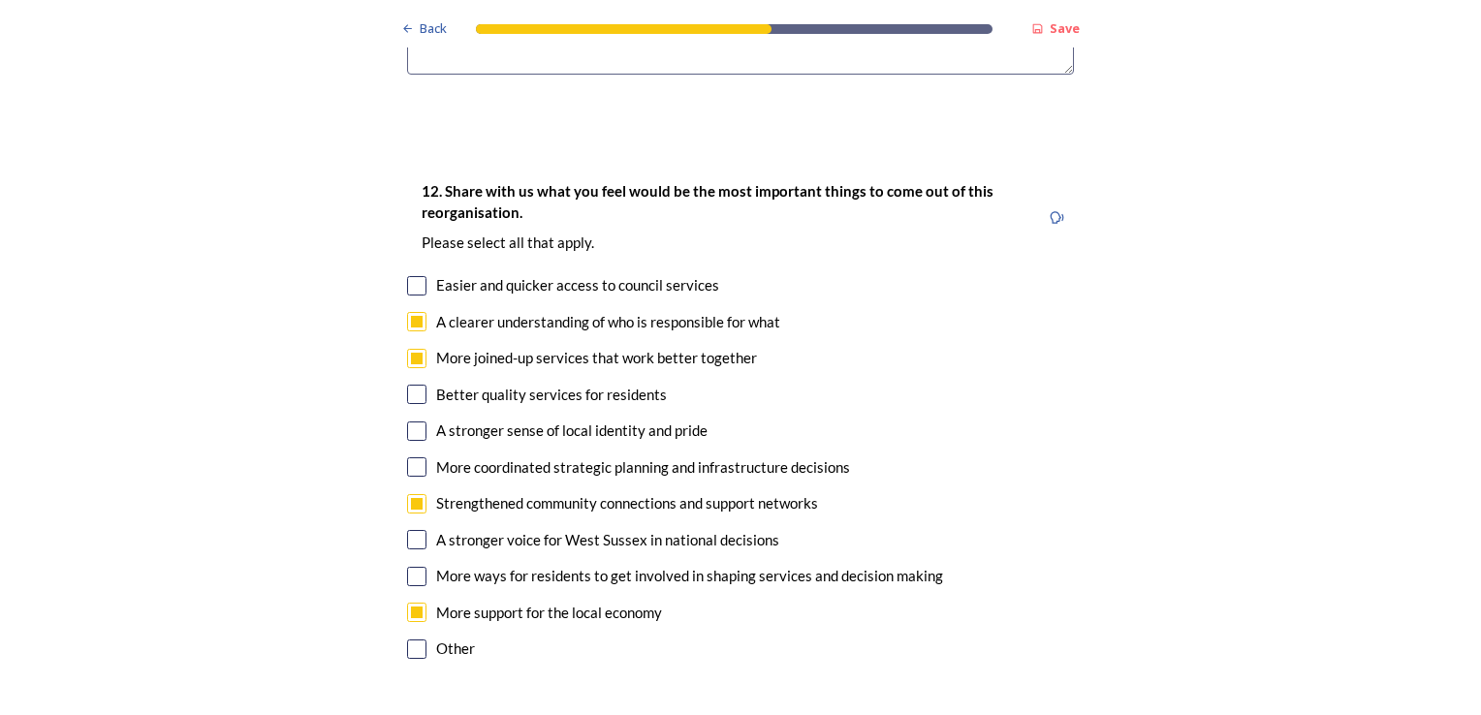
click at [413, 420] on div "A stronger sense of local identity and pride" at bounding box center [740, 431] width 667 height 22
checkbox input "true"
click at [412, 458] on input "checkbox" at bounding box center [416, 467] width 19 height 19
checkbox input "true"
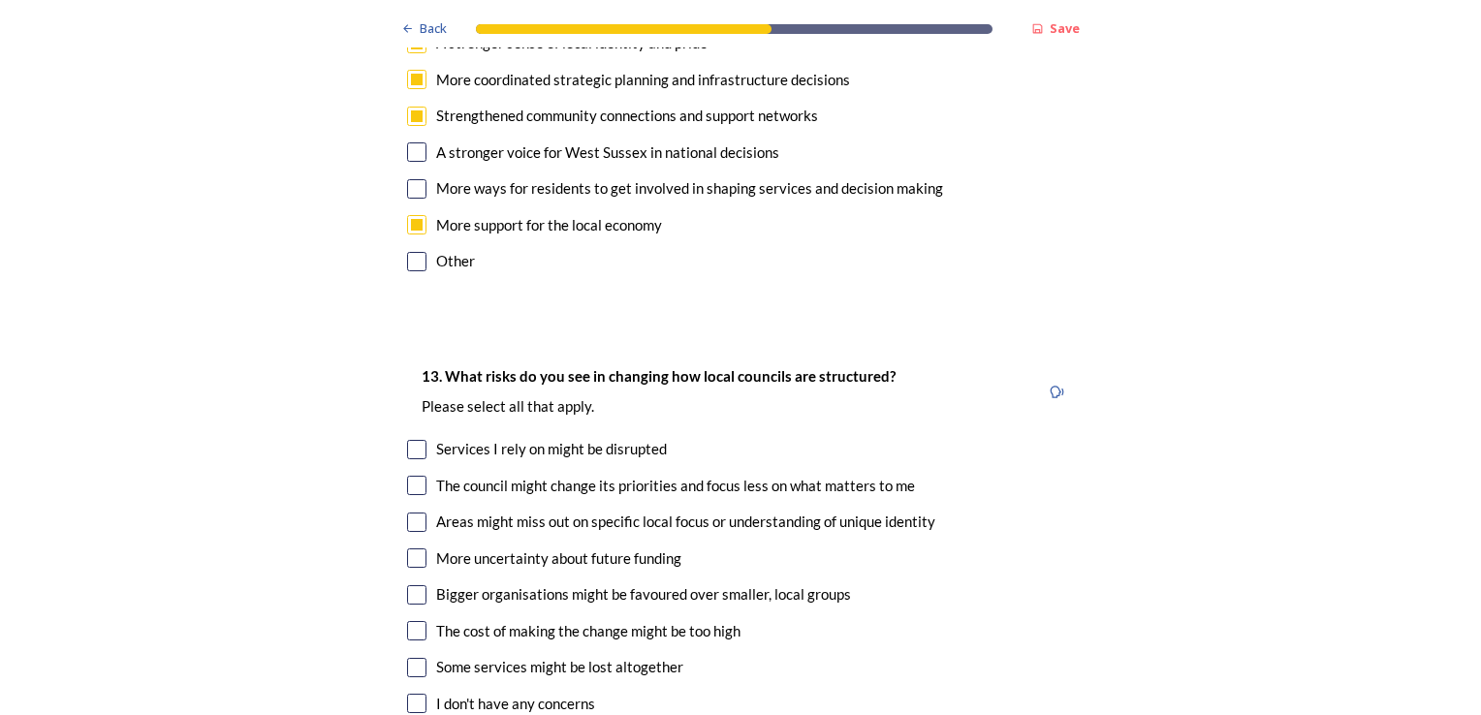
scroll to position [3974, 0]
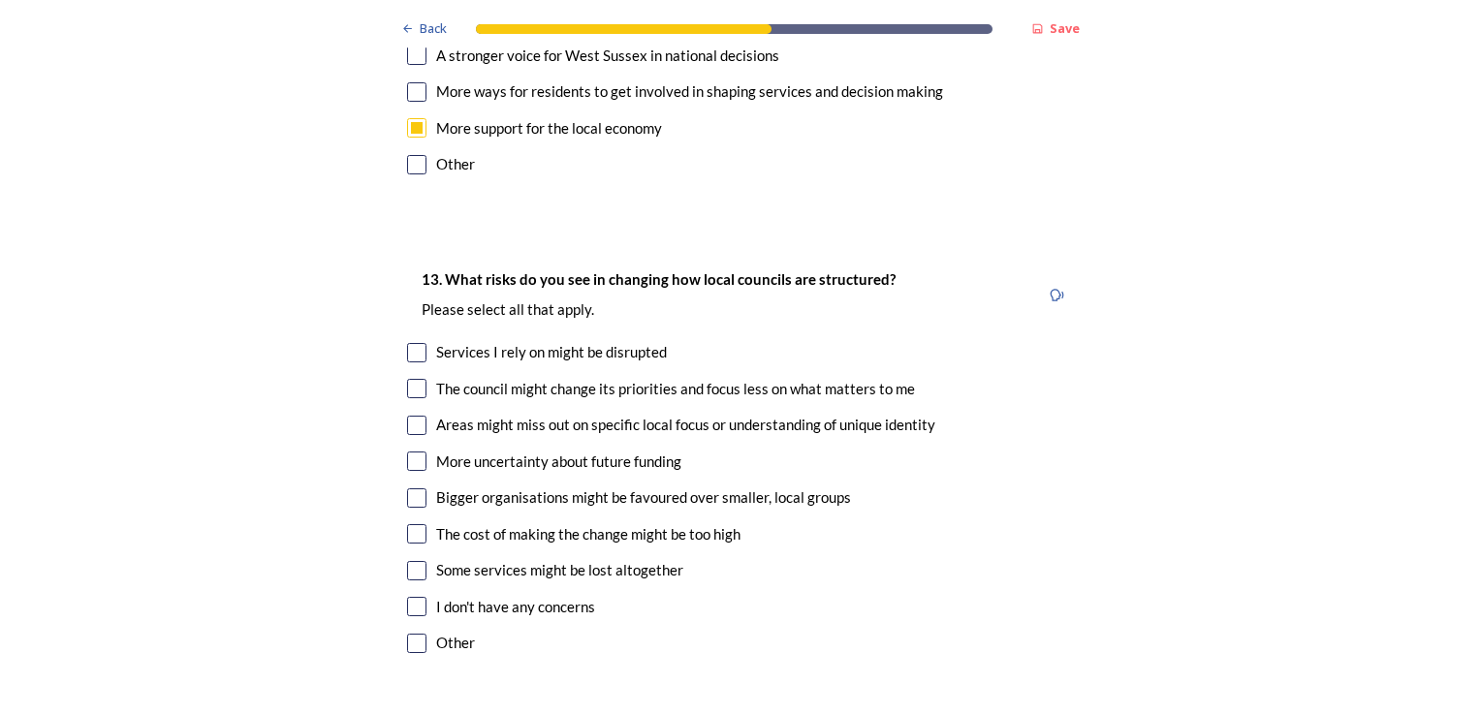
click at [407, 343] on input "checkbox" at bounding box center [416, 352] width 19 height 19
checkbox input "true"
click at [407, 379] on input "checkbox" at bounding box center [416, 388] width 19 height 19
checkbox input "true"
click at [415, 416] on input "checkbox" at bounding box center [416, 425] width 19 height 19
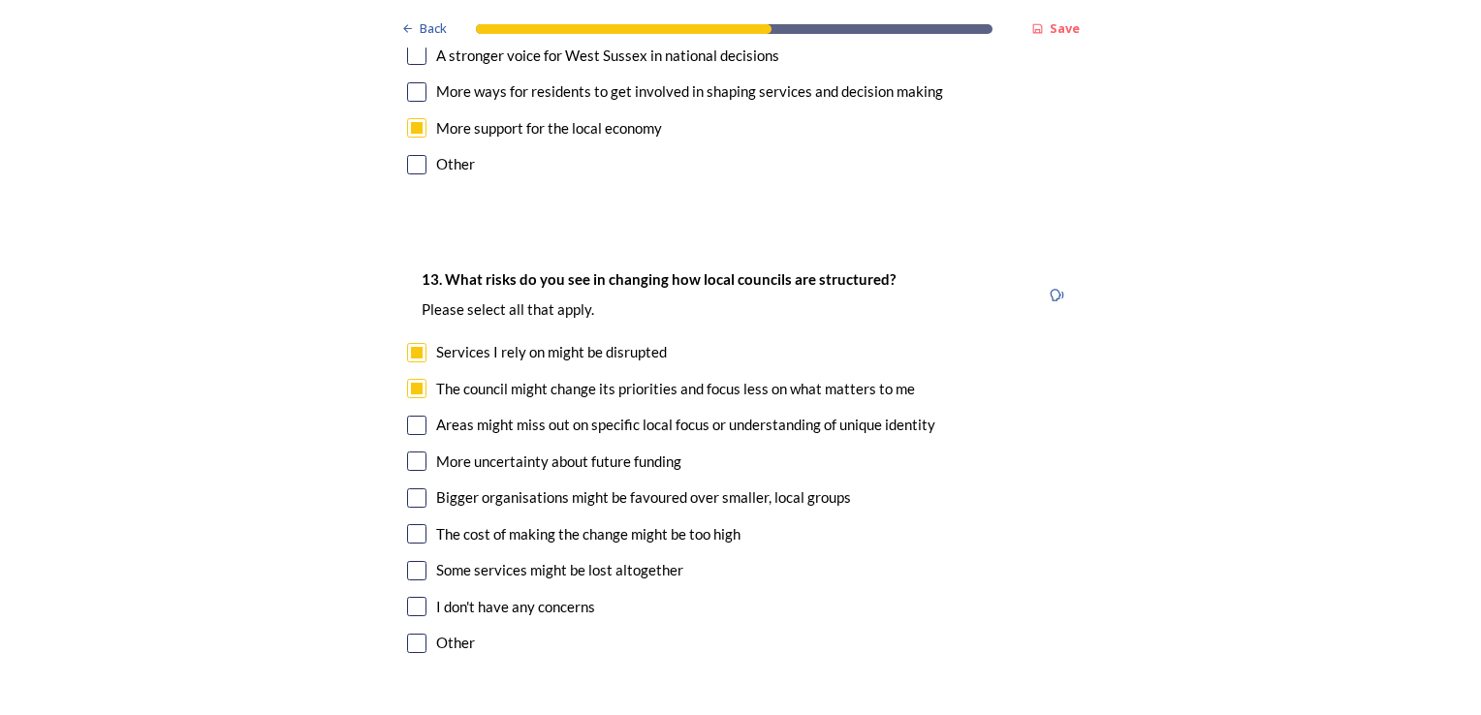
checkbox input "true"
click at [407, 489] on input "checkbox" at bounding box center [416, 498] width 19 height 19
checkbox input "true"
click at [407, 524] on input "checkbox" at bounding box center [416, 533] width 19 height 19
checkbox input "true"
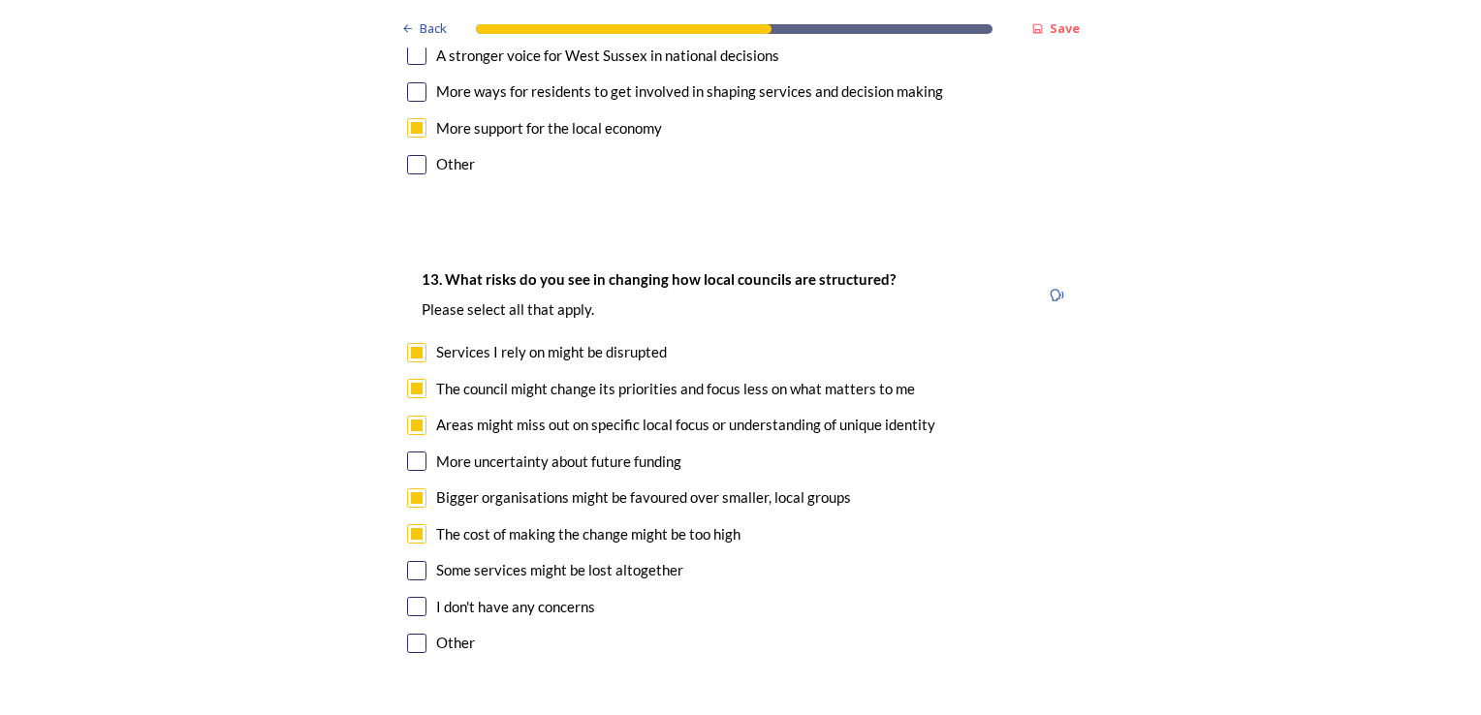
click at [411, 452] on input "checkbox" at bounding box center [416, 461] width 19 height 19
checkbox input "true"
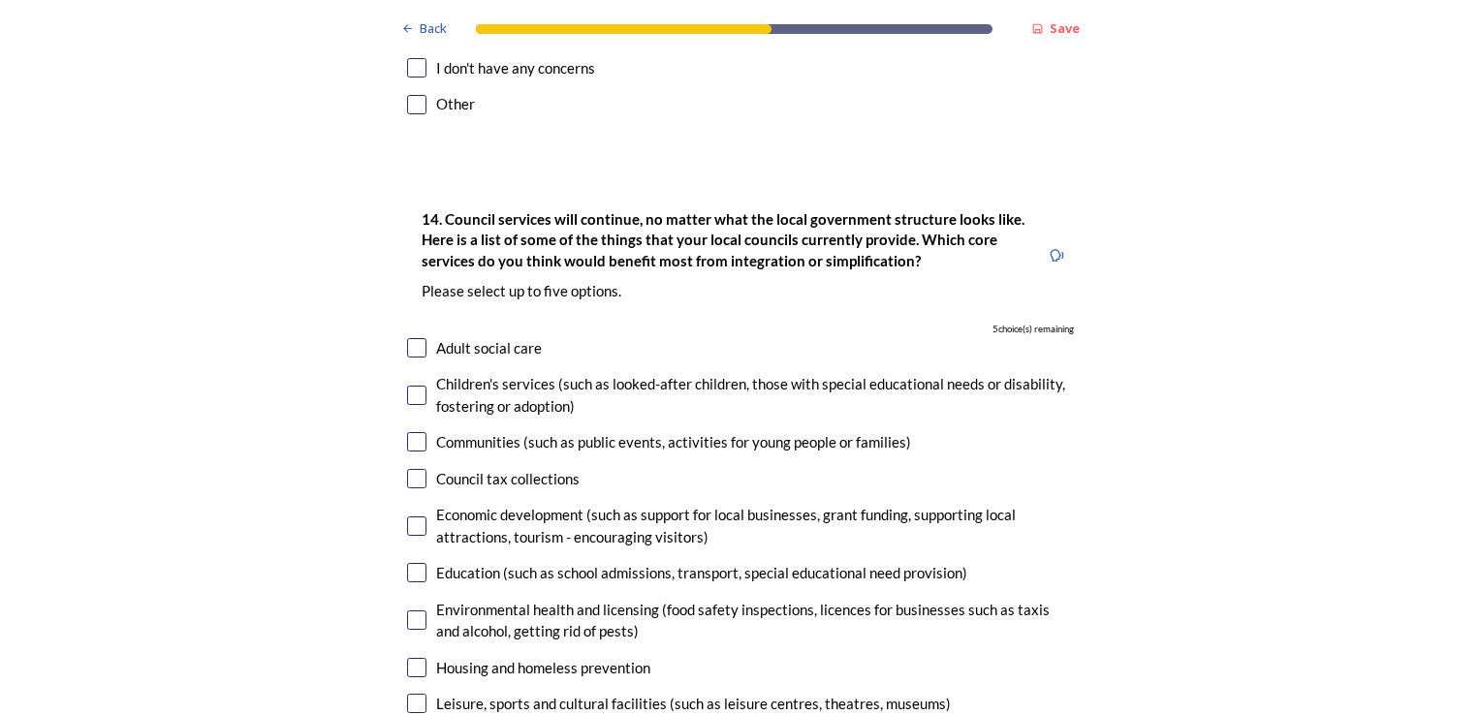
scroll to position [4653, 0]
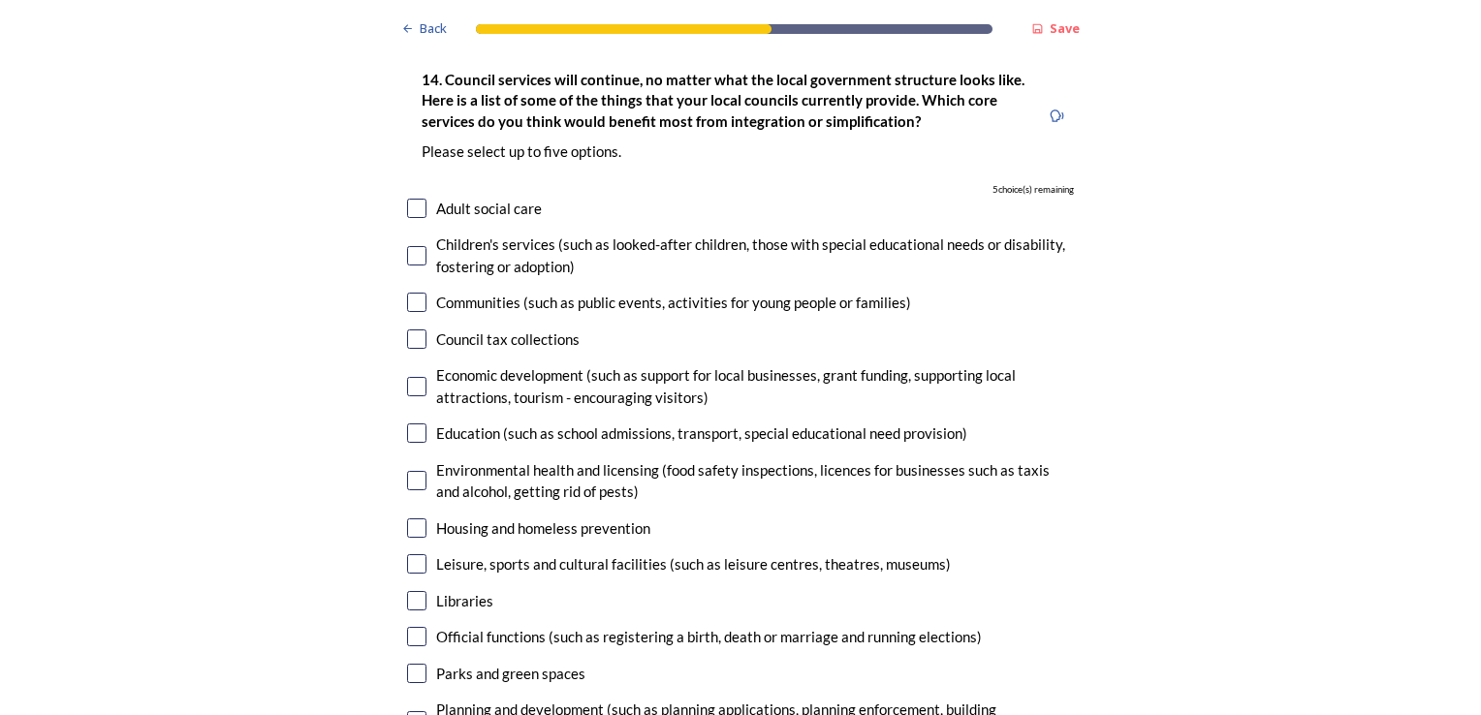
click at [411, 199] on input "checkbox" at bounding box center [416, 208] width 19 height 19
checkbox input "true"
click at [410, 246] on input "checkbox" at bounding box center [416, 255] width 19 height 19
checkbox input "true"
click at [413, 293] on input "checkbox" at bounding box center [416, 302] width 19 height 19
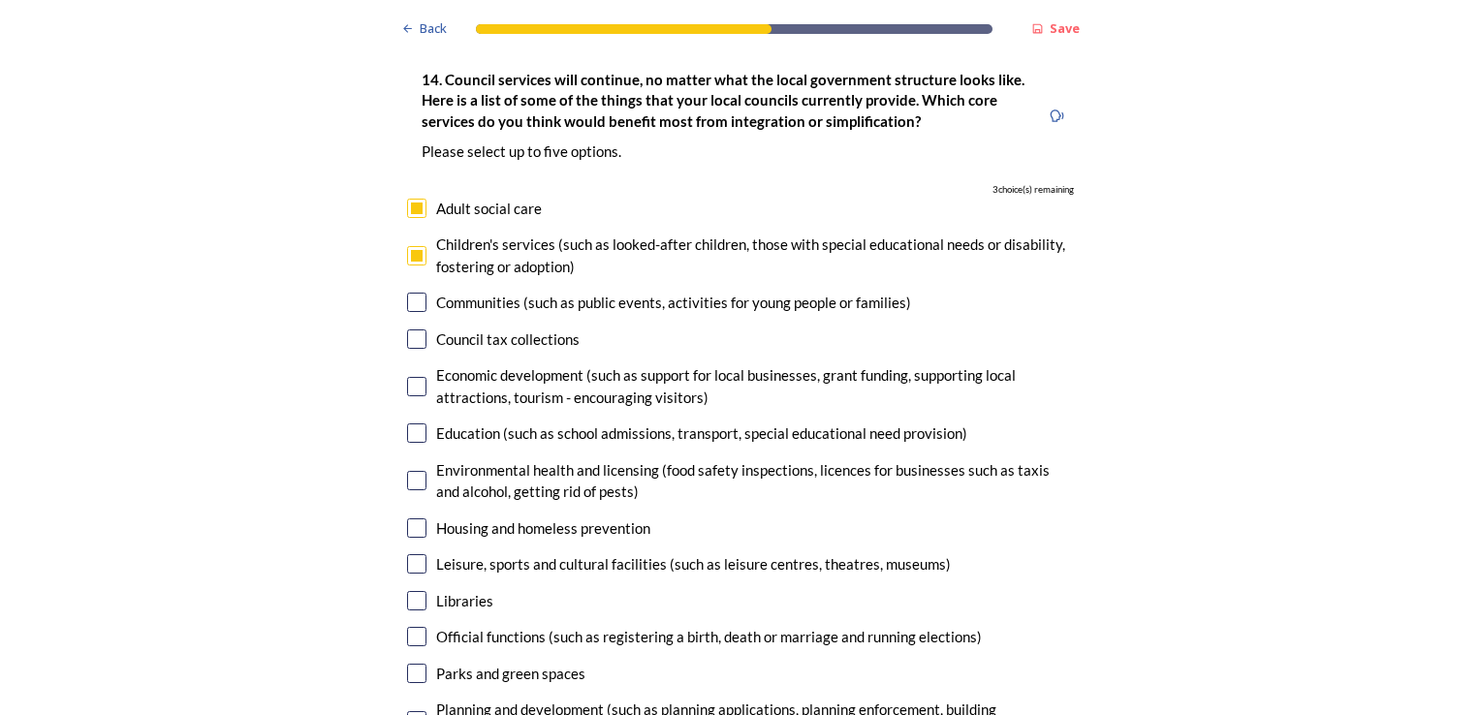
checkbox input "true"
click at [411, 330] on input "checkbox" at bounding box center [416, 339] width 19 height 19
checkbox input "true"
click at [415, 377] on input "checkbox" at bounding box center [416, 386] width 19 height 19
checkbox input "true"
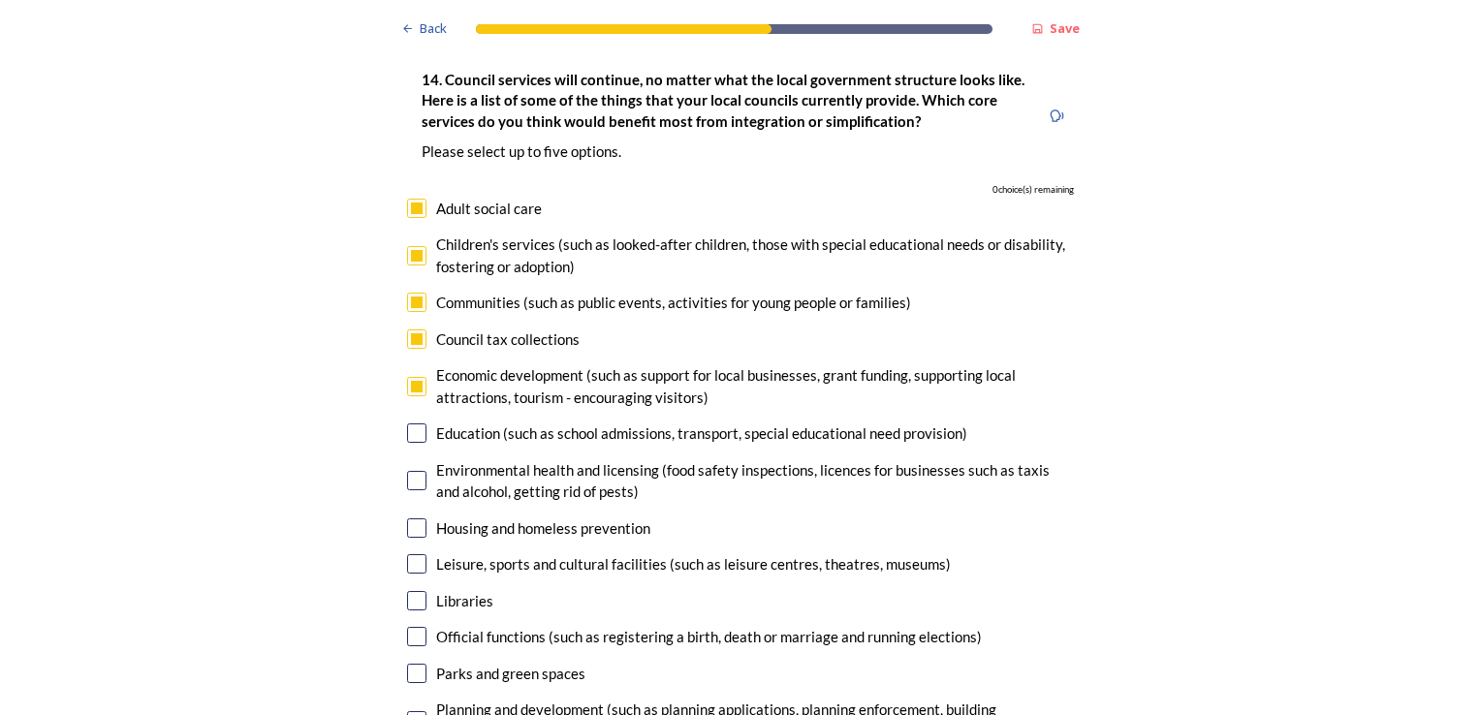
click at [410, 424] on input "checkbox" at bounding box center [416, 433] width 19 height 19
click at [409, 424] on input "checkbox" at bounding box center [416, 433] width 19 height 19
checkbox input "false"
click at [414, 330] on input "checkbox" at bounding box center [416, 339] width 19 height 19
checkbox input "false"
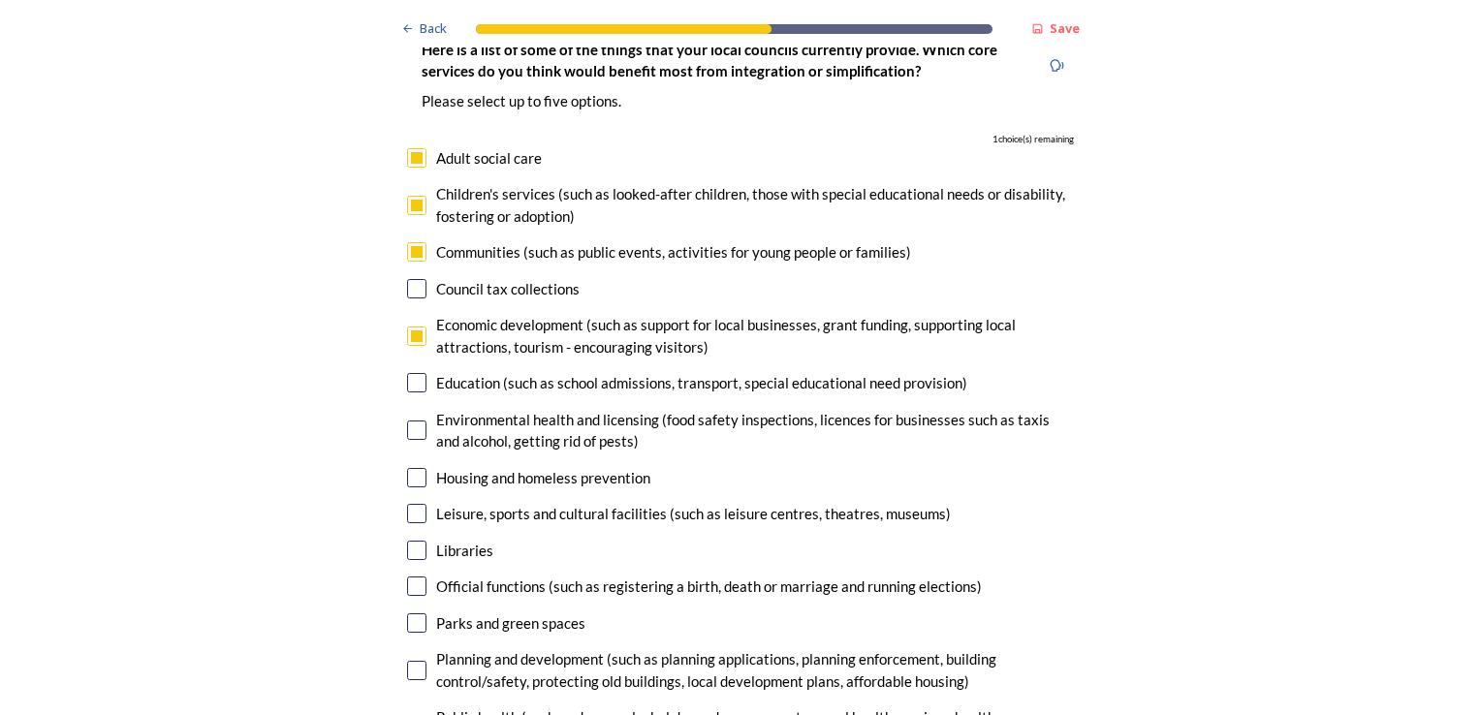
scroll to position [4750, 0]
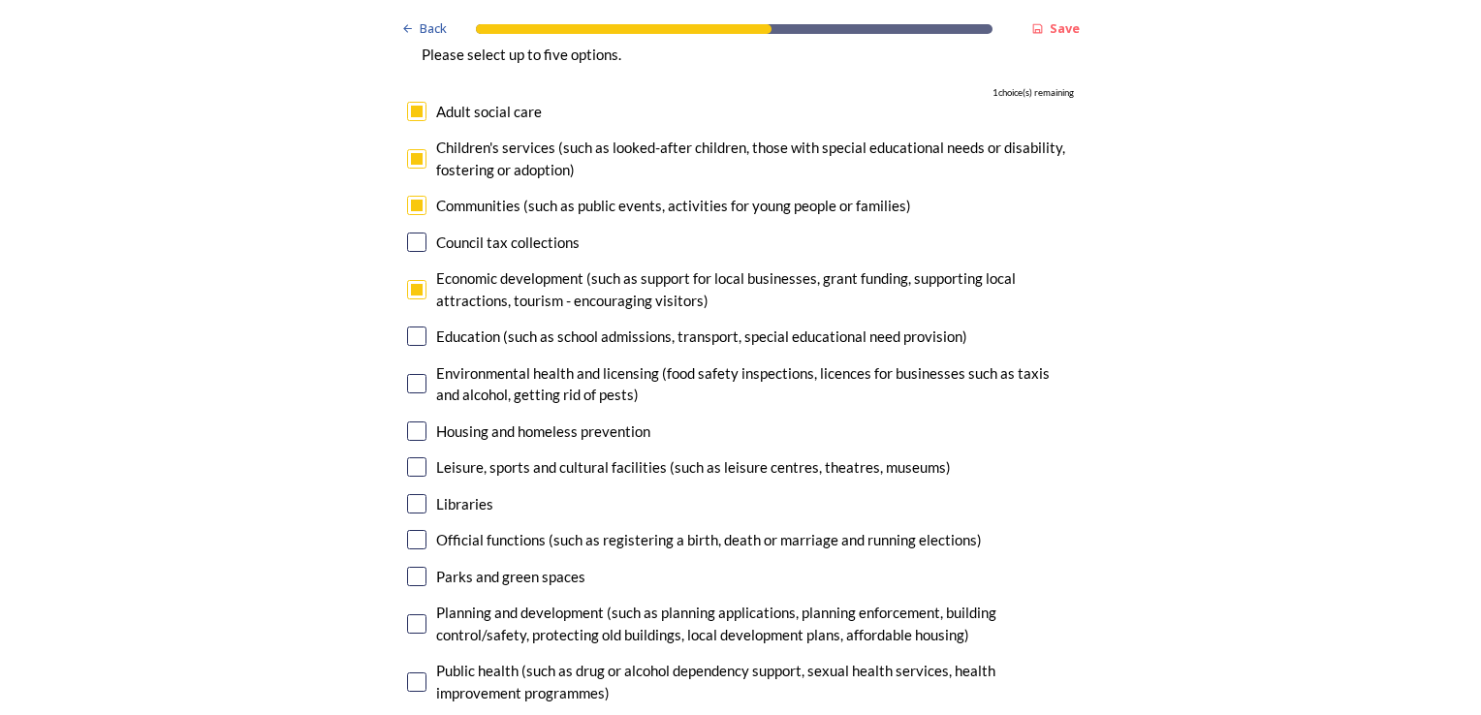
click at [407, 422] on input "checkbox" at bounding box center [416, 431] width 19 height 19
checkbox input "true"
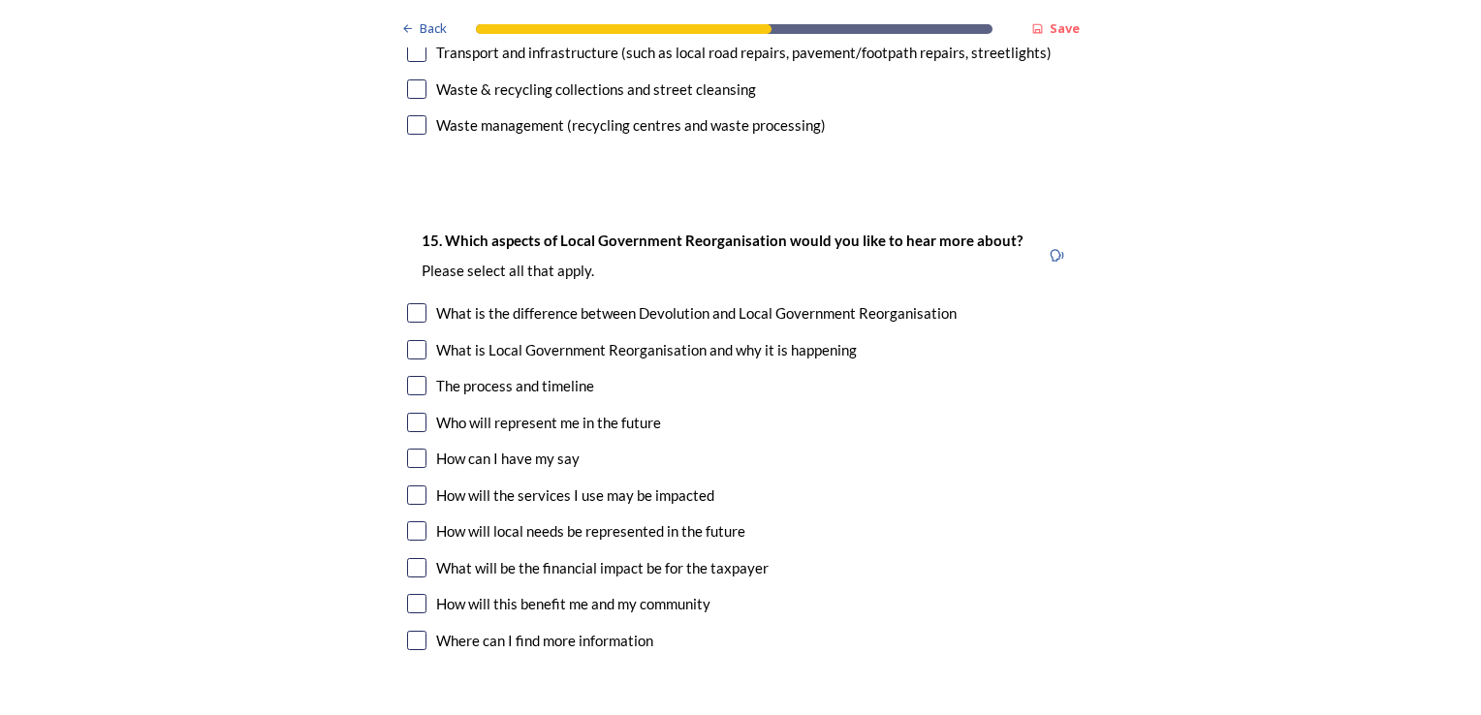
scroll to position [5525, 0]
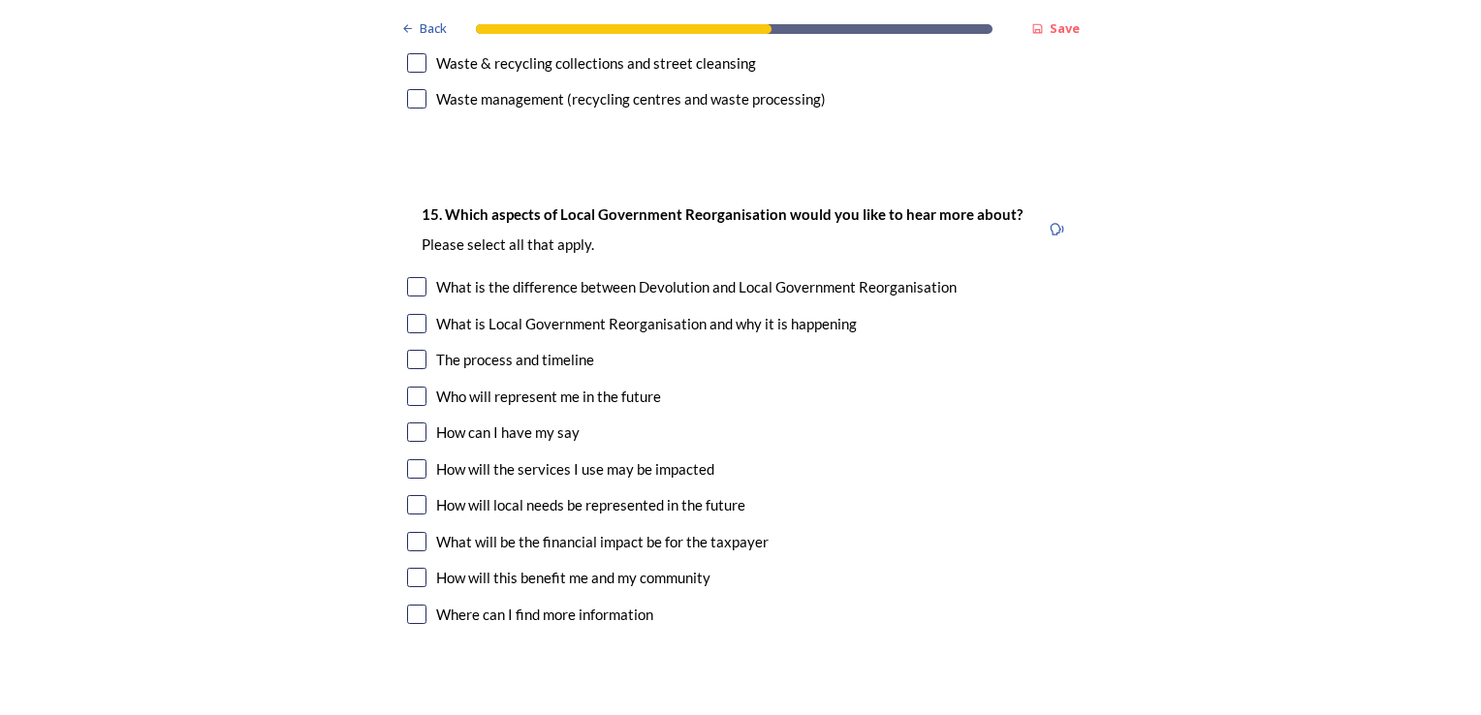
click at [416, 277] on input "checkbox" at bounding box center [416, 286] width 19 height 19
checkbox input "true"
click at [419, 314] on input "checkbox" at bounding box center [416, 323] width 19 height 19
checkbox input "true"
click at [407, 387] on input "checkbox" at bounding box center [416, 396] width 19 height 19
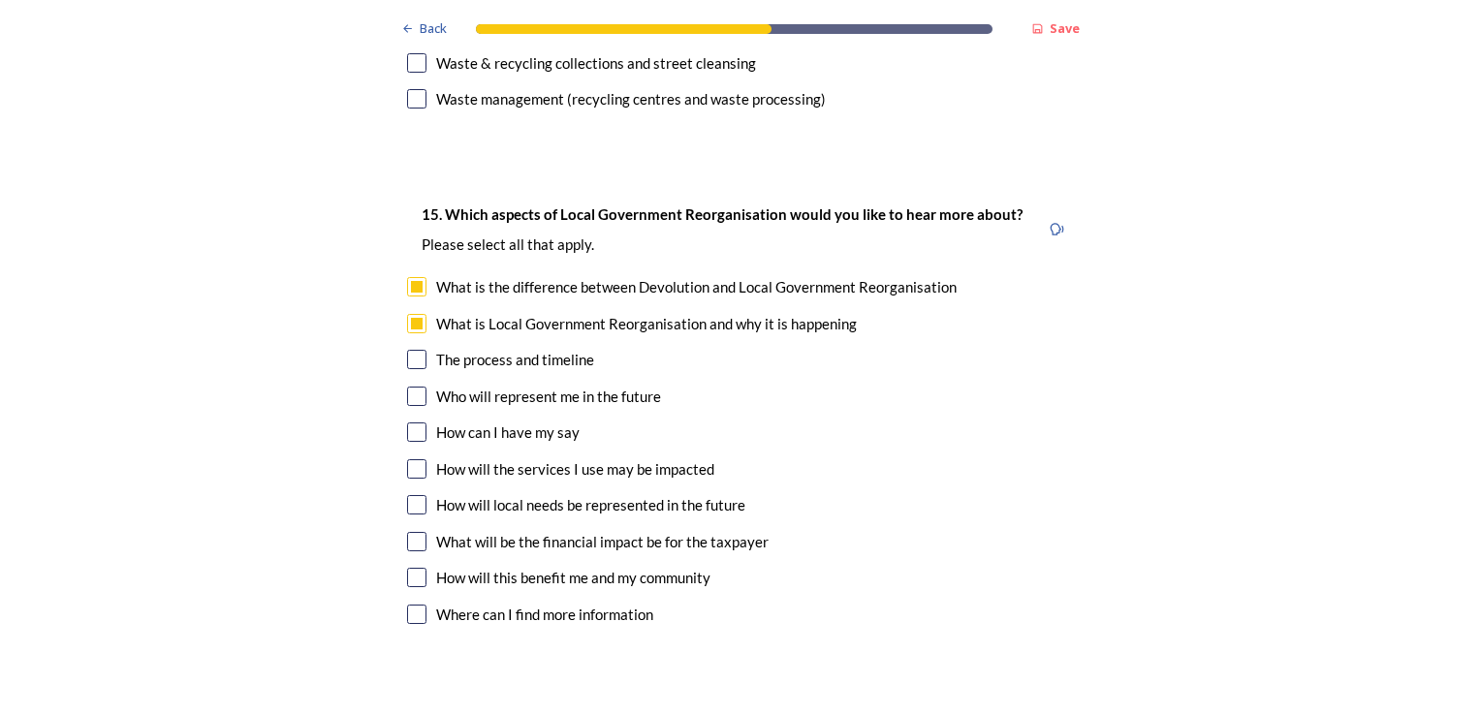
checkbox input "true"
click at [409, 423] on input "checkbox" at bounding box center [416, 432] width 19 height 19
checkbox input "true"
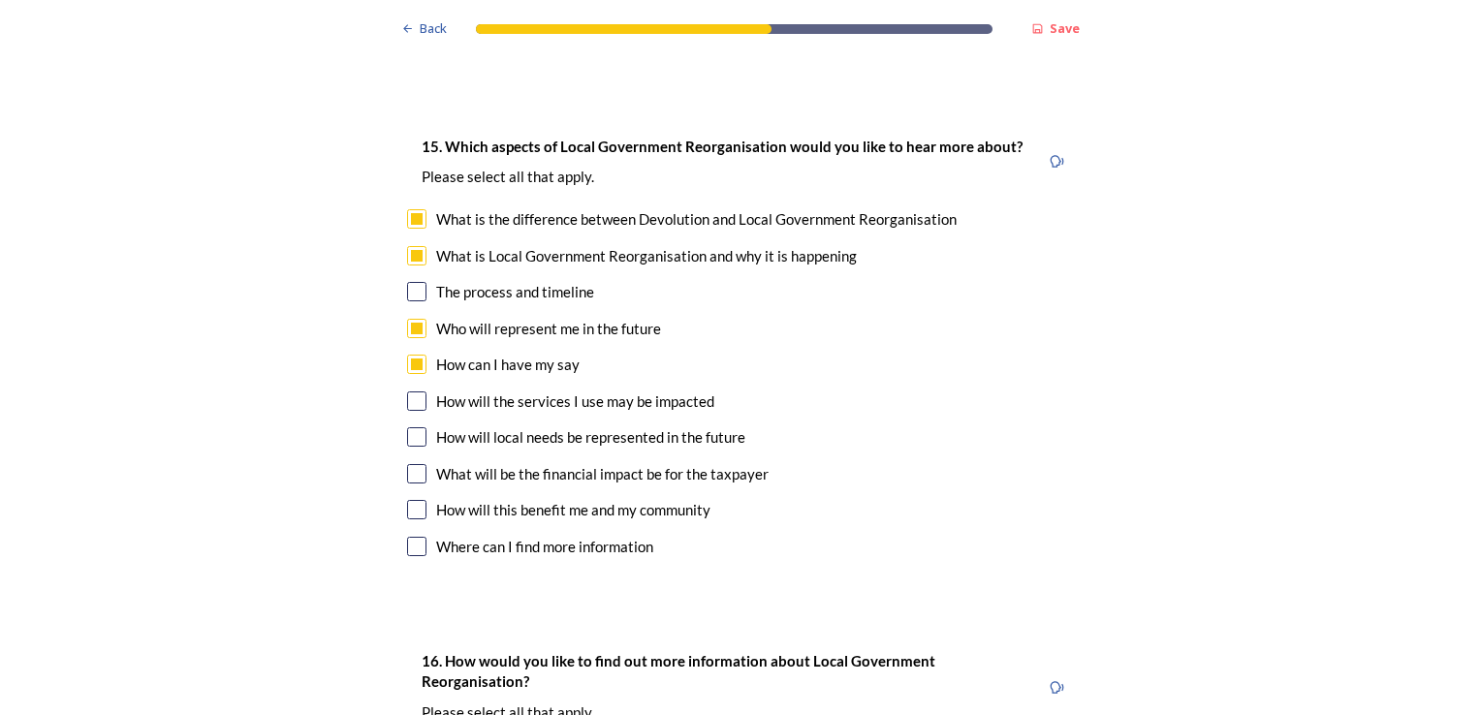
scroll to position [5622, 0]
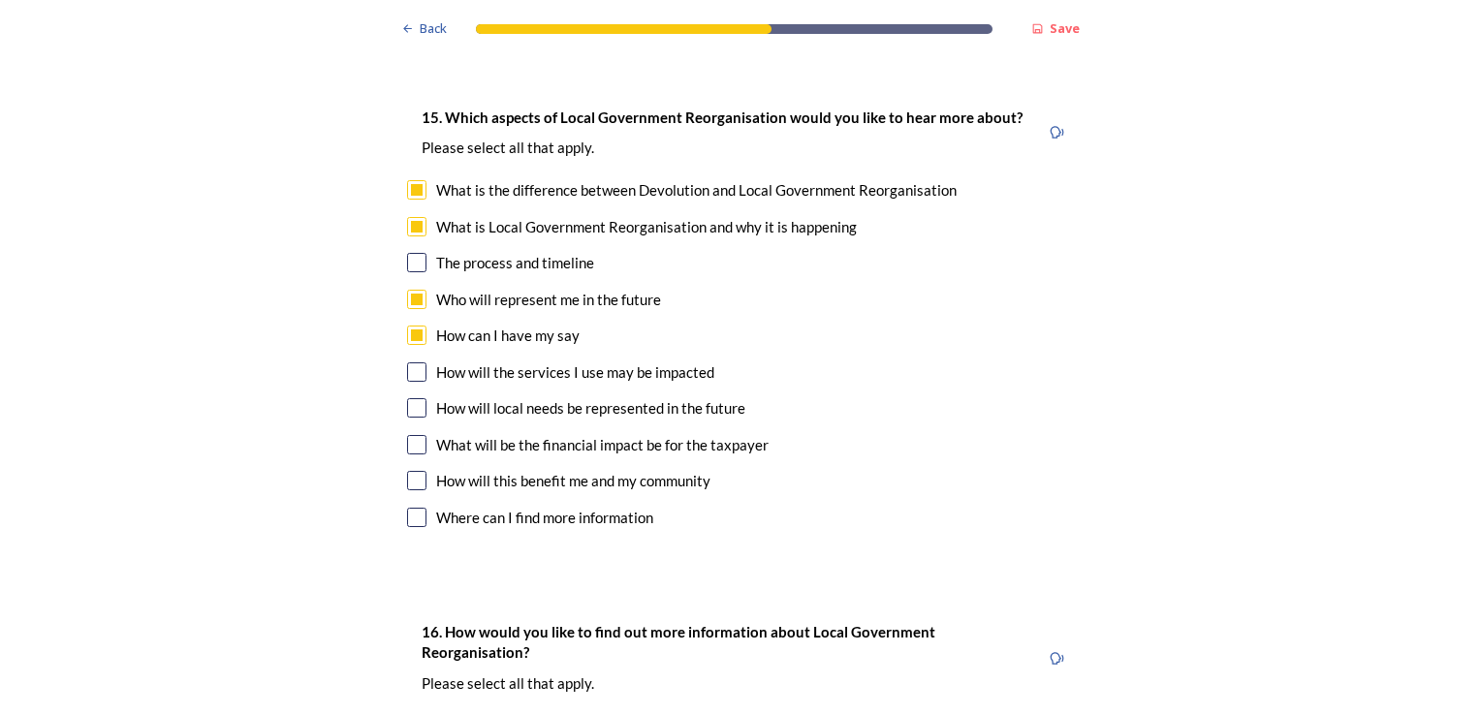
click at [407, 363] on input "checkbox" at bounding box center [416, 372] width 19 height 19
checkbox input "true"
click at [407, 435] on input "checkbox" at bounding box center [416, 444] width 19 height 19
checkbox input "true"
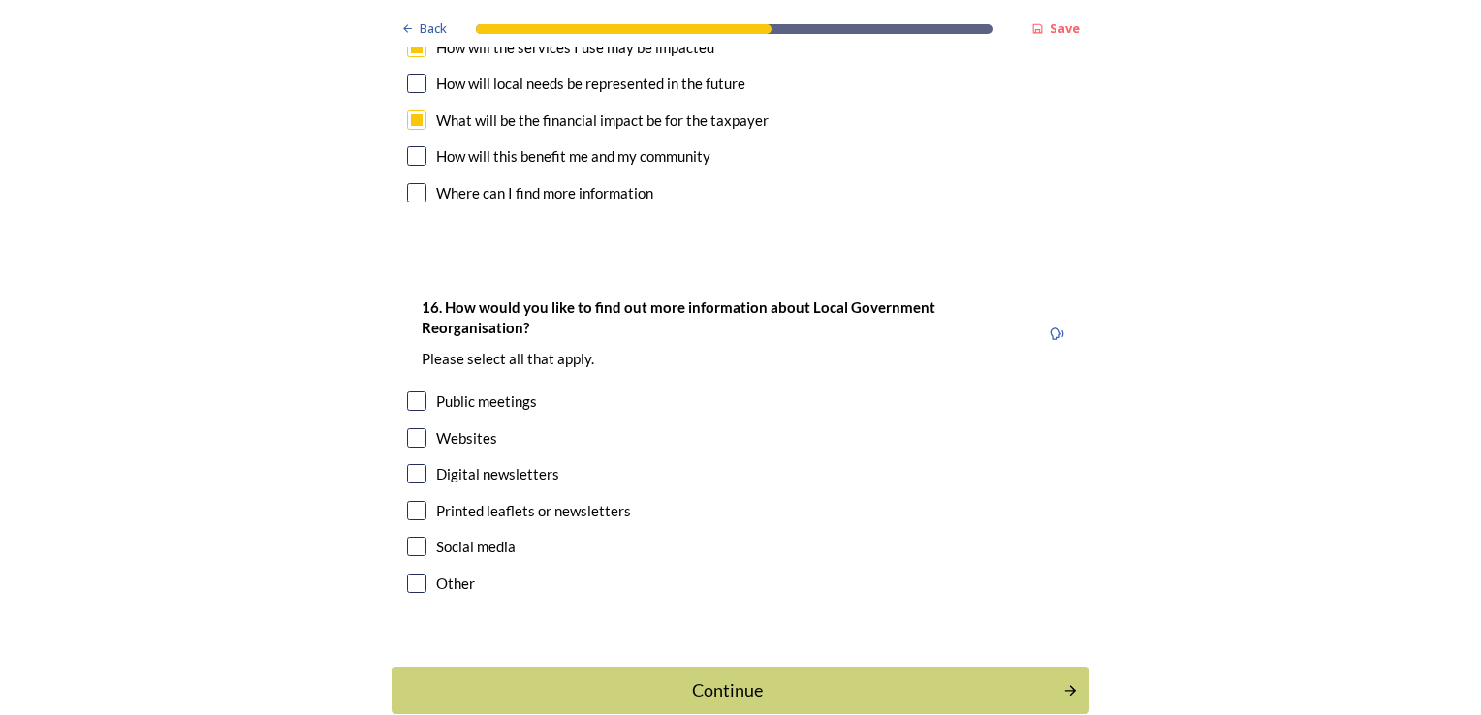
scroll to position [5956, 0]
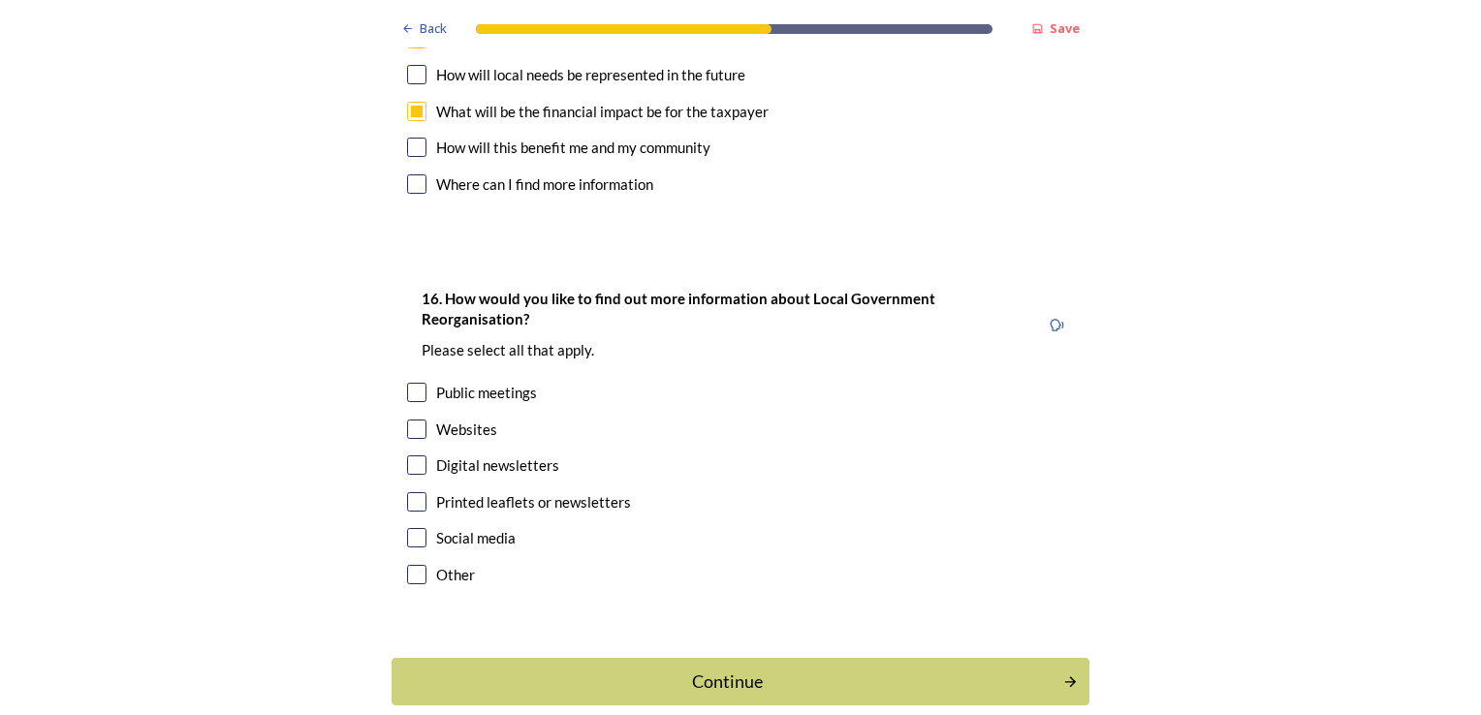
drag, startPoint x: 407, startPoint y: 83, endPoint x: 407, endPoint y: 95, distance: 11.6
click at [407, 174] on input "checkbox" at bounding box center [416, 183] width 19 height 19
checkbox input "true"
click at [414, 383] on input "checkbox" at bounding box center [416, 392] width 19 height 19
checkbox input "true"
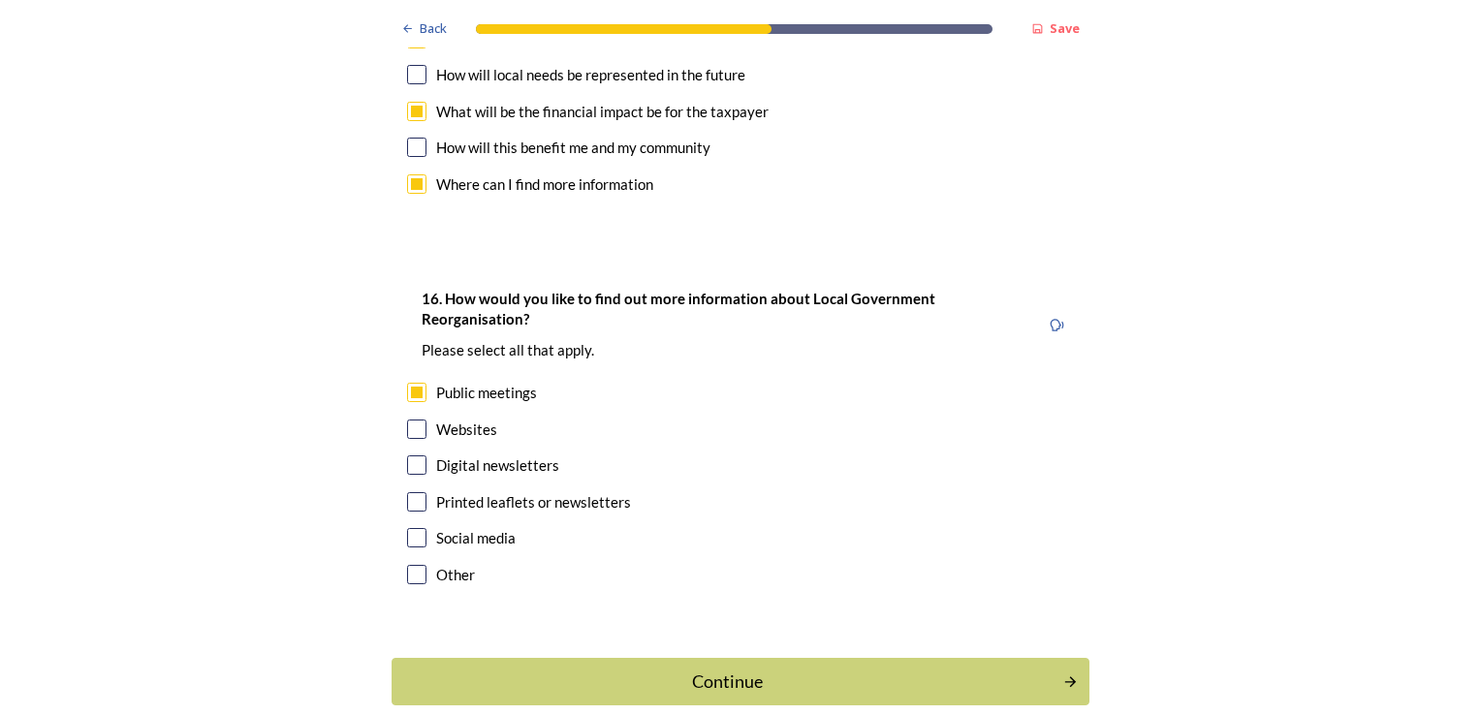
click at [407, 420] on input "checkbox" at bounding box center [416, 429] width 19 height 19
checkbox input "true"
click at [408, 456] on input "checkbox" at bounding box center [416, 465] width 19 height 19
checkbox input "true"
click at [723, 669] on div "Continue" at bounding box center [727, 682] width 650 height 26
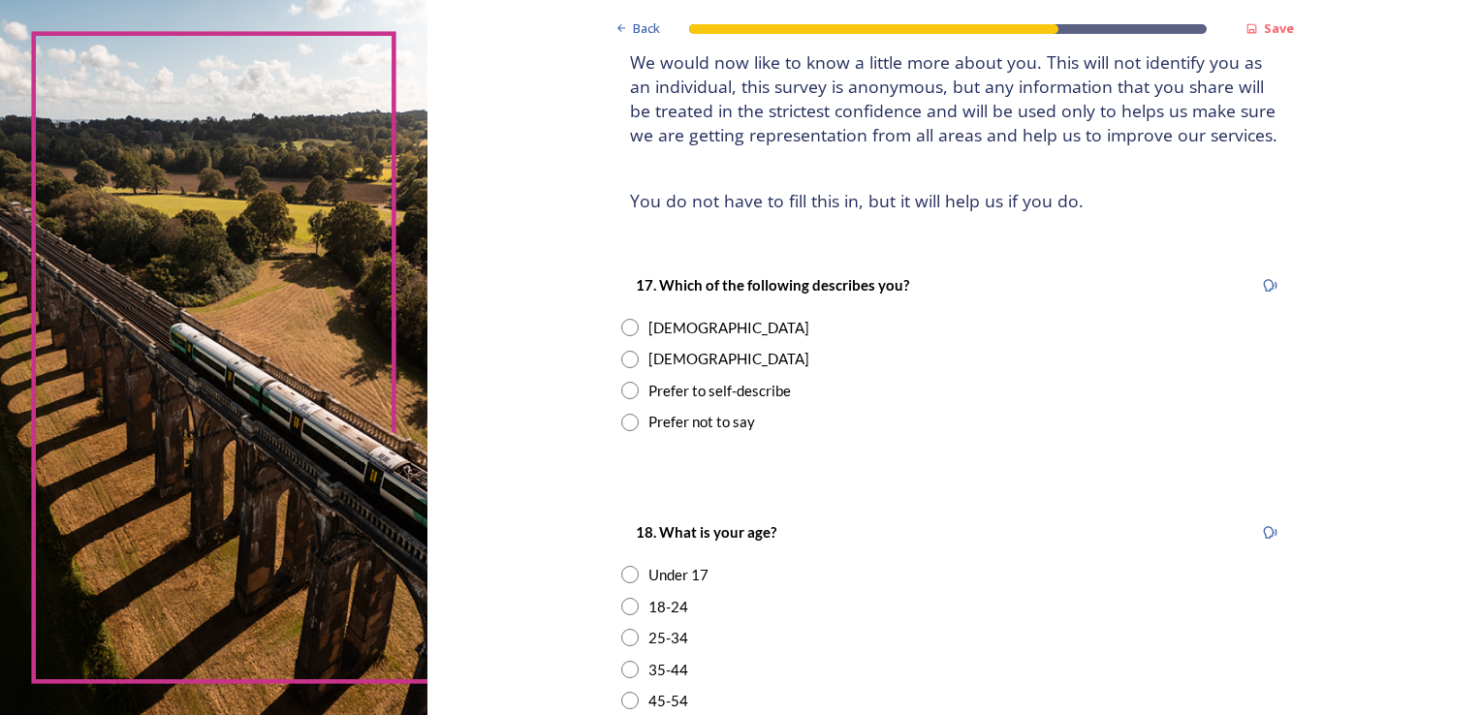
scroll to position [194, 0]
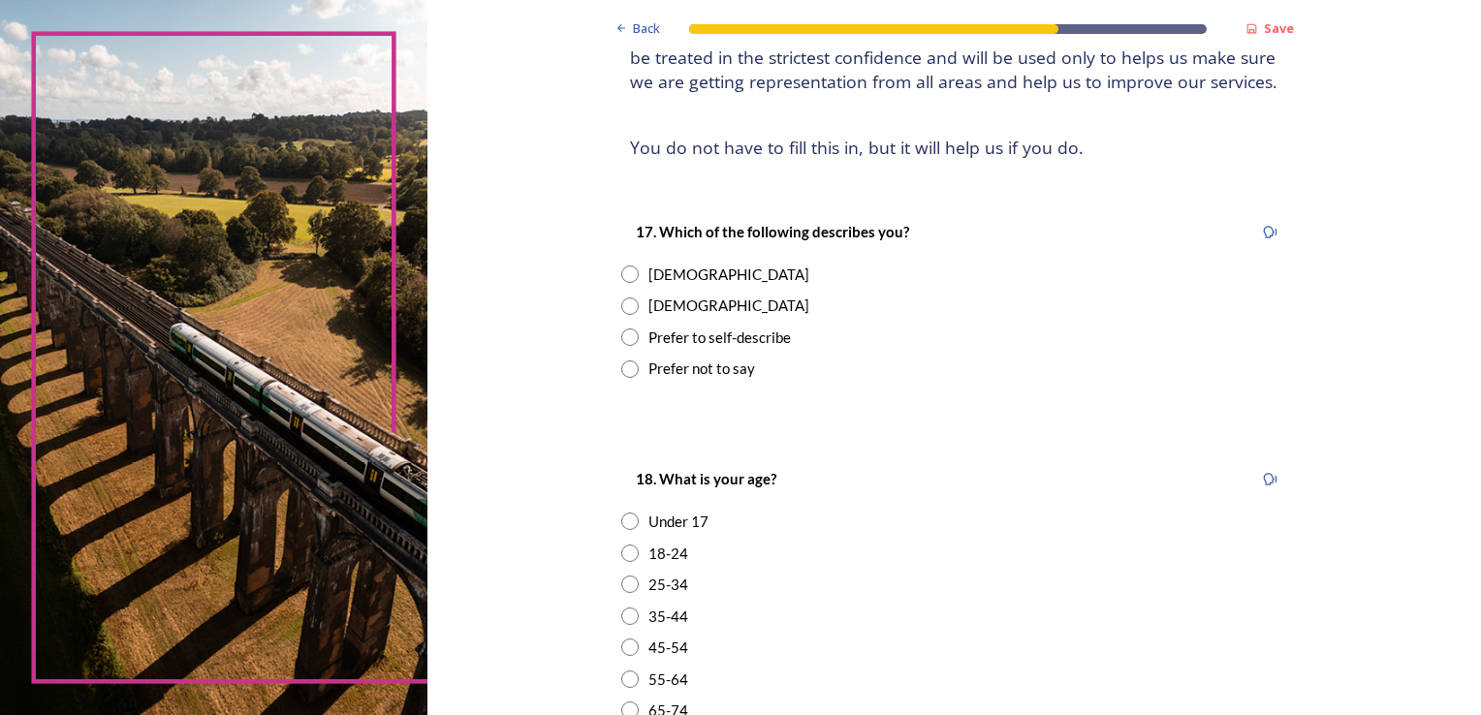
click at [621, 298] on input "radio" at bounding box center [629, 306] width 17 height 17
radio input "true"
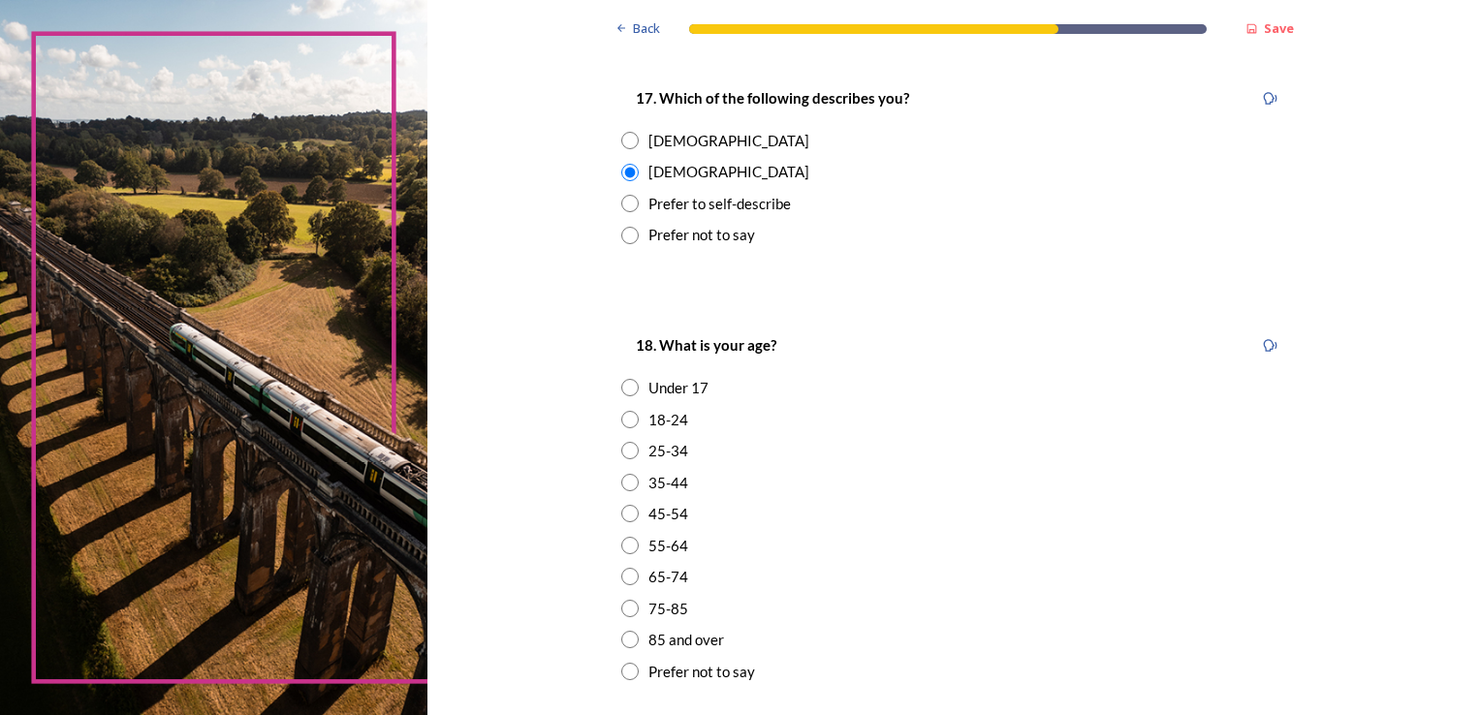
scroll to position [388, 0]
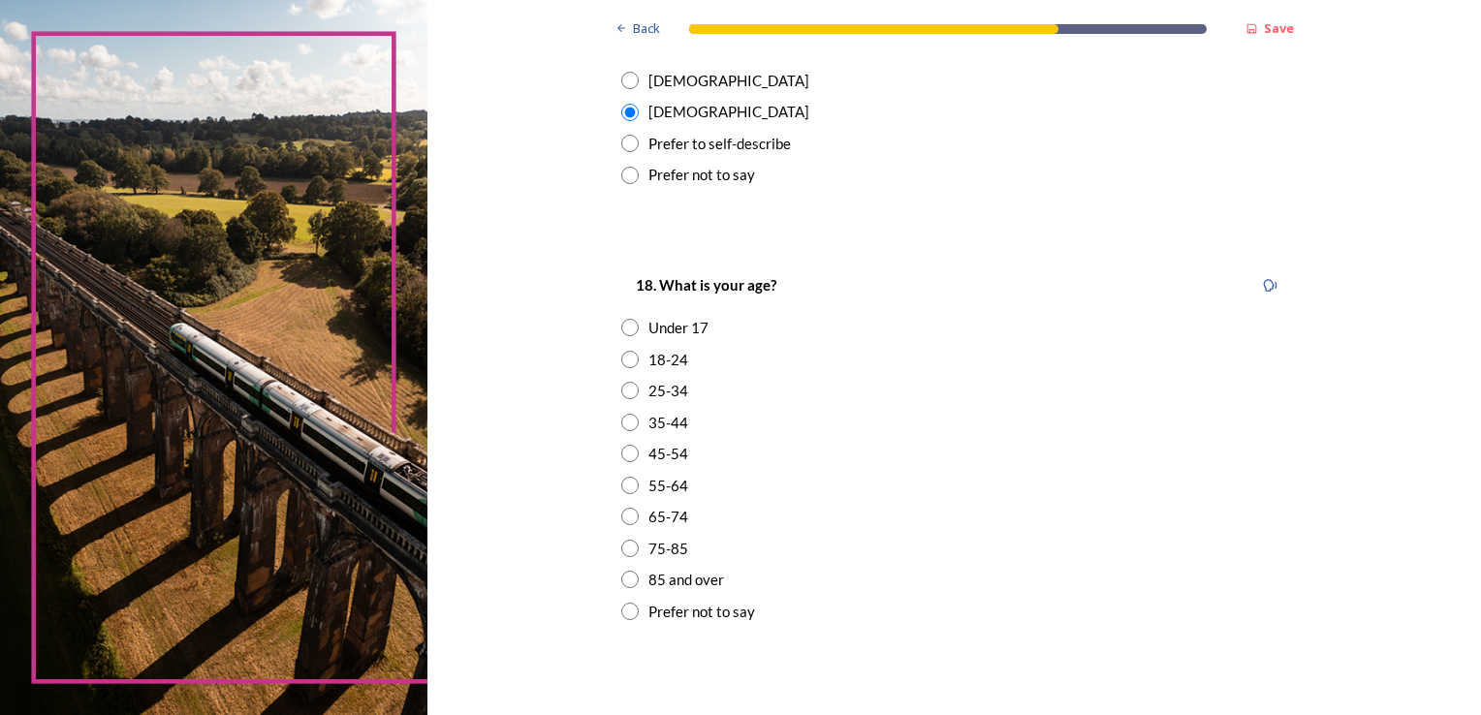
click at [621, 544] on input "radio" at bounding box center [629, 548] width 17 height 17
radio input "true"
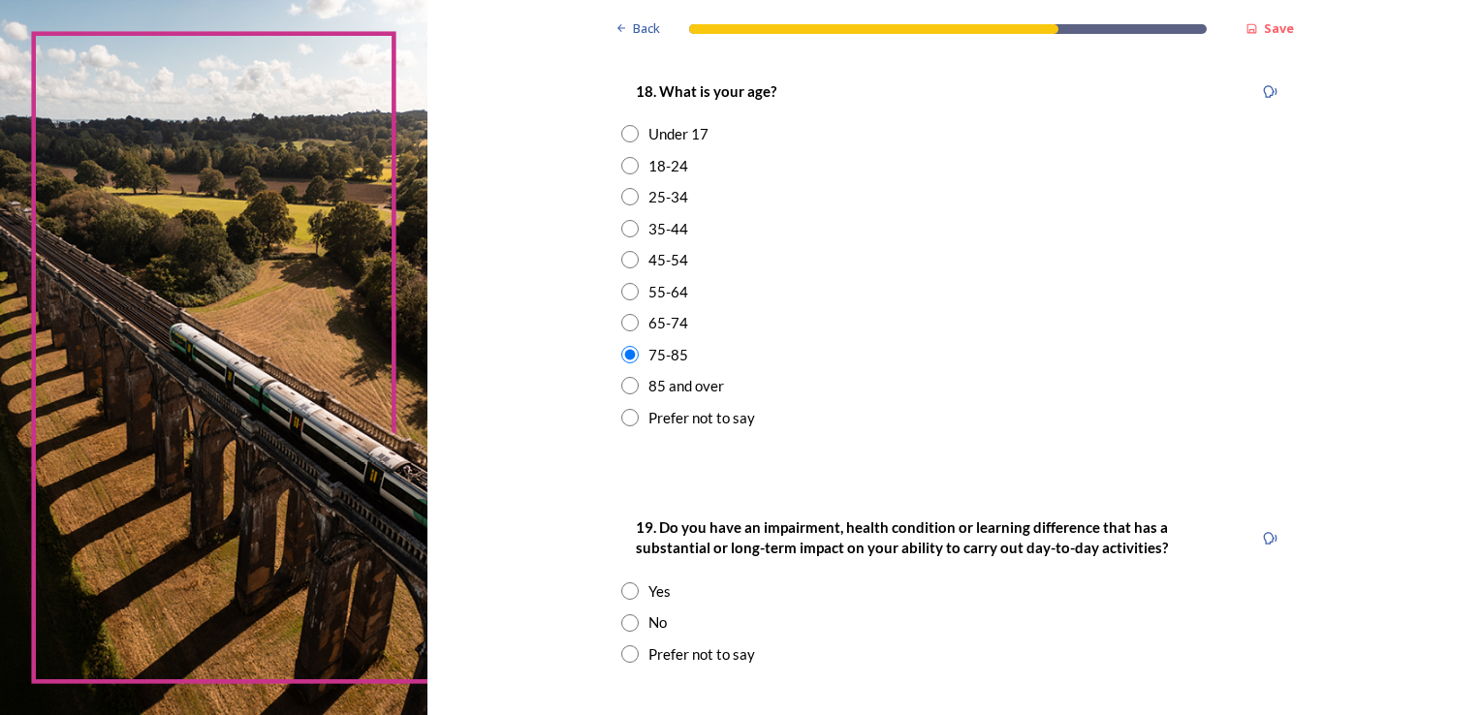
scroll to position [775, 0]
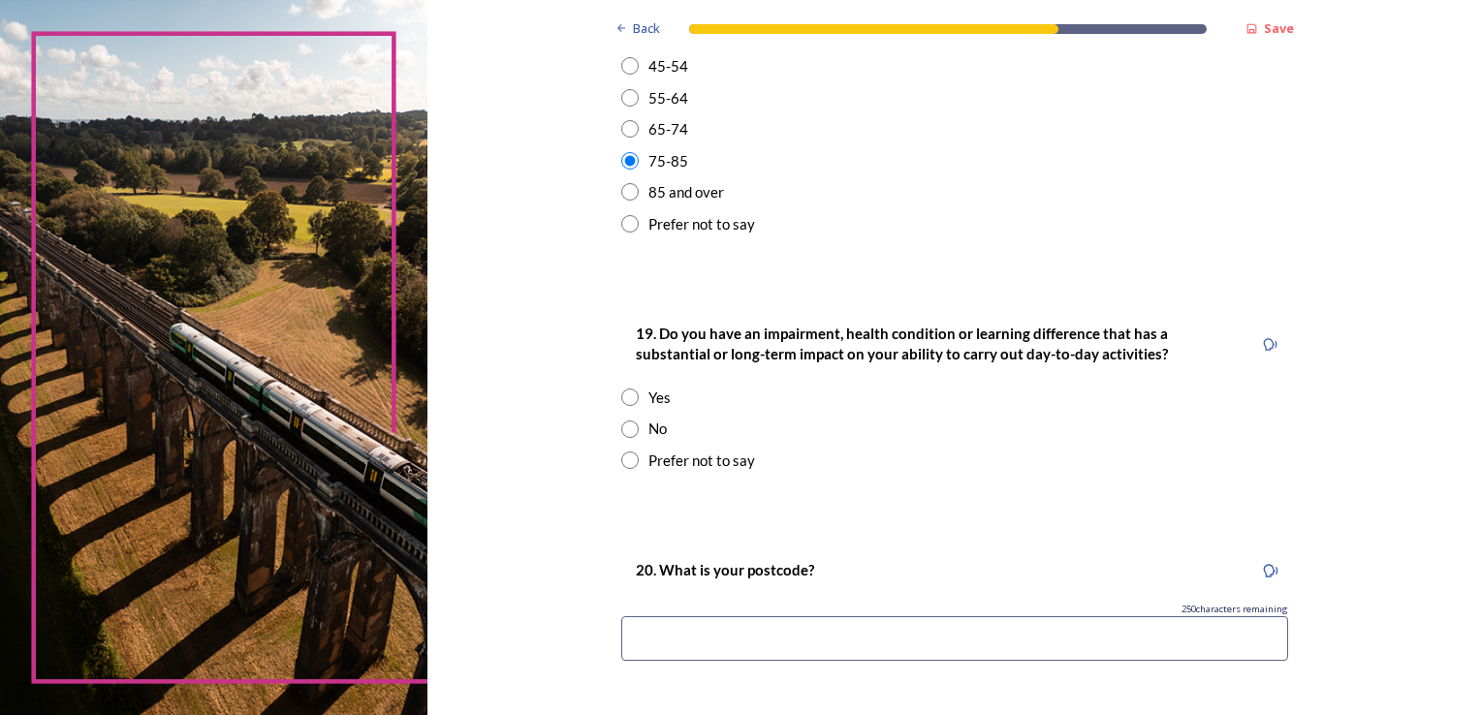
click at [624, 395] on input "radio" at bounding box center [629, 397] width 17 height 17
radio input "true"
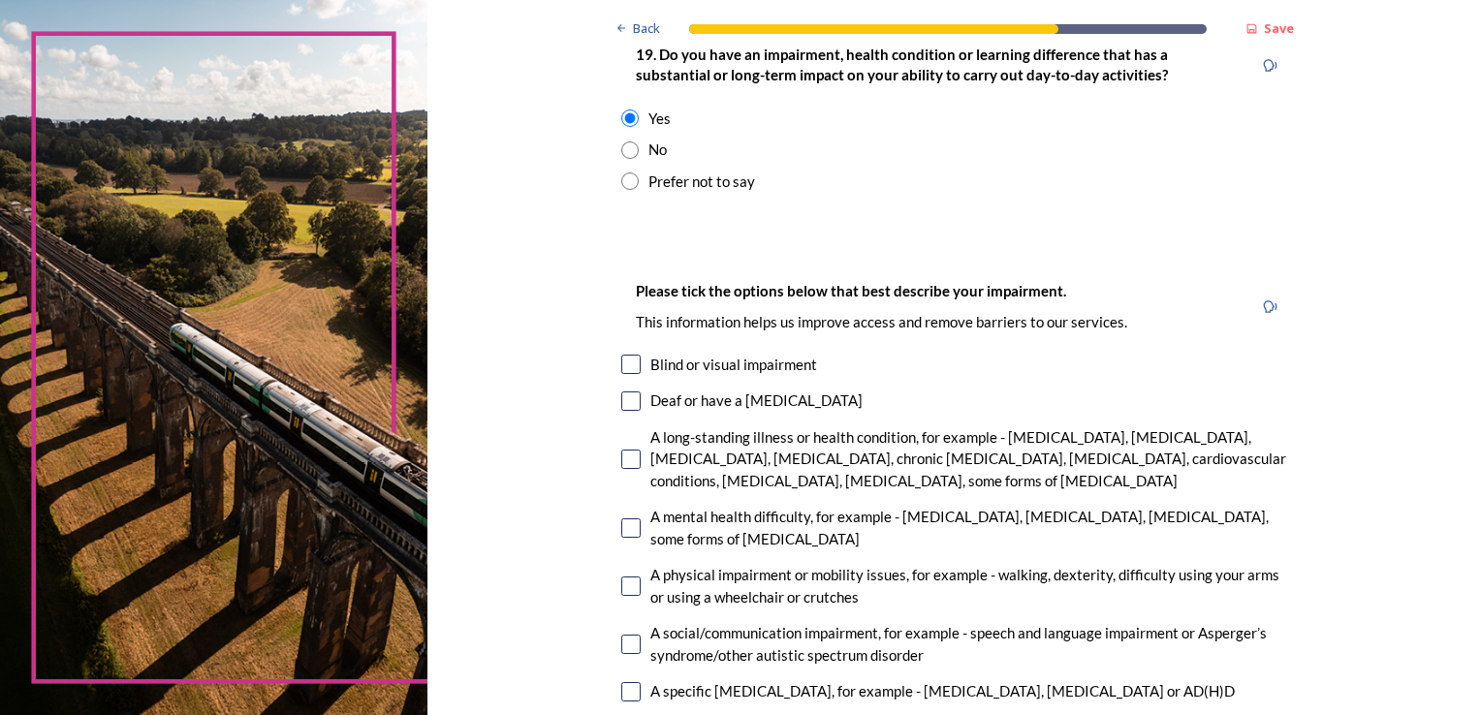
scroll to position [1163, 0]
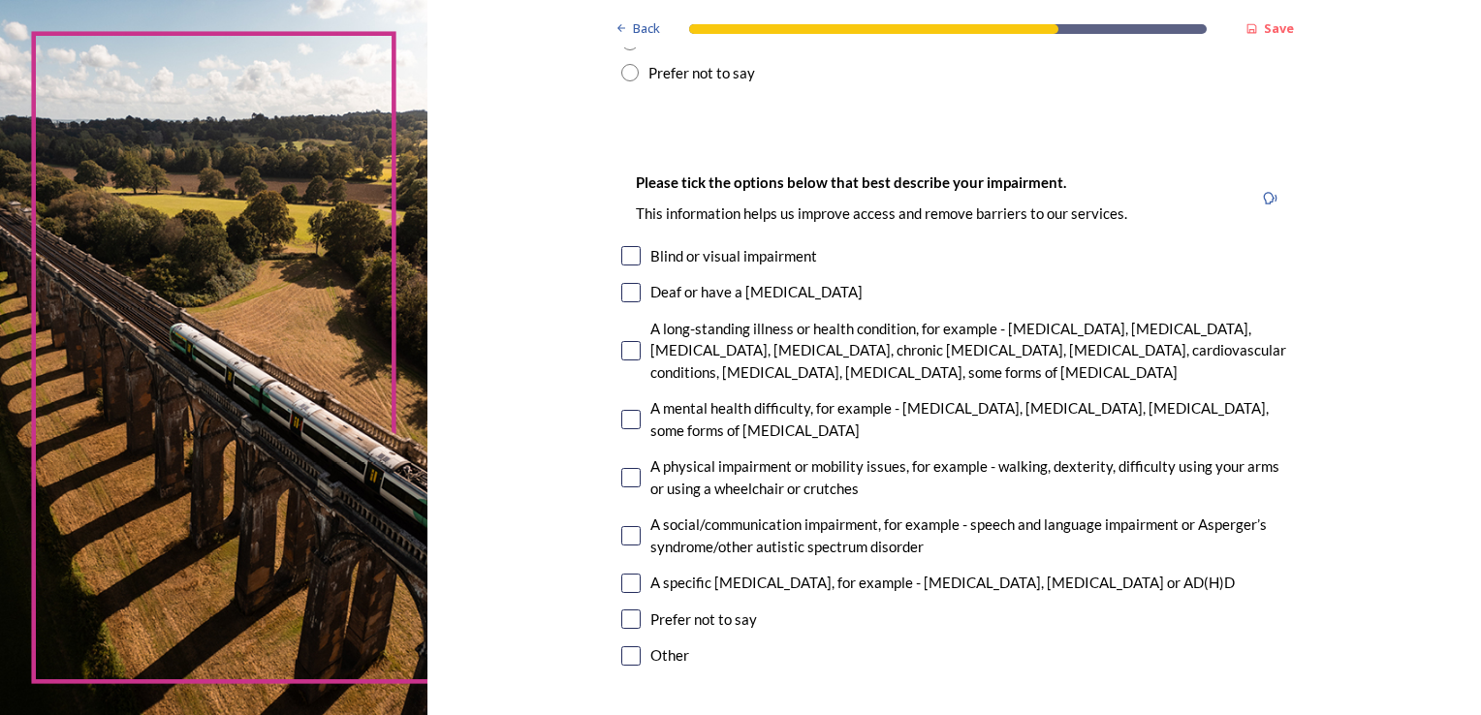
click at [621, 283] on input "checkbox" at bounding box center [630, 292] width 19 height 19
checkbox input "true"
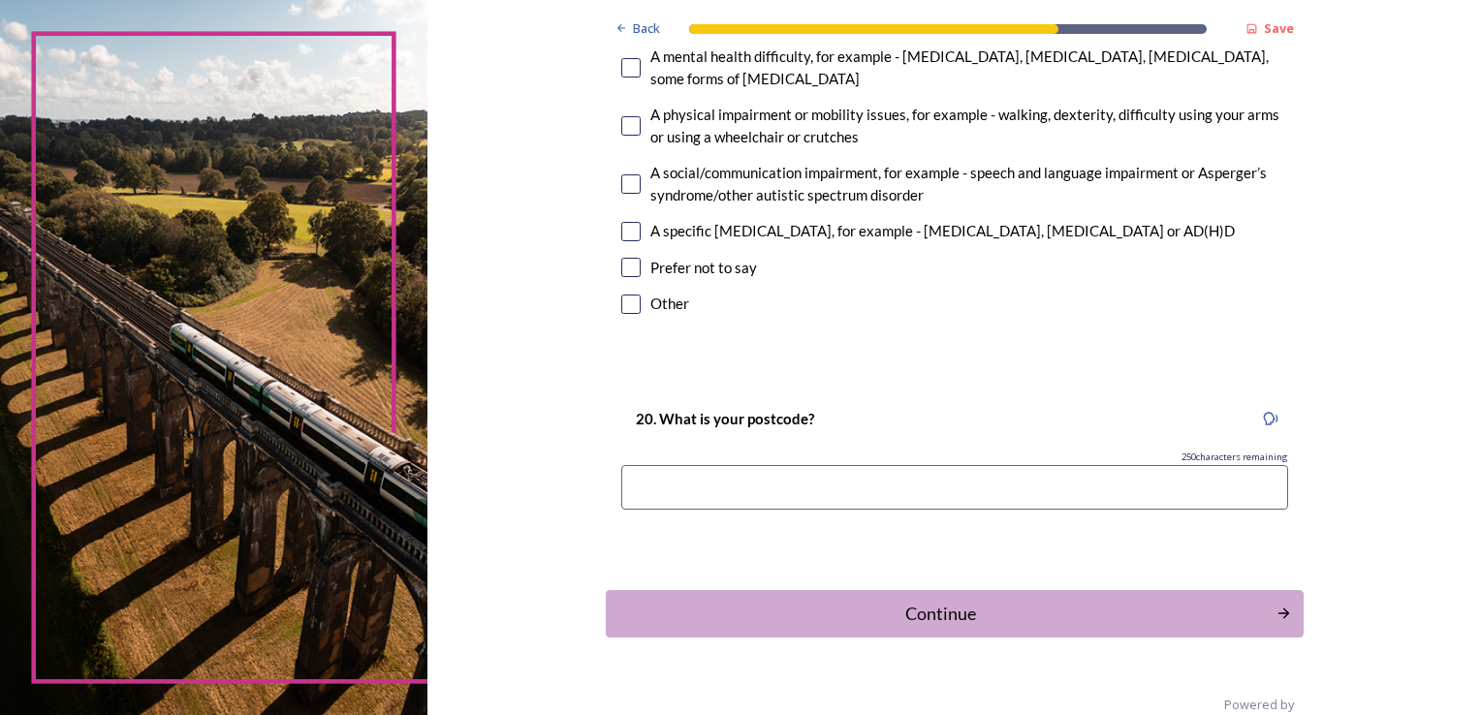
scroll to position [1548, 0]
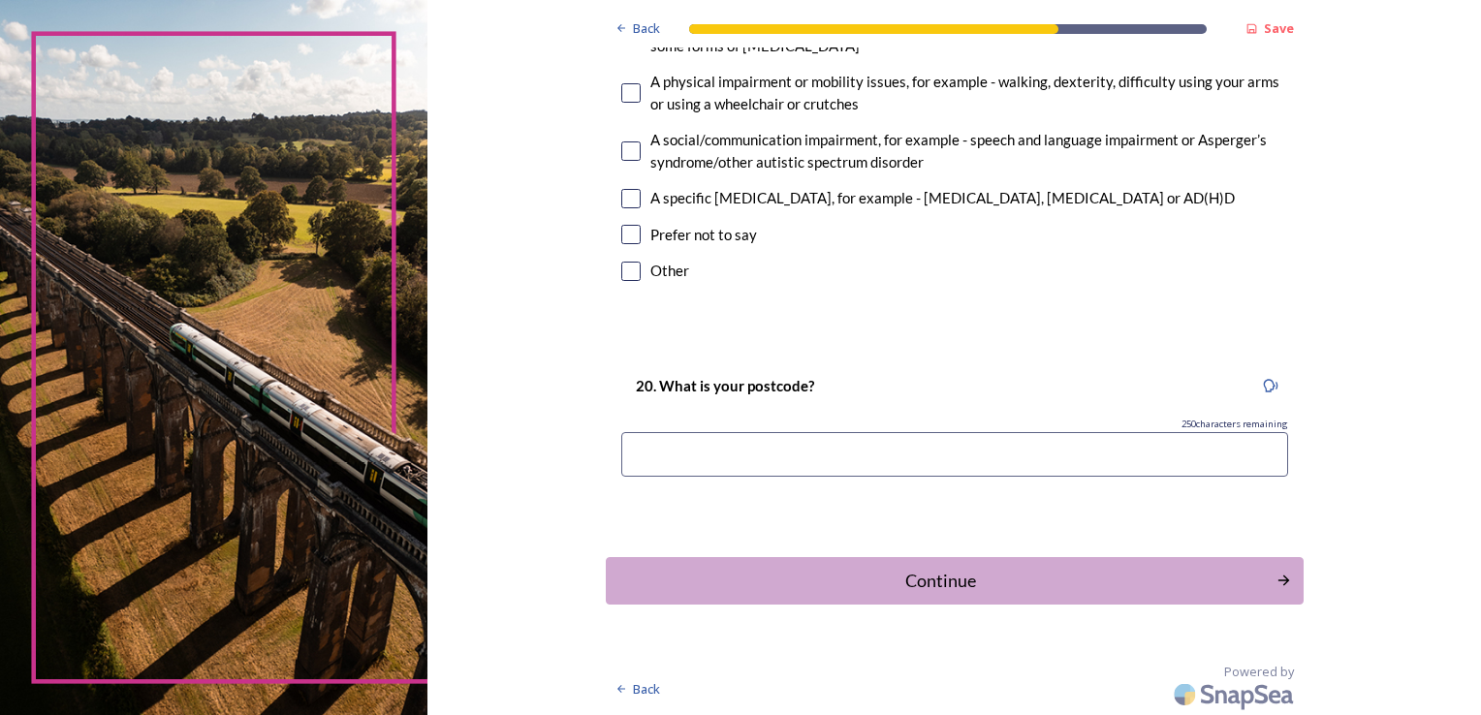
click at [663, 454] on input at bounding box center [954, 454] width 667 height 45
type input "rh12 1ay"
click at [775, 503] on div "20. What is your postcode? 242 characters remaining rh12 1ay" at bounding box center [955, 432] width 698 height 154
click at [957, 575] on div "Continue" at bounding box center [941, 581] width 656 height 26
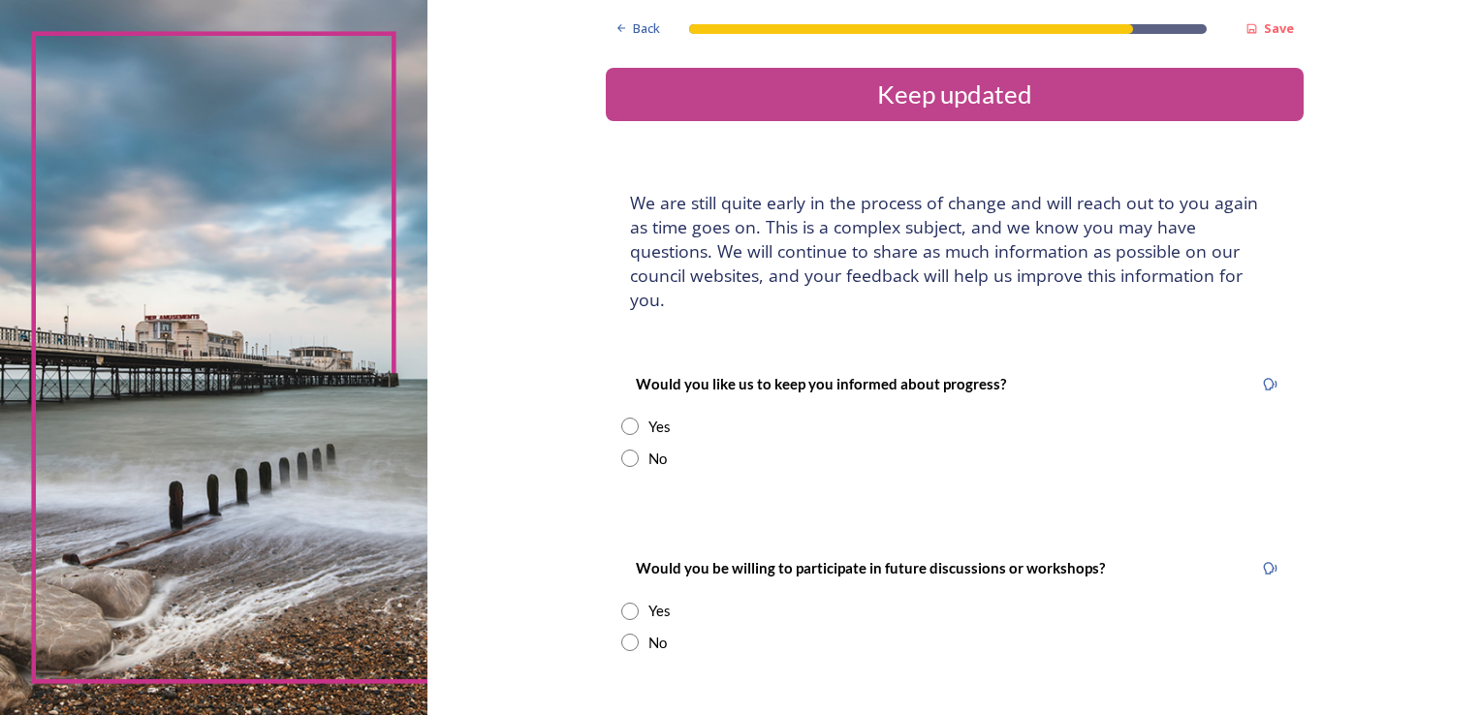
click at [621, 418] on input "radio" at bounding box center [629, 426] width 17 height 17
radio input "true"
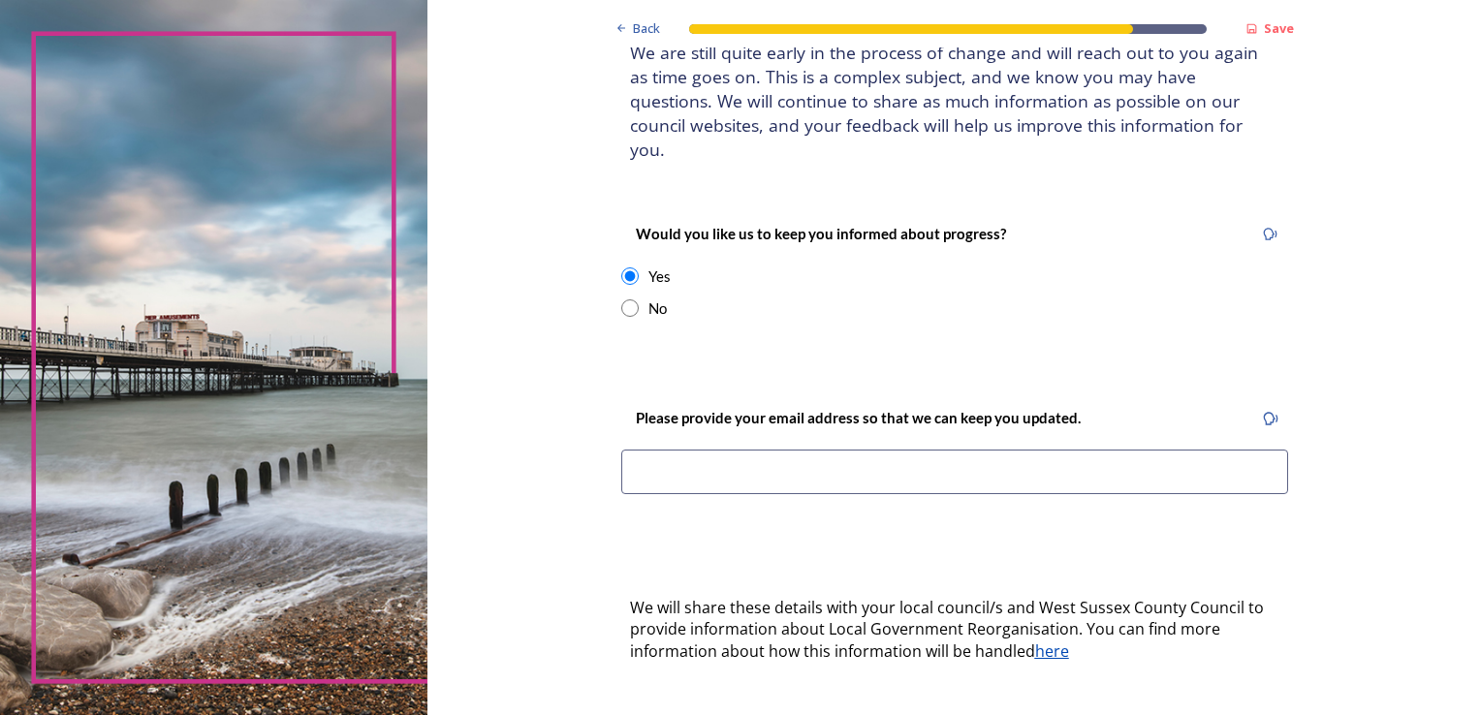
scroll to position [194, 0]
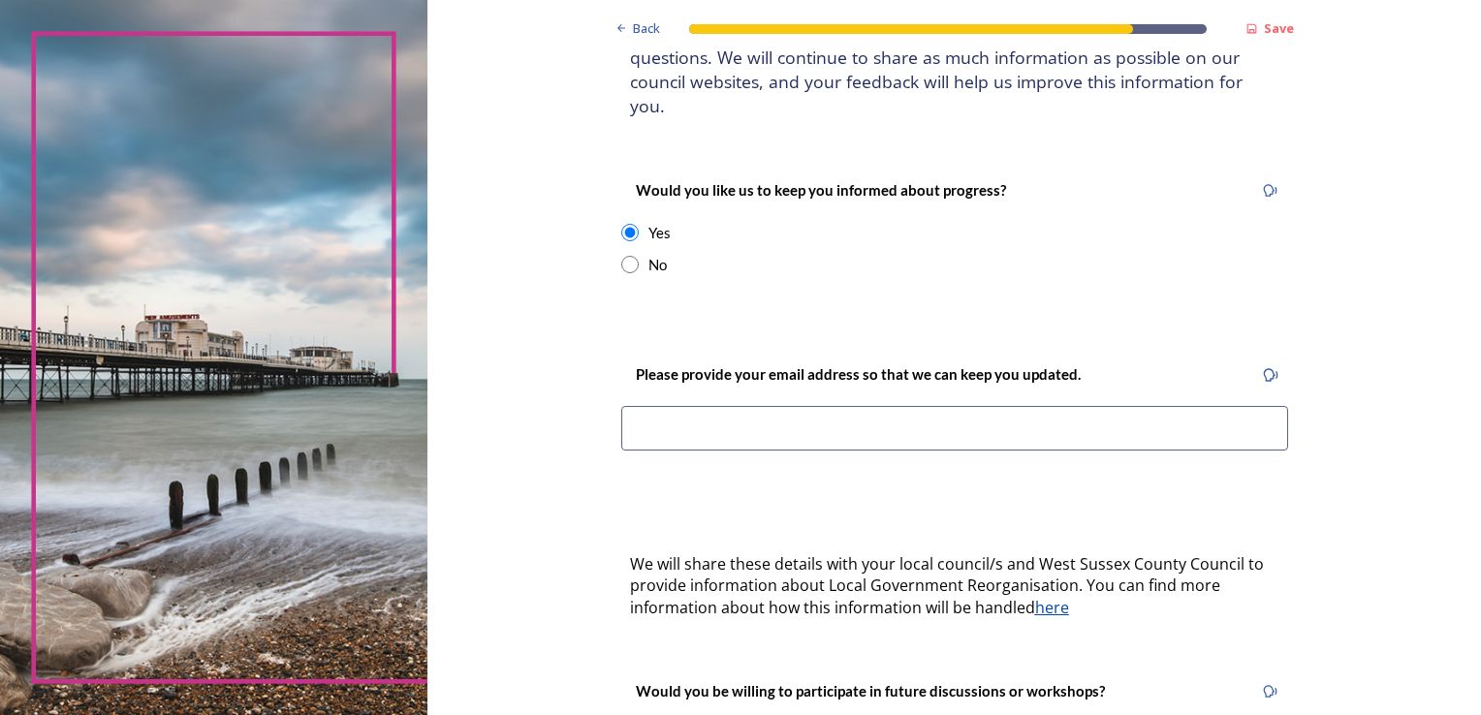
click at [651, 413] on input at bounding box center [954, 428] width 667 height 45
type input "[EMAIL_ADDRESS][DOMAIN_NAME]"
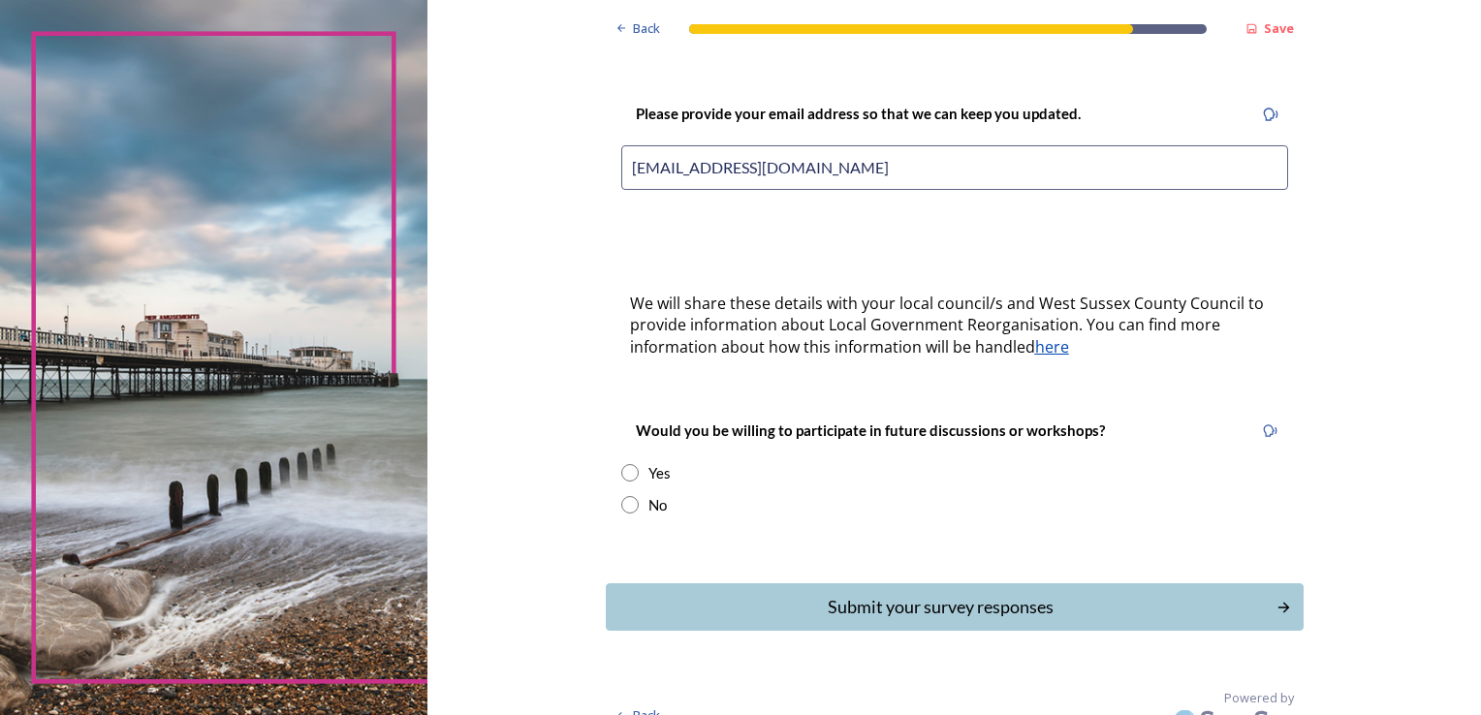
scroll to position [458, 0]
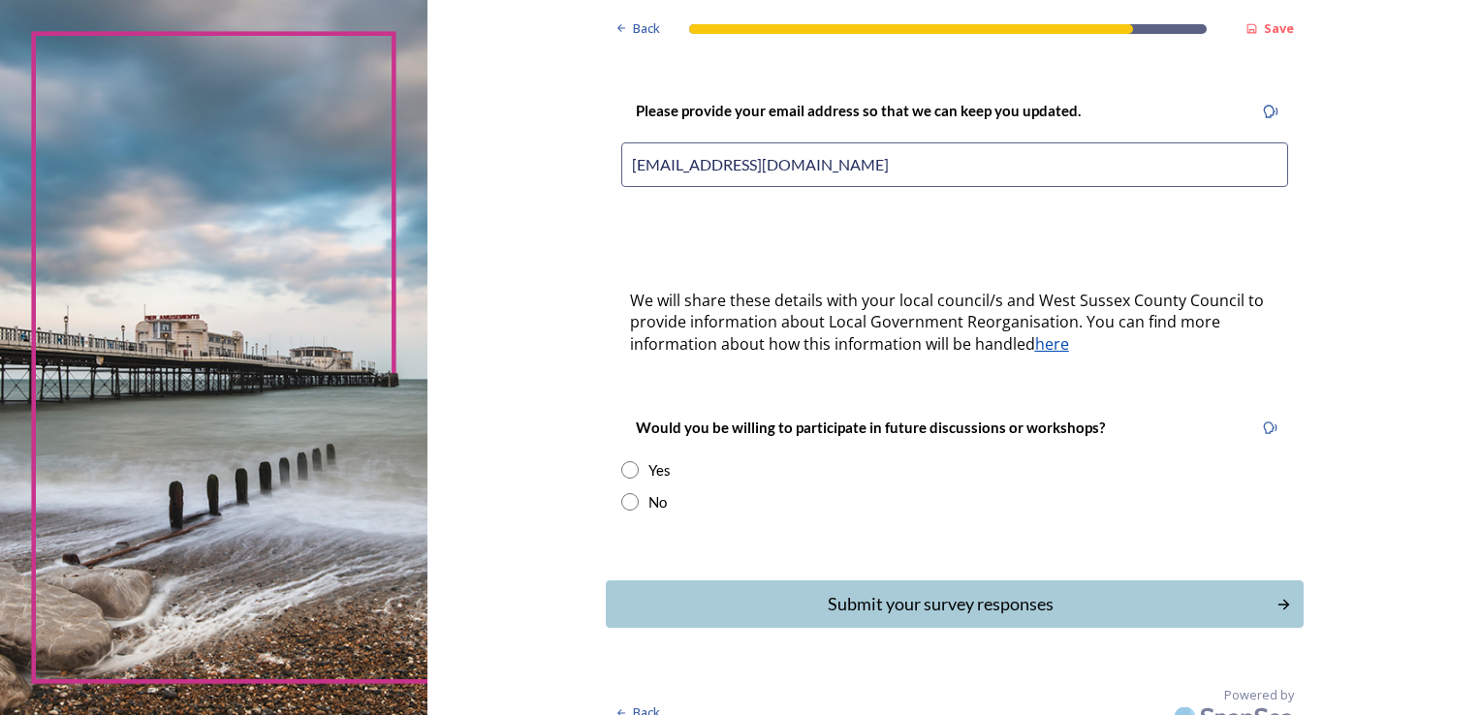
click at [624, 461] on input "radio" at bounding box center [629, 469] width 17 height 17
radio input "true"
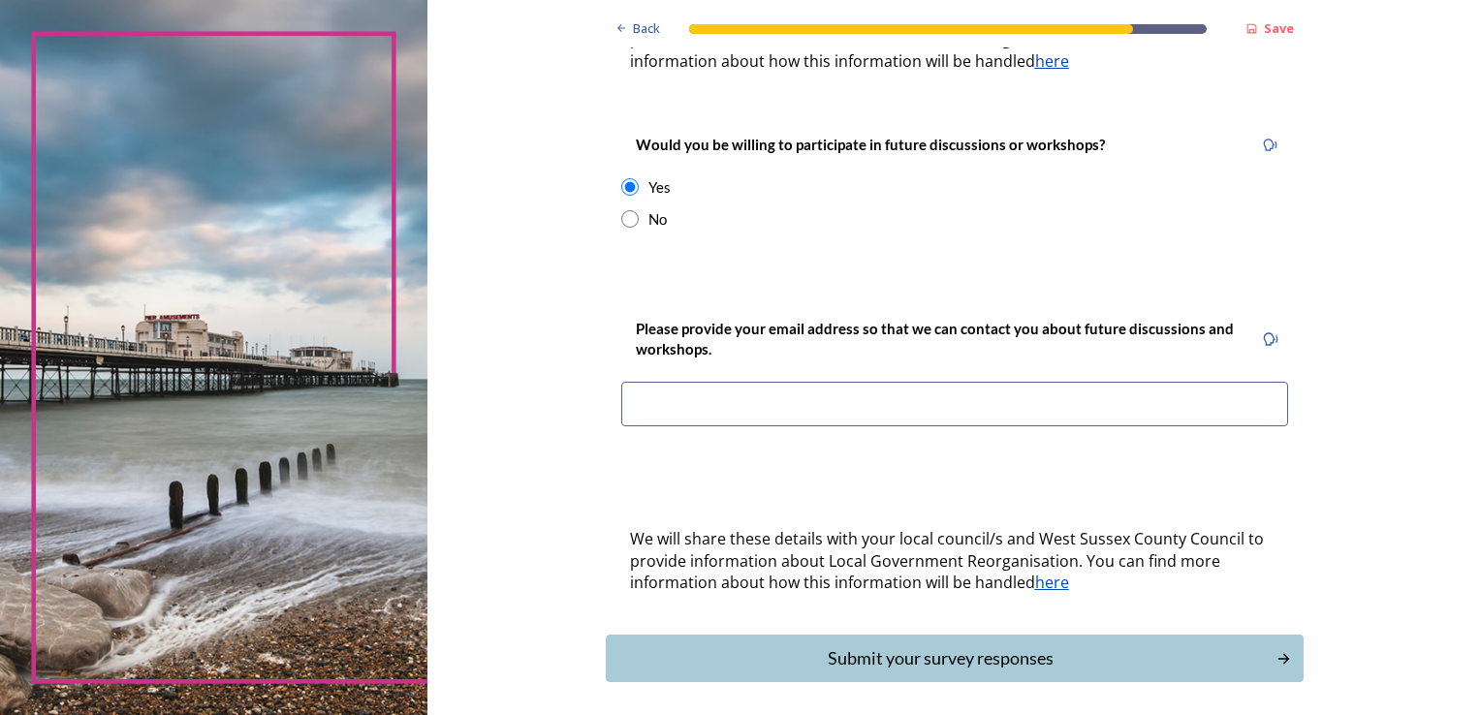
scroll to position [748, 0]
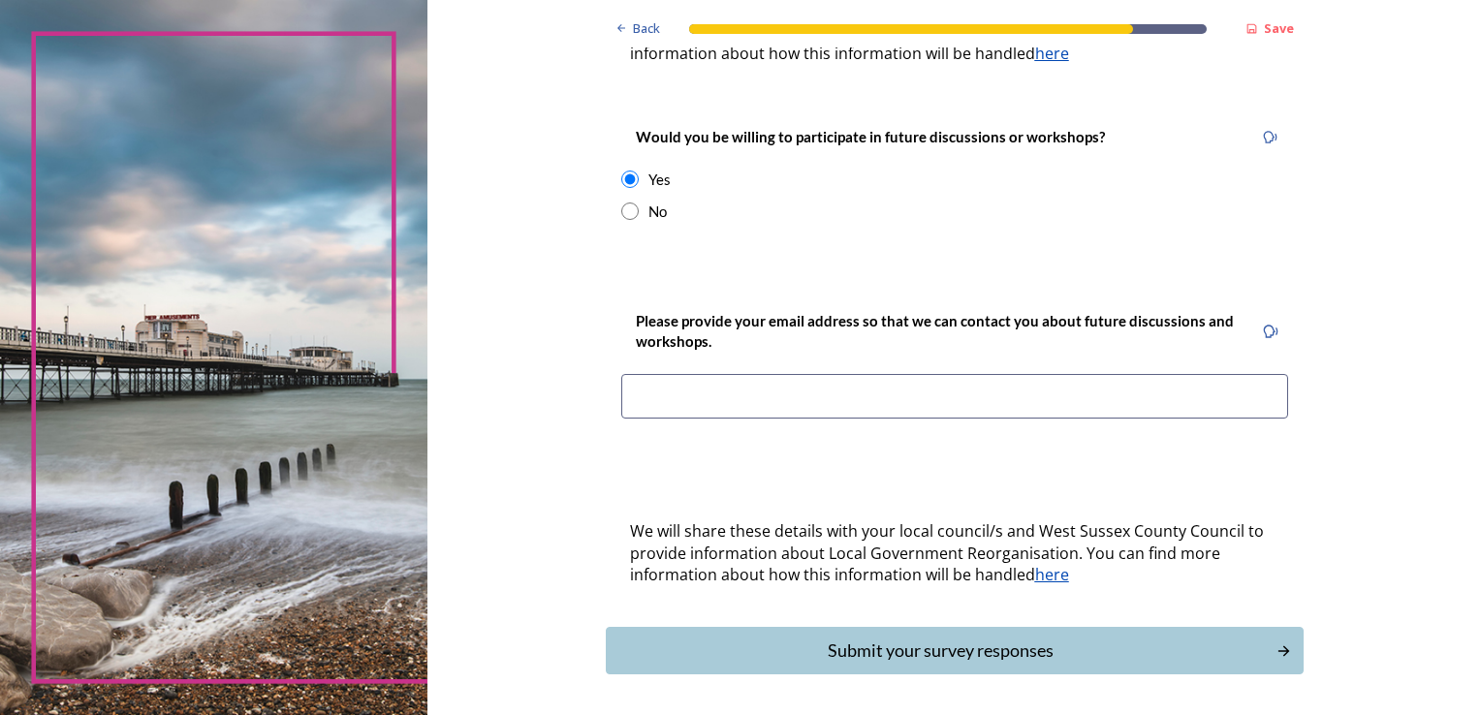
click at [685, 374] on input at bounding box center [954, 396] width 667 height 45
type input "[EMAIL_ADDRESS][DOMAIN_NAME]"
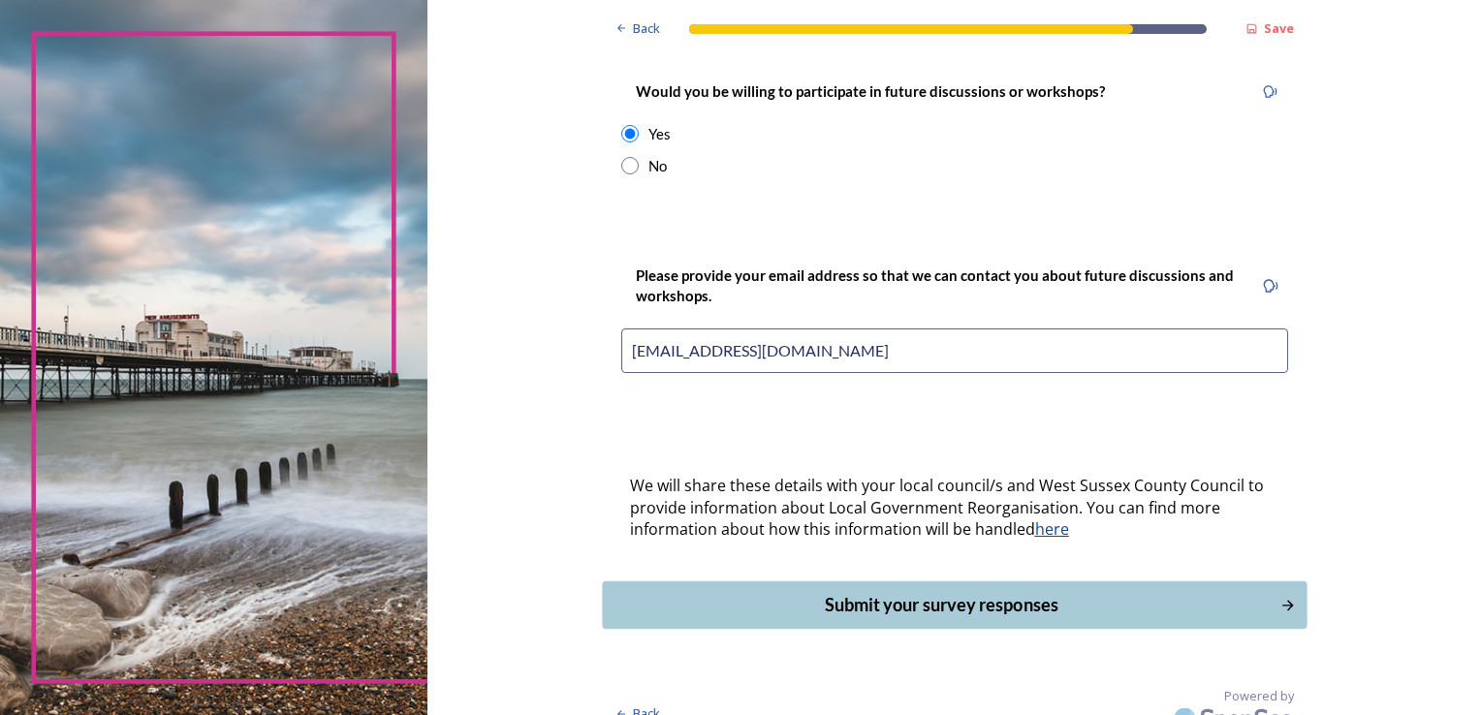
click at [996, 592] on div "Submit your survey responses" at bounding box center [941, 605] width 656 height 26
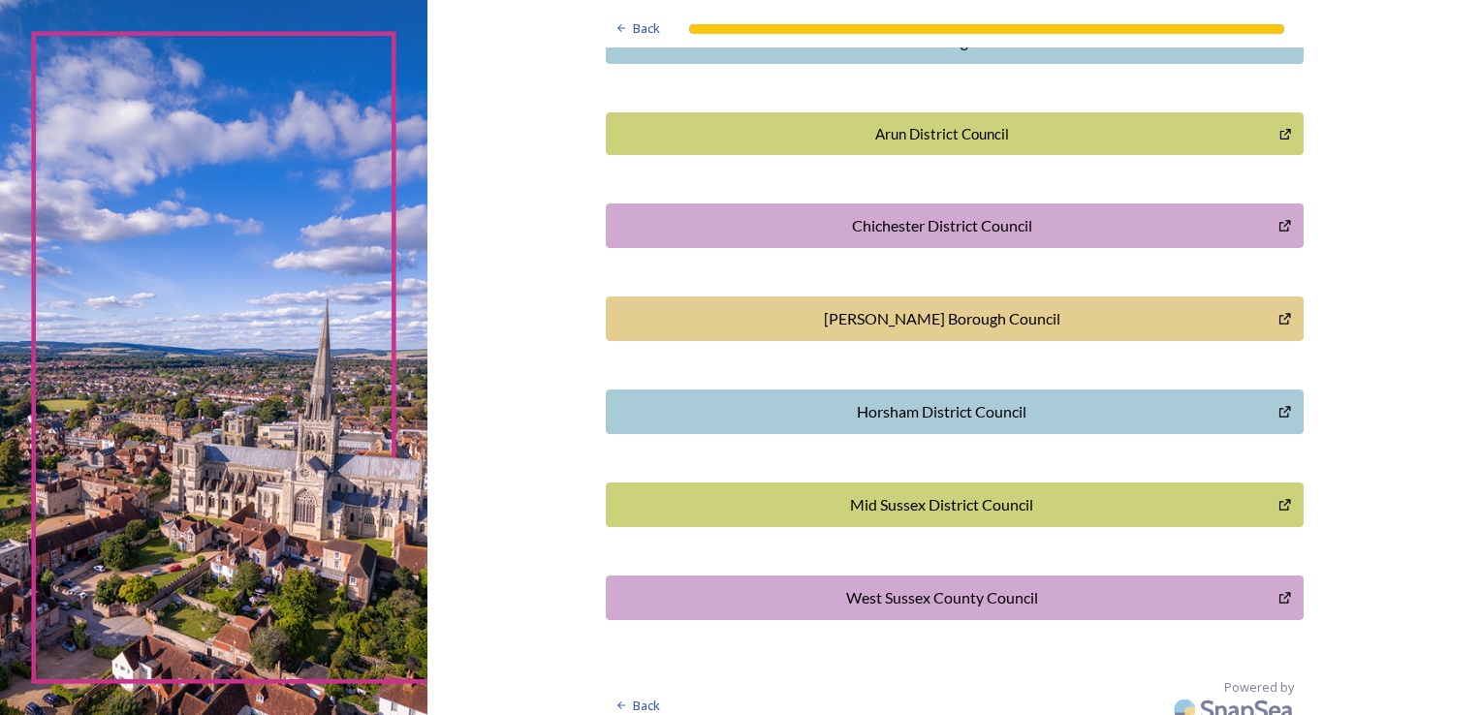
scroll to position [530, 0]
